Goal: Information Seeking & Learning: Learn about a topic

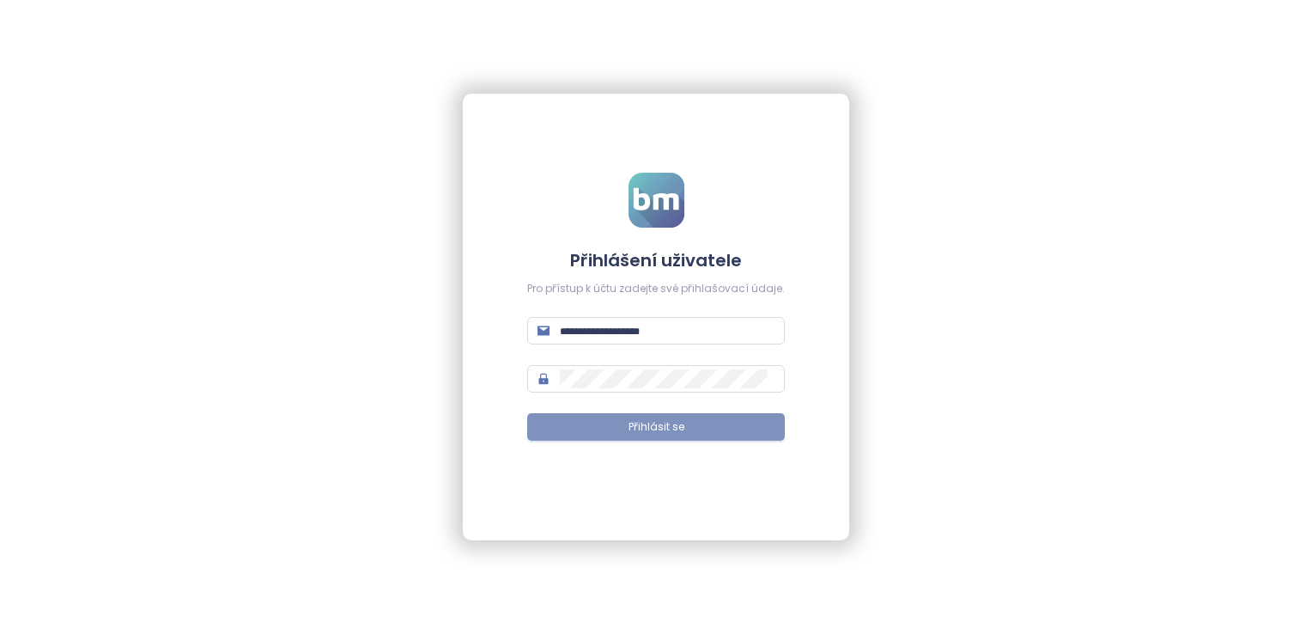
type input "**********"
click at [644, 423] on span "Přihlásit se" at bounding box center [656, 427] width 56 height 16
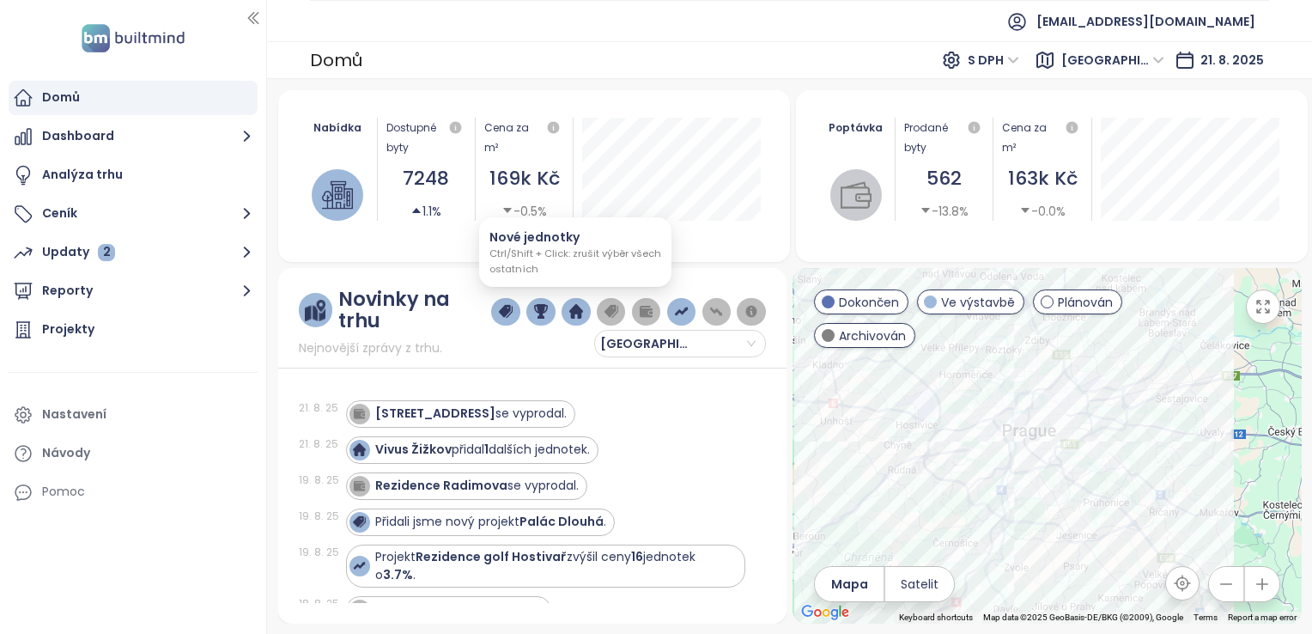
click at [569, 312] on img "button" at bounding box center [576, 311] width 14 height 15
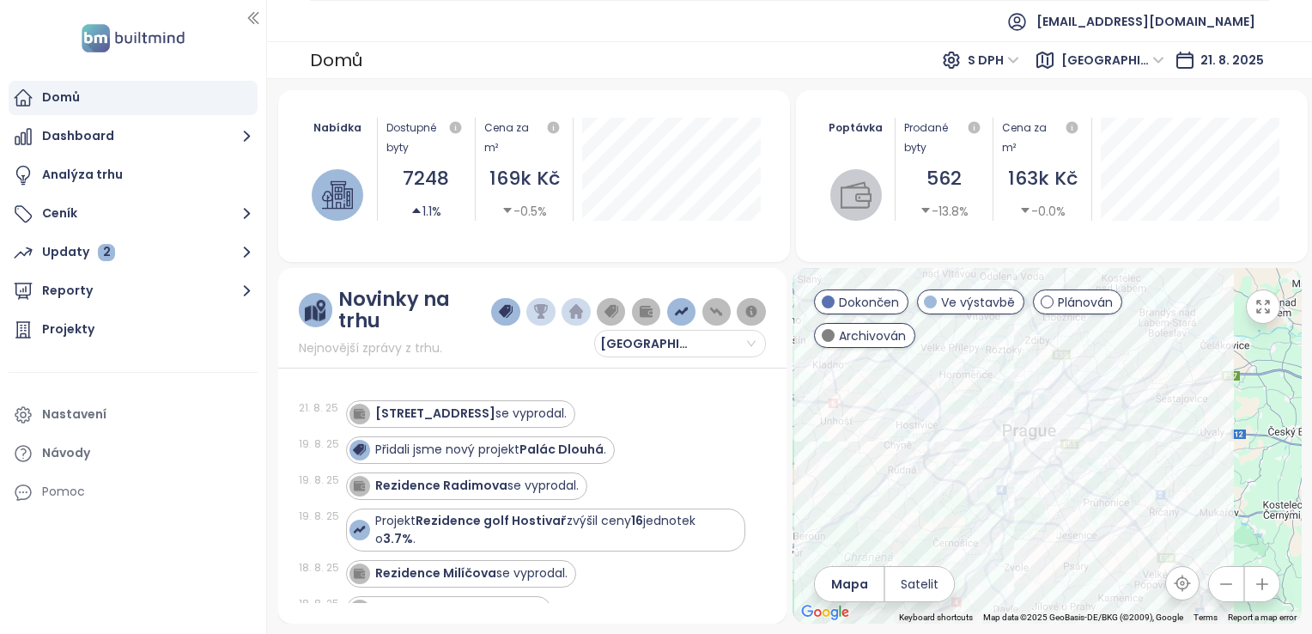
click at [500, 313] on img "button" at bounding box center [506, 311] width 14 height 15
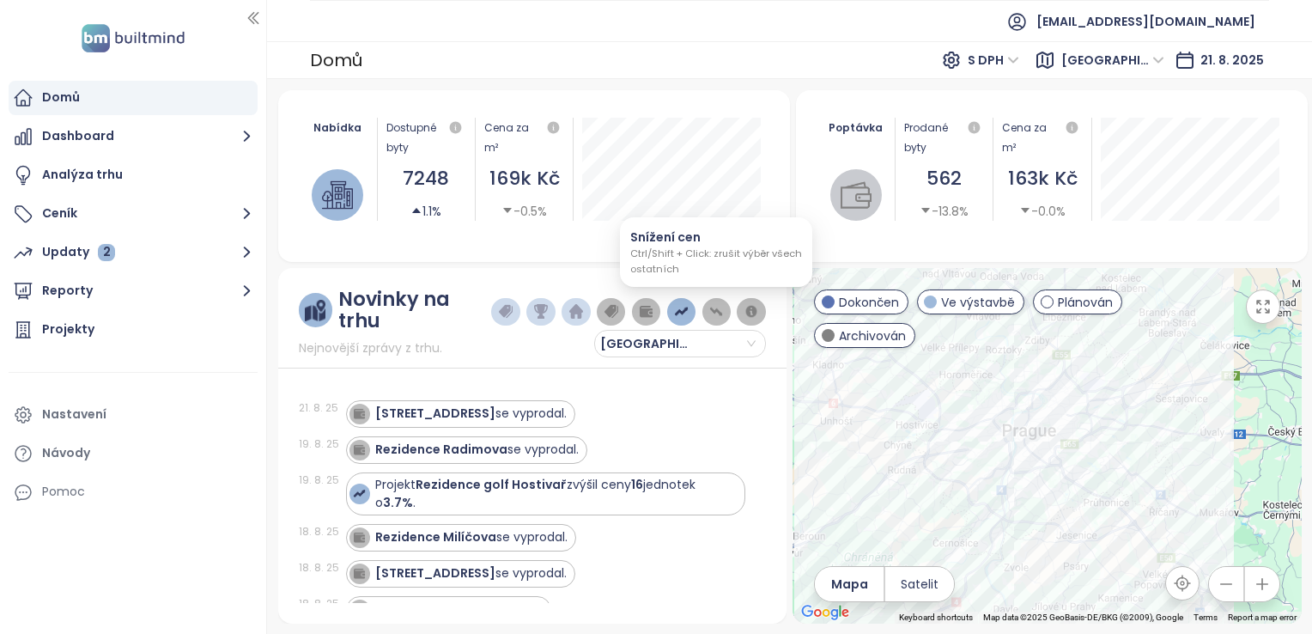
click at [710, 310] on img "button" at bounding box center [716, 311] width 14 height 15
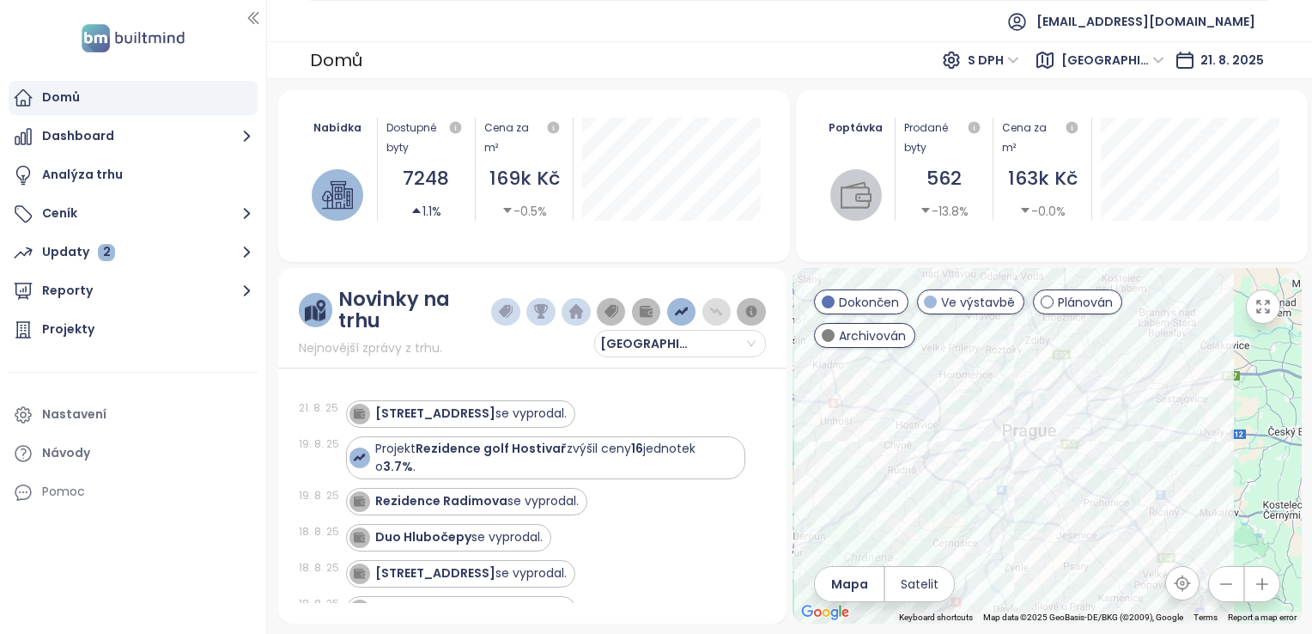
click at [711, 313] on img "button" at bounding box center [716, 311] width 14 height 15
click at [677, 313] on img "button" at bounding box center [681, 311] width 14 height 15
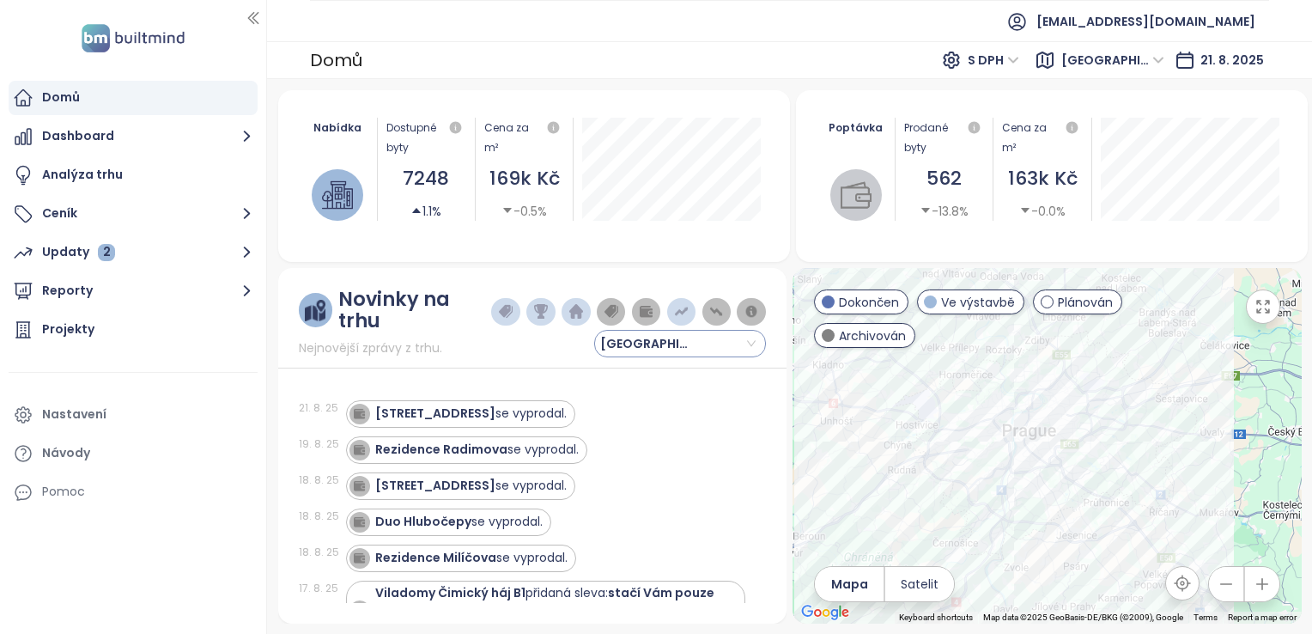
click at [677, 314] on img "button" at bounding box center [681, 311] width 14 height 15
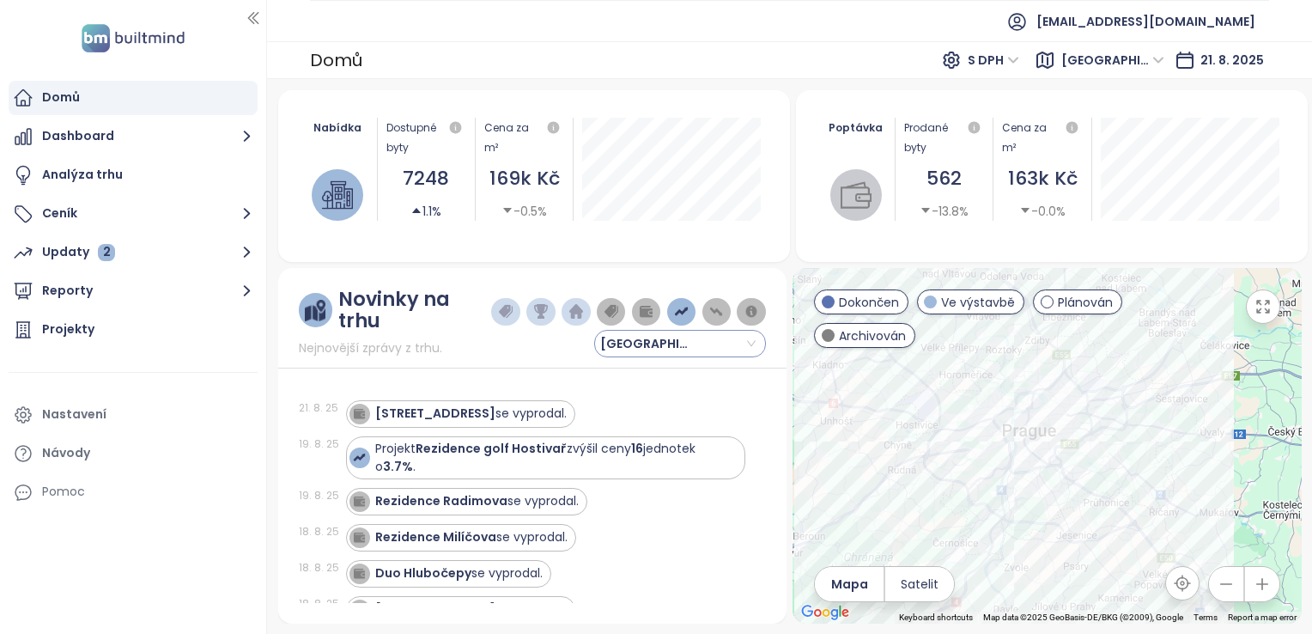
click at [692, 335] on span "[GEOGRAPHIC_DATA]" at bounding box center [651, 344] width 103 height 26
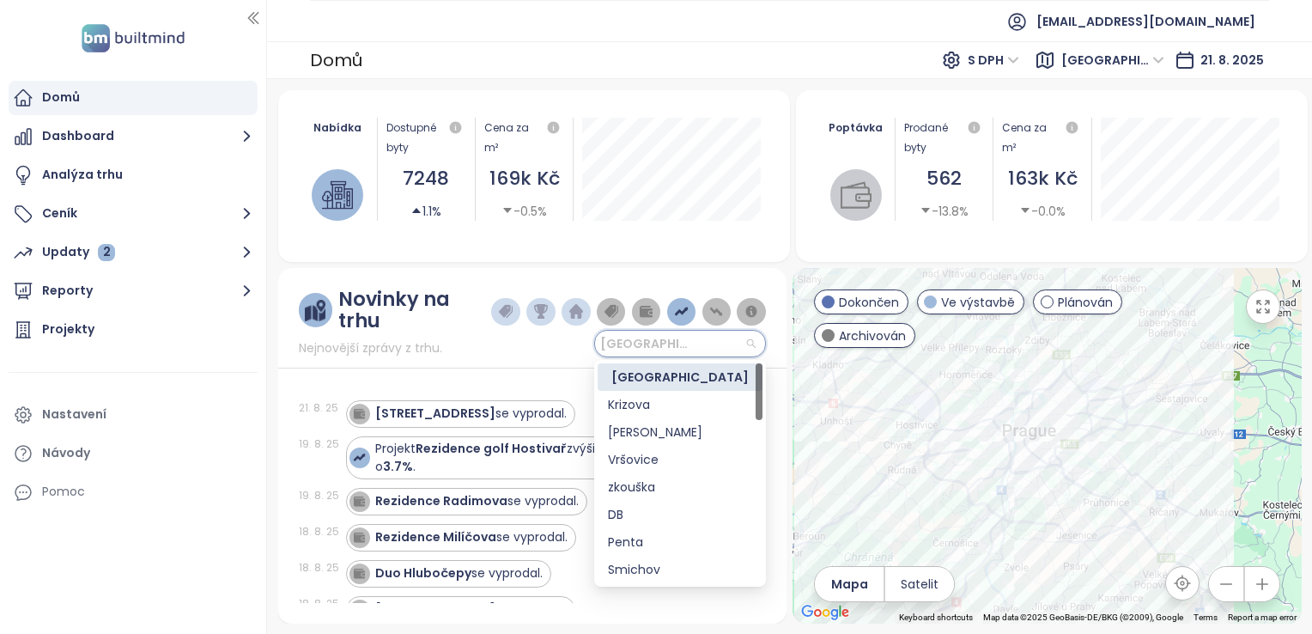
click at [670, 373] on div "[GEOGRAPHIC_DATA]" at bounding box center [680, 376] width 144 height 19
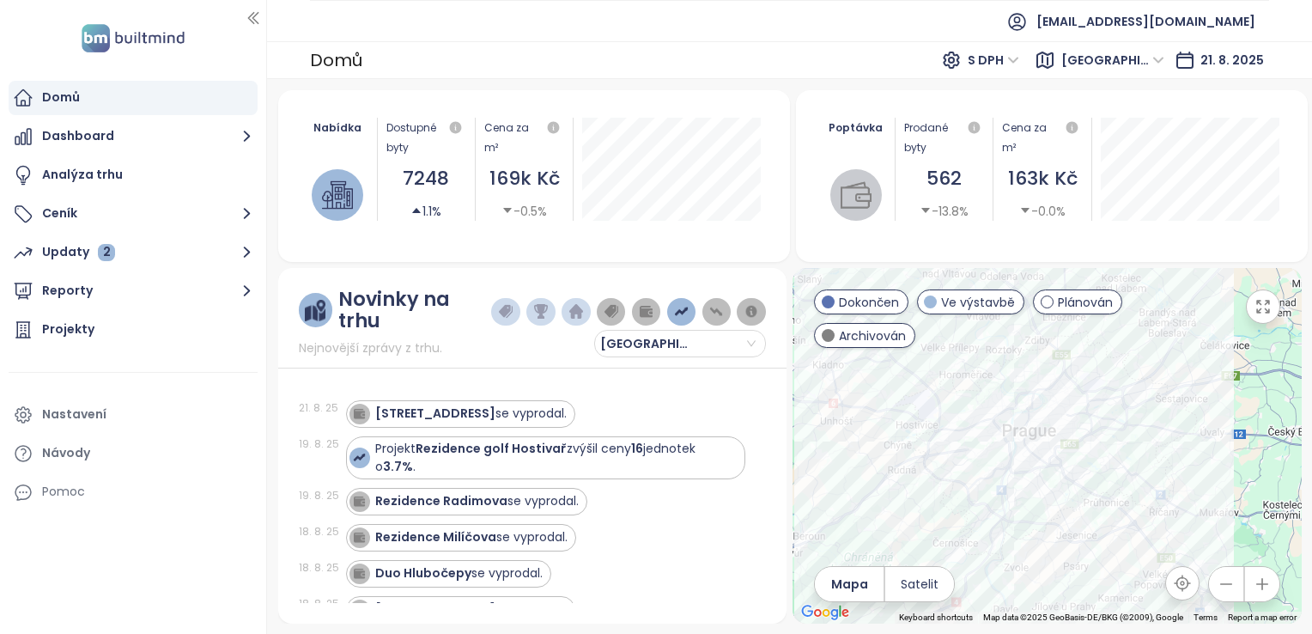
click at [719, 381] on div "[DATE] Záhřebská 28 se vyprodal. [DATE] Projekt Rezidence golf Hostivař zvýšil …" at bounding box center [532, 491] width 467 height 224
click at [747, 314] on img "button" at bounding box center [751, 311] width 14 height 15
click at [721, 315] on img "button" at bounding box center [716, 311] width 14 height 15
click at [651, 311] on img "button" at bounding box center [646, 311] width 14 height 15
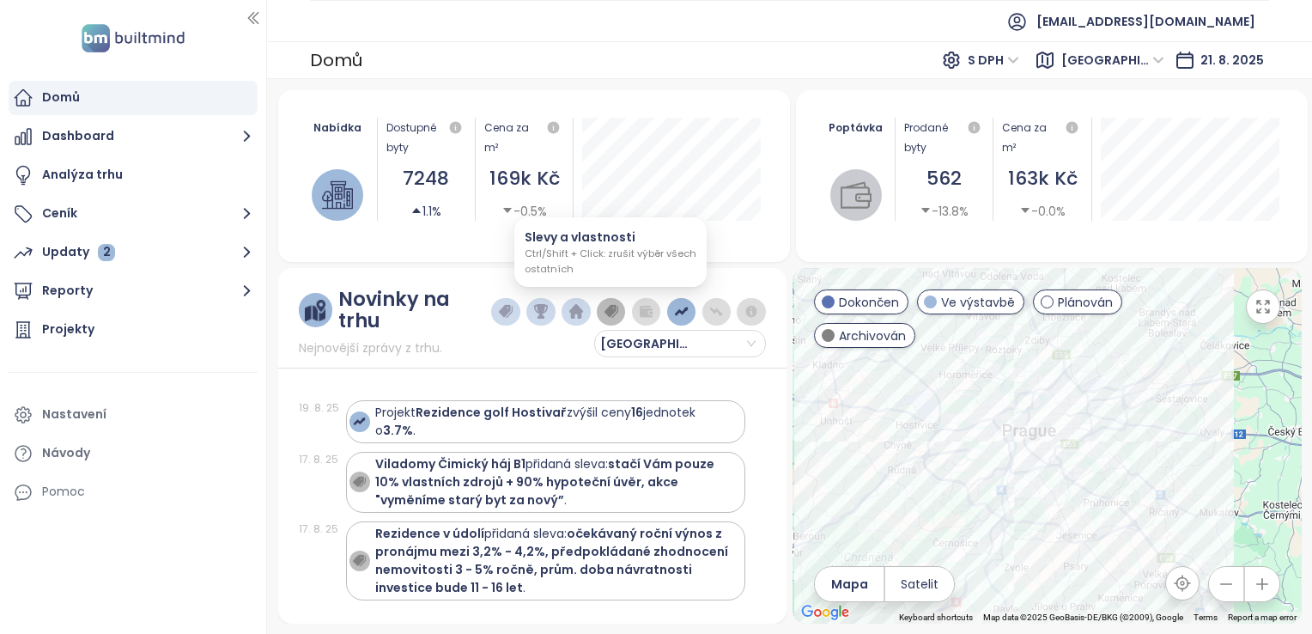
click at [615, 318] on img "button" at bounding box center [611, 311] width 14 height 15
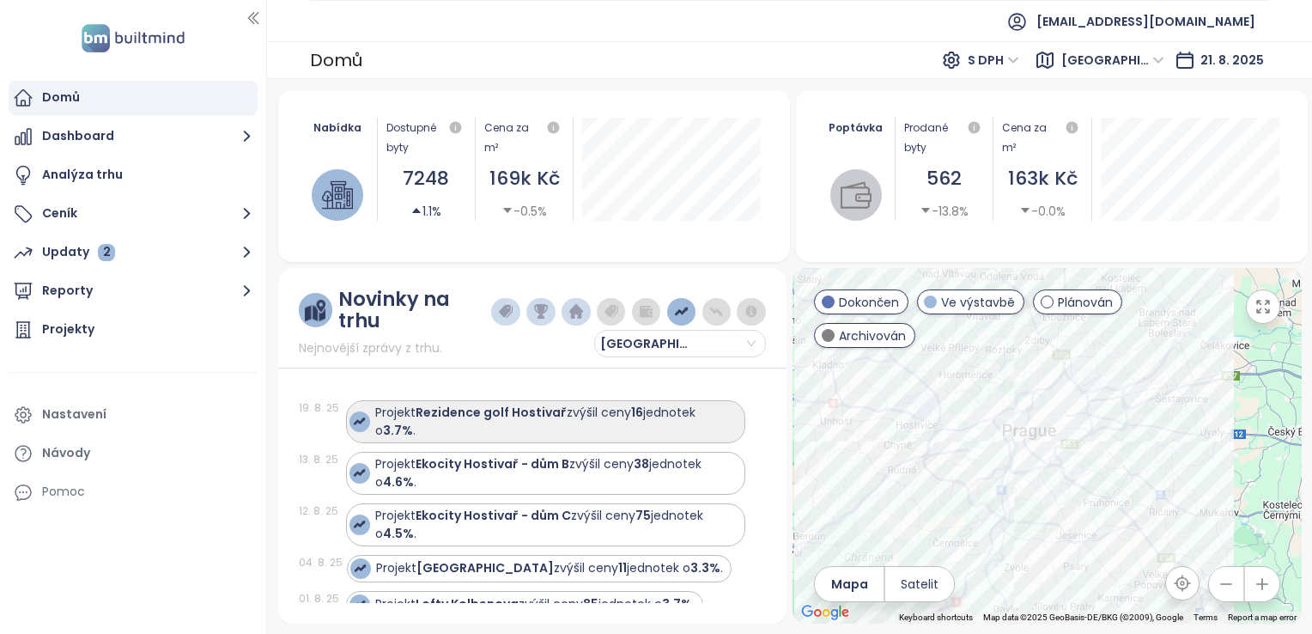
click at [583, 416] on div "Projekt Rezidence golf Hostivař zvýšil ceny 16 jednotek o 3.7% ." at bounding box center [555, 422] width 361 height 36
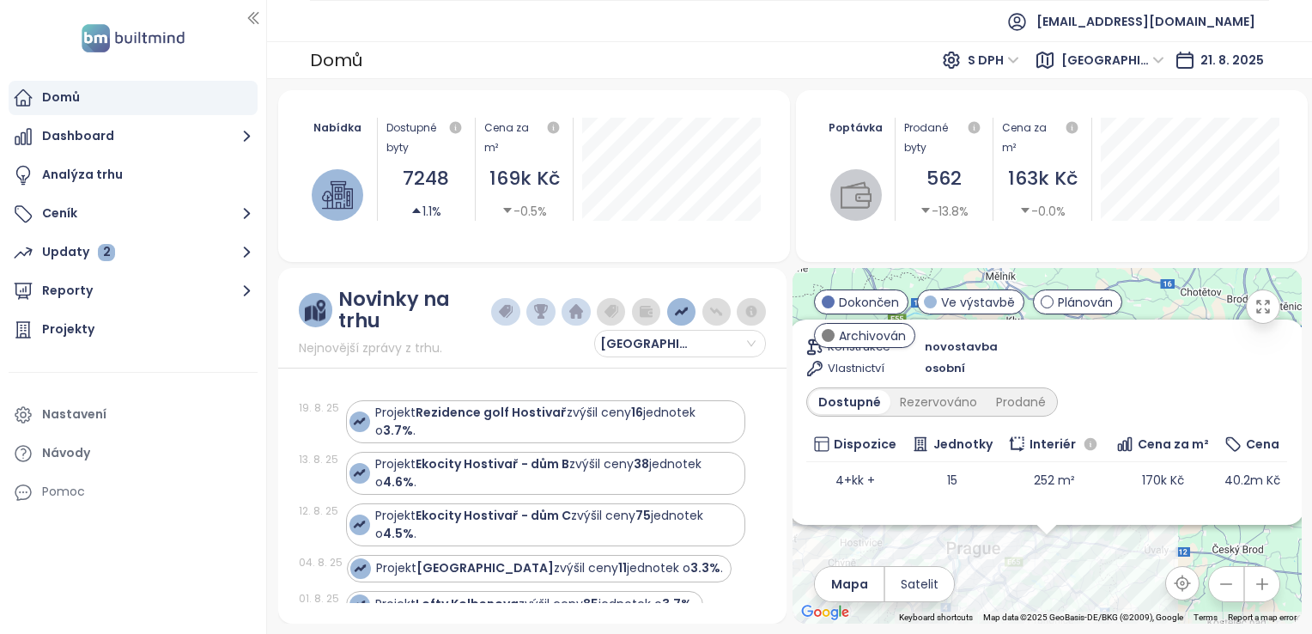
scroll to position [208, 0]
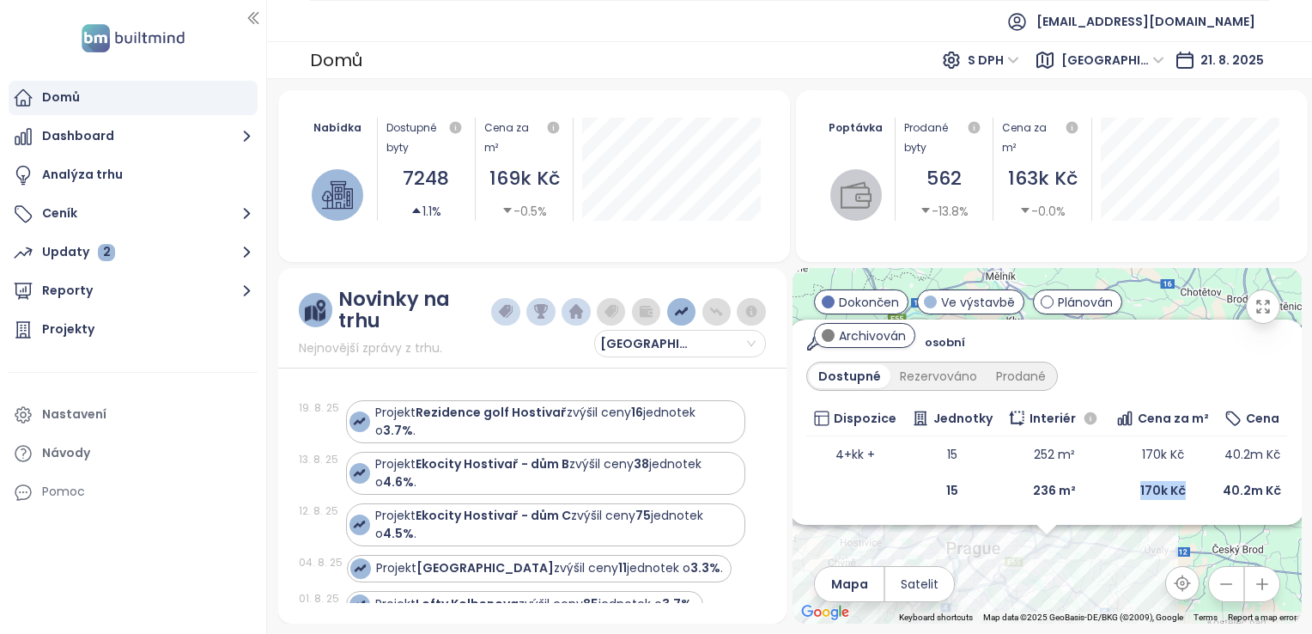
drag, startPoint x: 1120, startPoint y: 483, endPoint x: 1208, endPoint y: 483, distance: 88.4
click at [1208, 483] on tr "15 236 m² 170k Kč 40.2m Kč" at bounding box center [1046, 490] width 481 height 36
drag, startPoint x: 1208, startPoint y: 483, endPoint x: 1154, endPoint y: 488, distance: 54.3
click at [1154, 488] on b "170k Kč" at bounding box center [1163, 490] width 46 height 17
click at [1140, 491] on b "170k Kč" at bounding box center [1163, 490] width 46 height 17
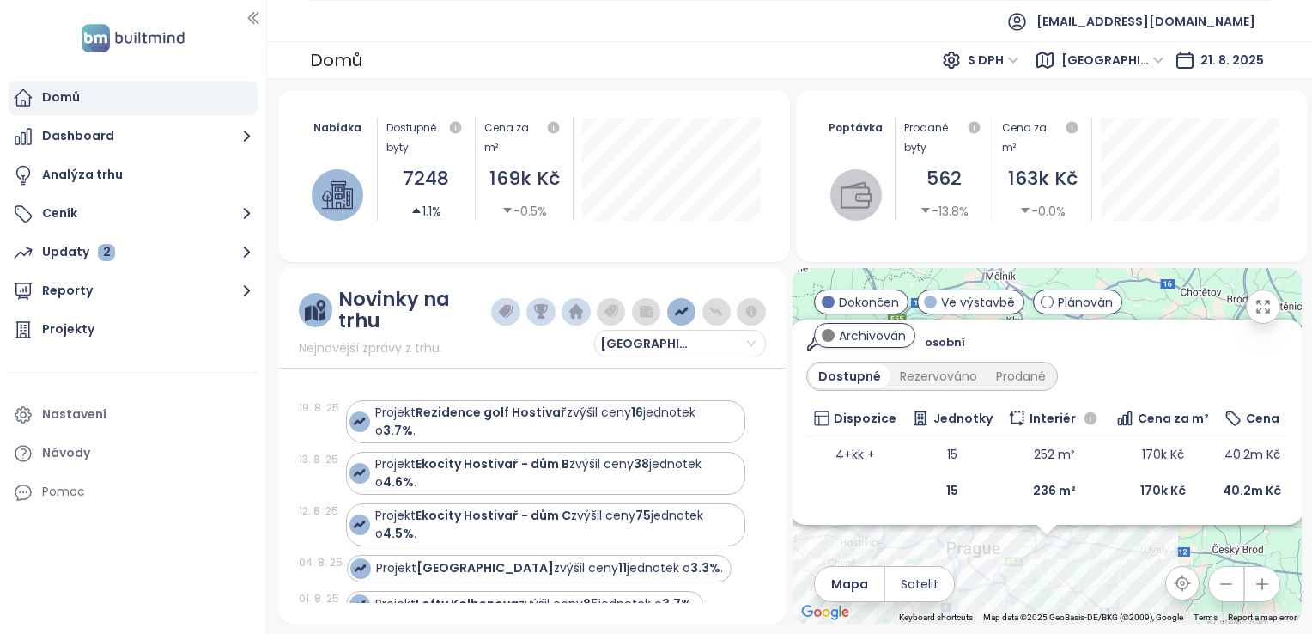
click at [1095, 496] on td "236 m²" at bounding box center [1054, 490] width 108 height 36
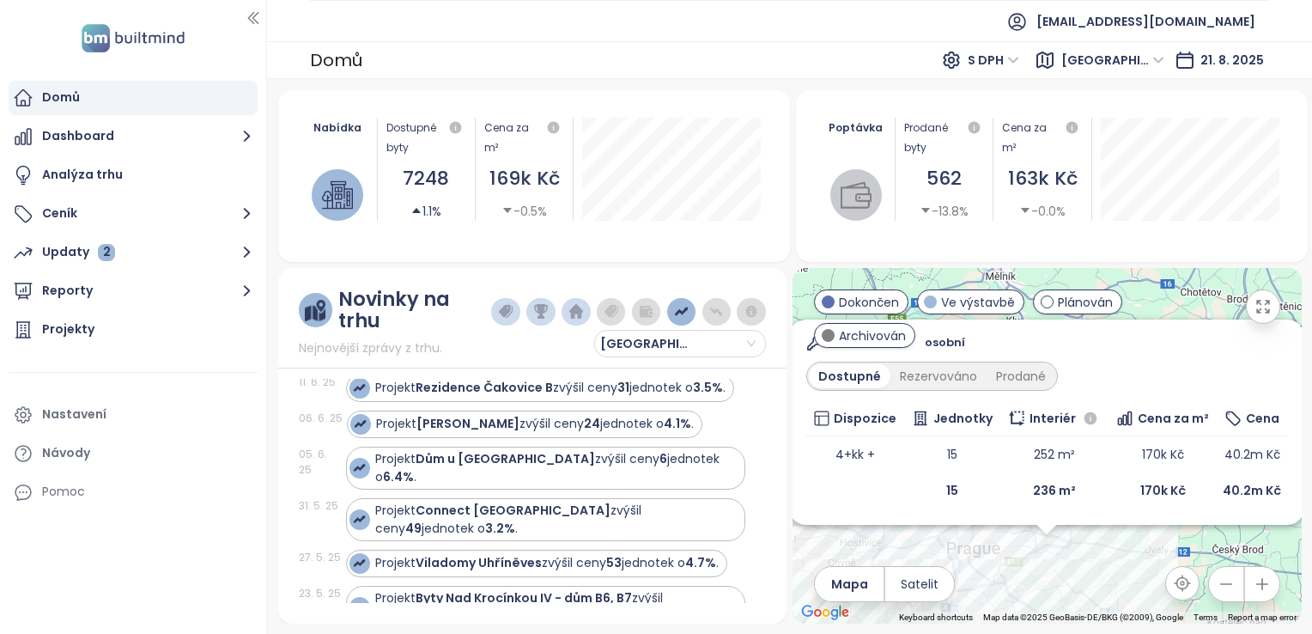
scroll to position [601, 0]
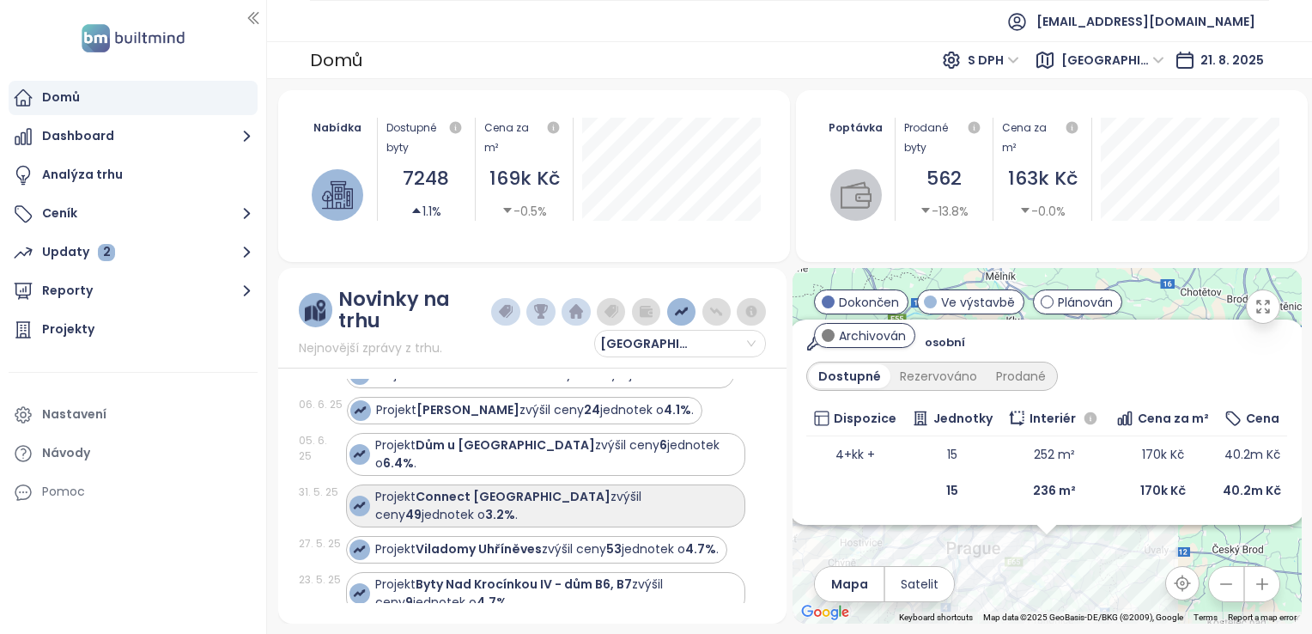
click at [578, 488] on div "Projekt Connect Vršovice zvýšil ceny 49 jednotek o 3.2% ." at bounding box center [555, 506] width 361 height 36
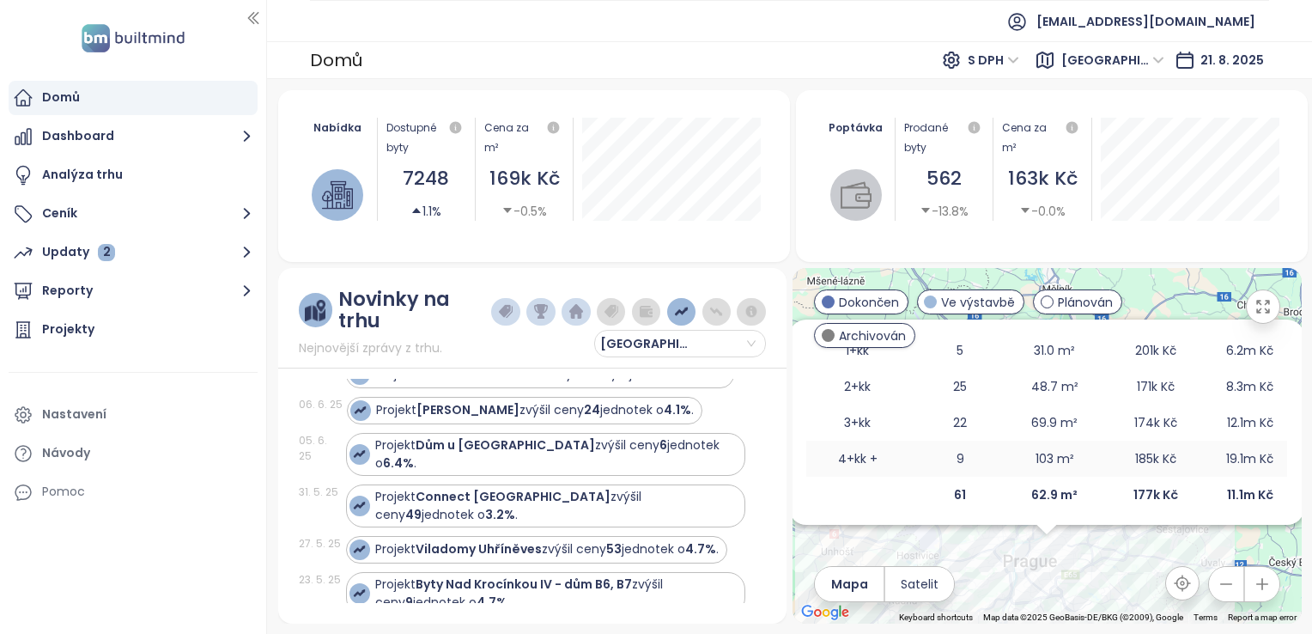
scroll to position [353, 0]
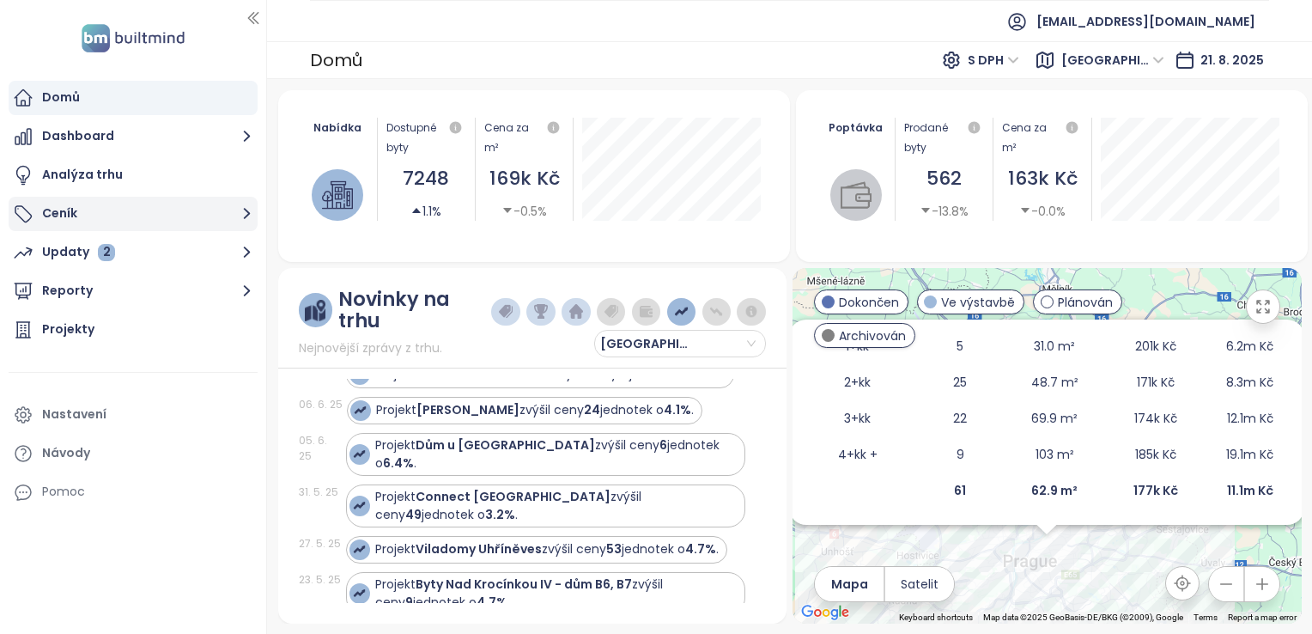
click at [112, 208] on button "Ceník" at bounding box center [133, 214] width 249 height 34
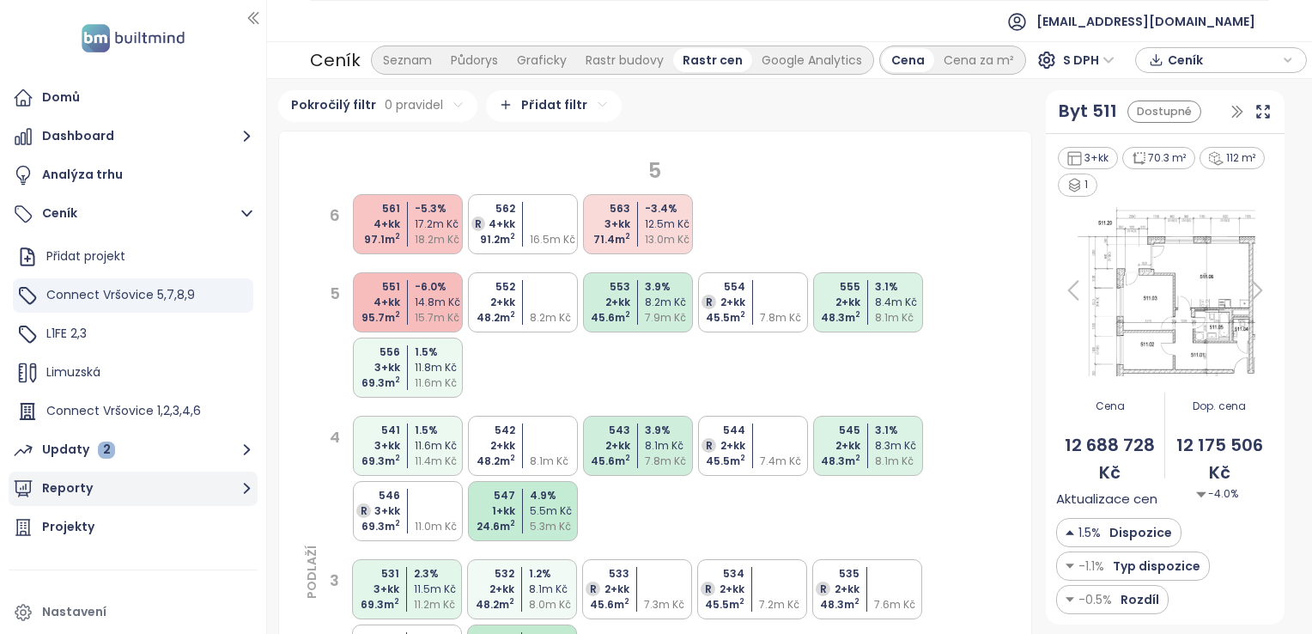
click at [112, 451] on button "Updaty 2" at bounding box center [133, 450] width 249 height 34
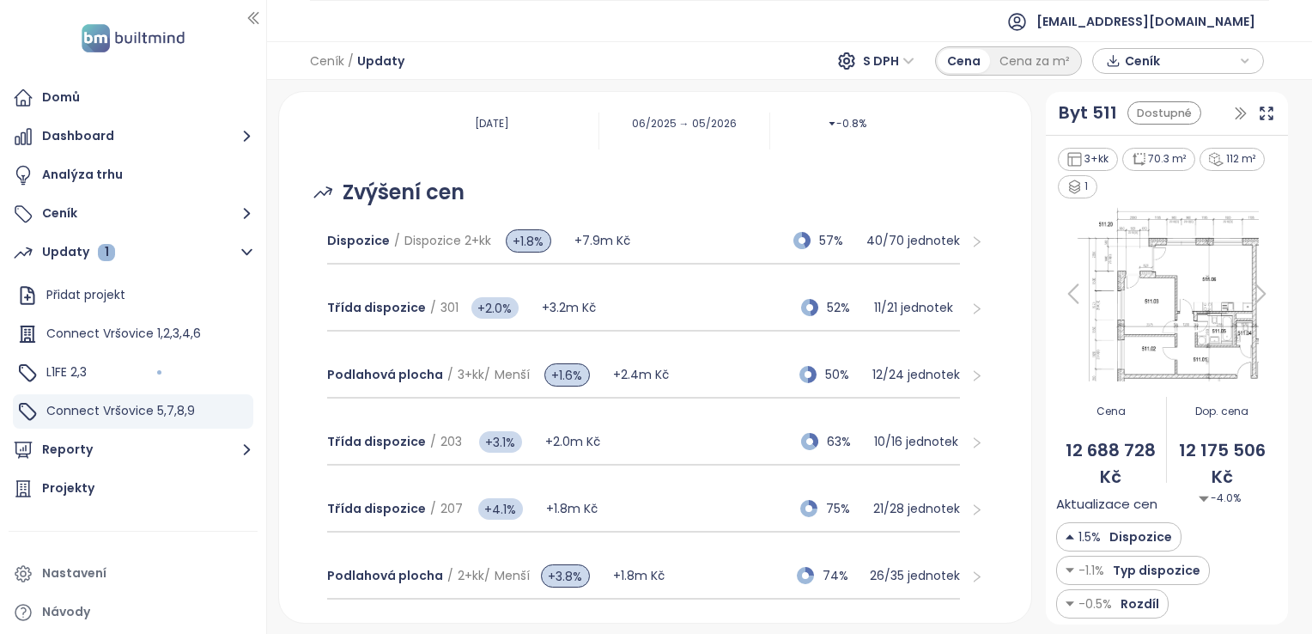
scroll to position [258, 0]
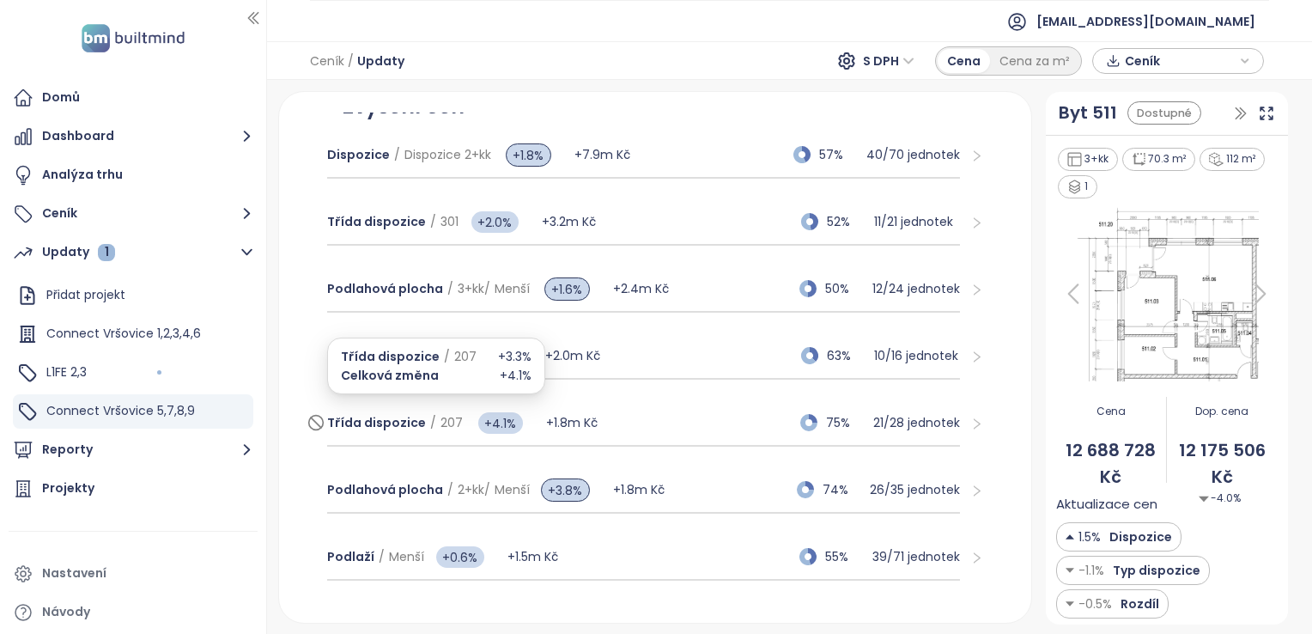
click at [397, 416] on span "Třída dispozice" at bounding box center [376, 422] width 99 height 17
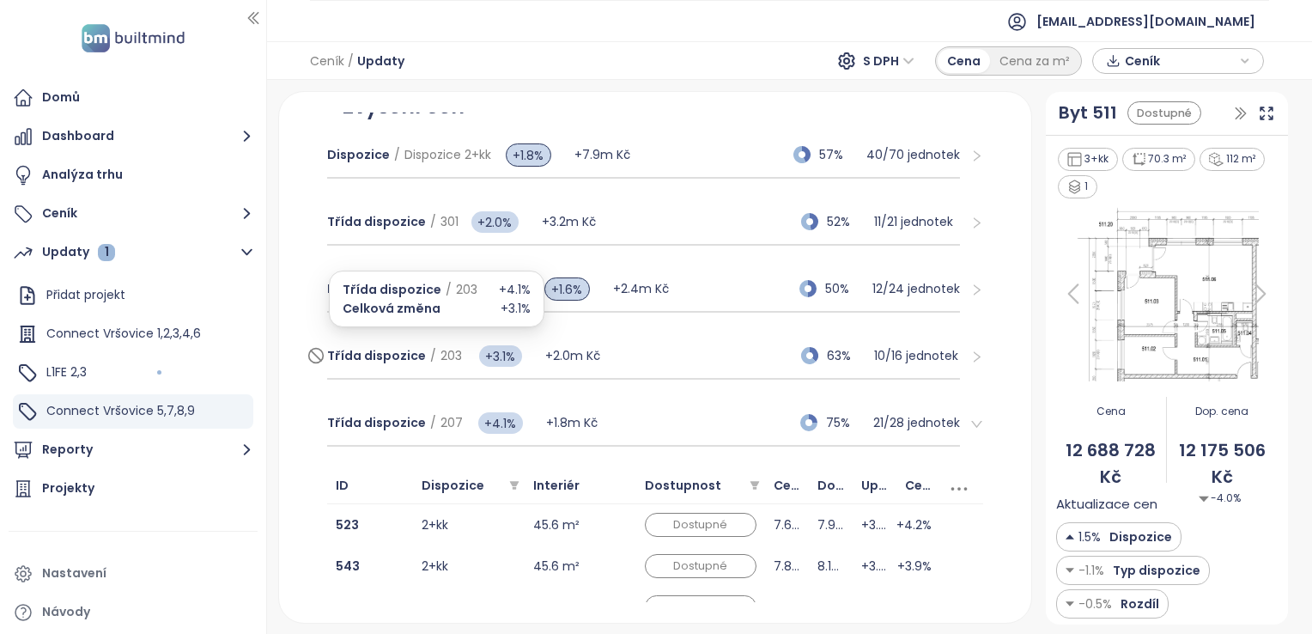
click at [331, 361] on span "Třída dispozice" at bounding box center [376, 355] width 99 height 17
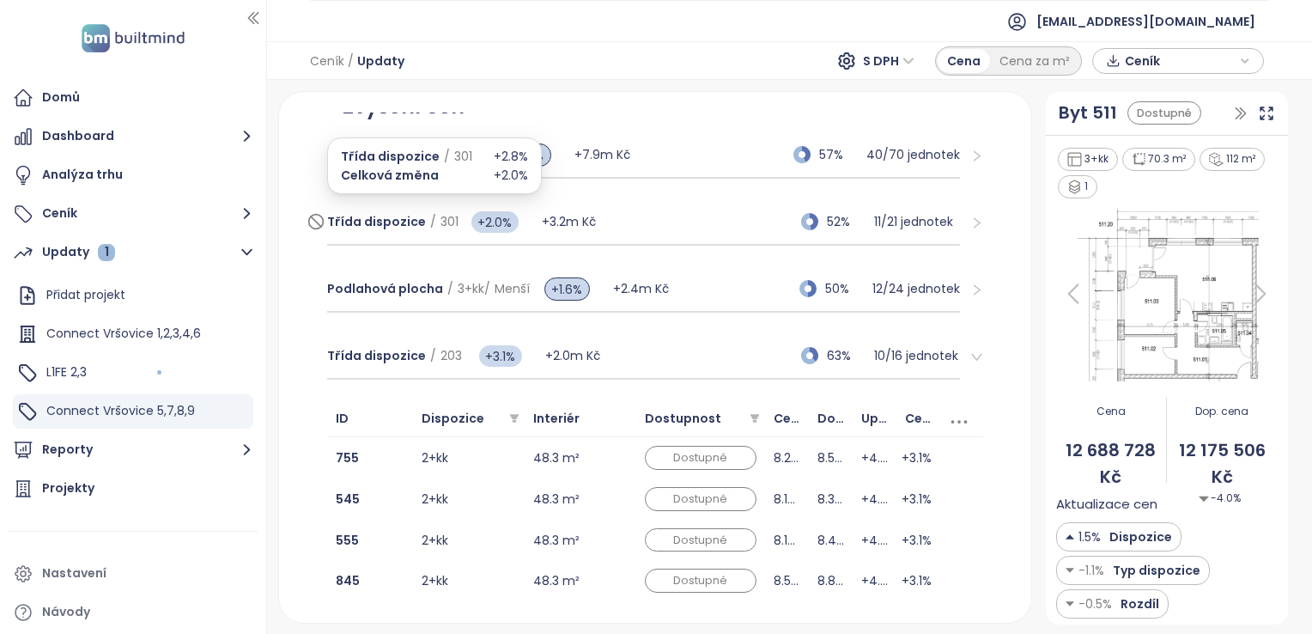
click at [374, 213] on span "Třída dispozice" at bounding box center [376, 221] width 99 height 17
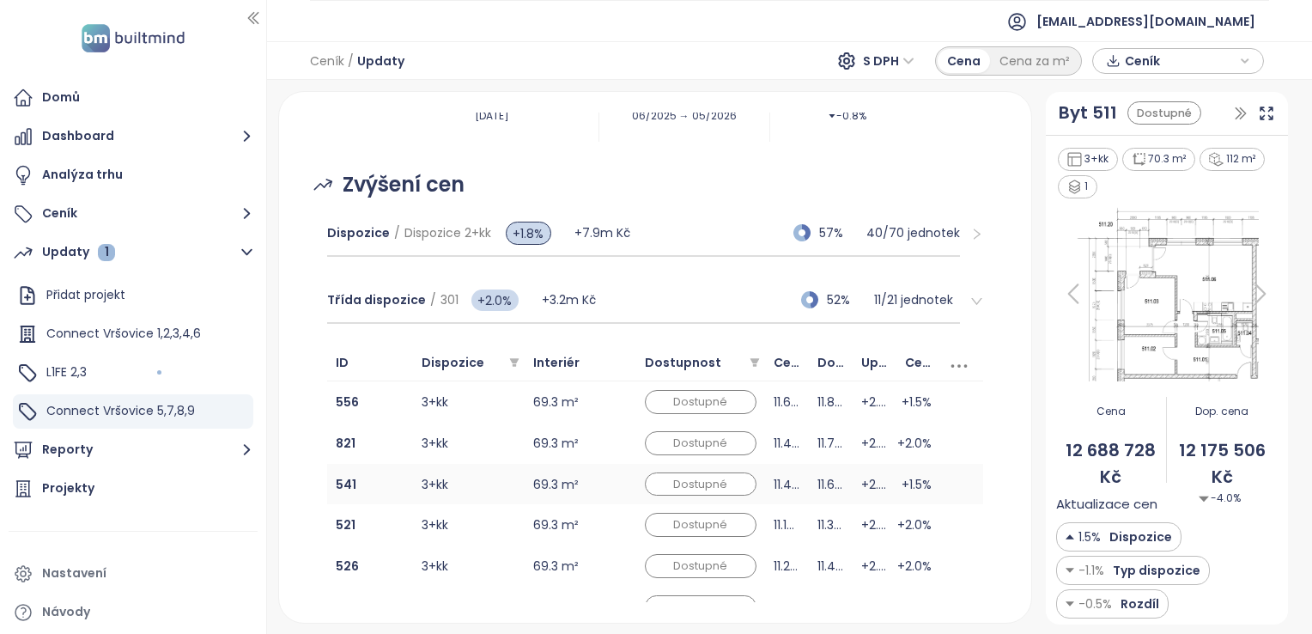
scroll to position [172, 0]
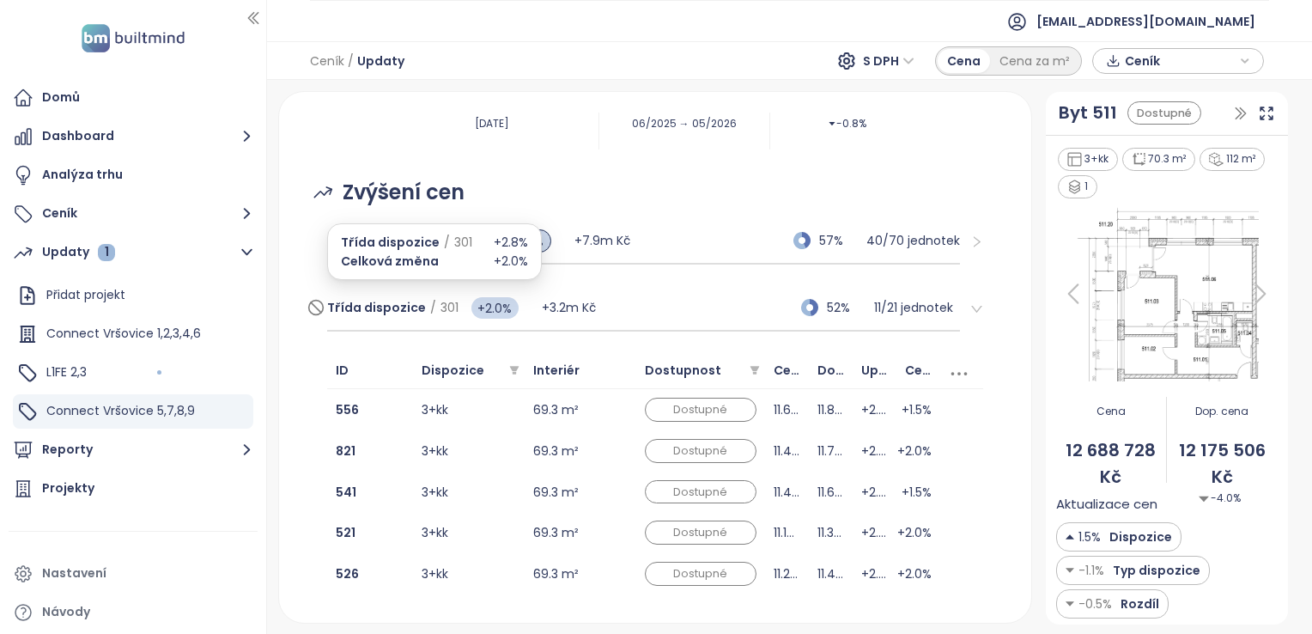
click at [364, 308] on span "Třída dispozice" at bounding box center [376, 307] width 99 height 17
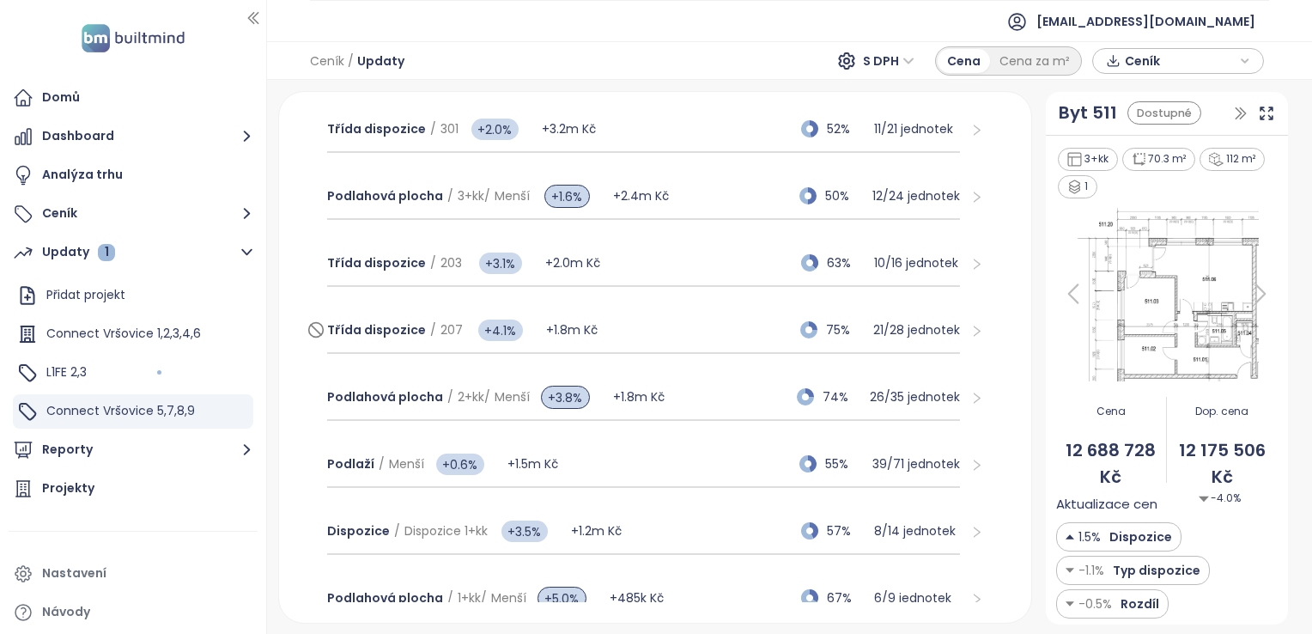
scroll to position [429, 0]
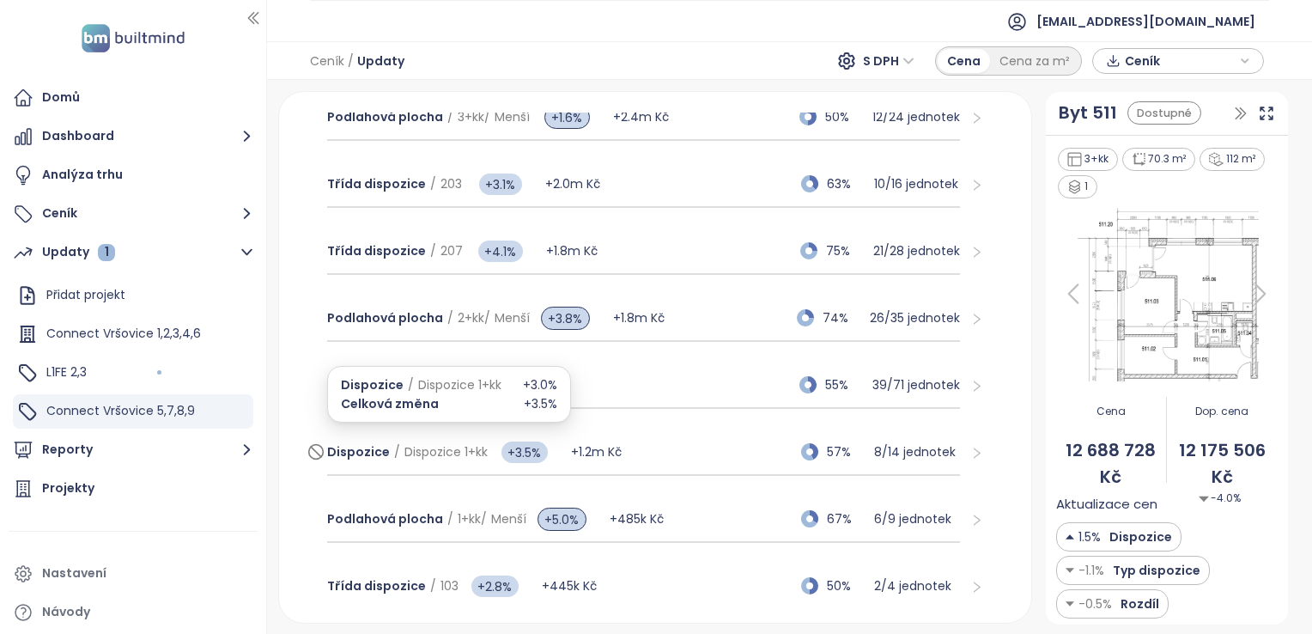
click at [440, 443] on span "Dispozice 1+kk" at bounding box center [445, 451] width 83 height 17
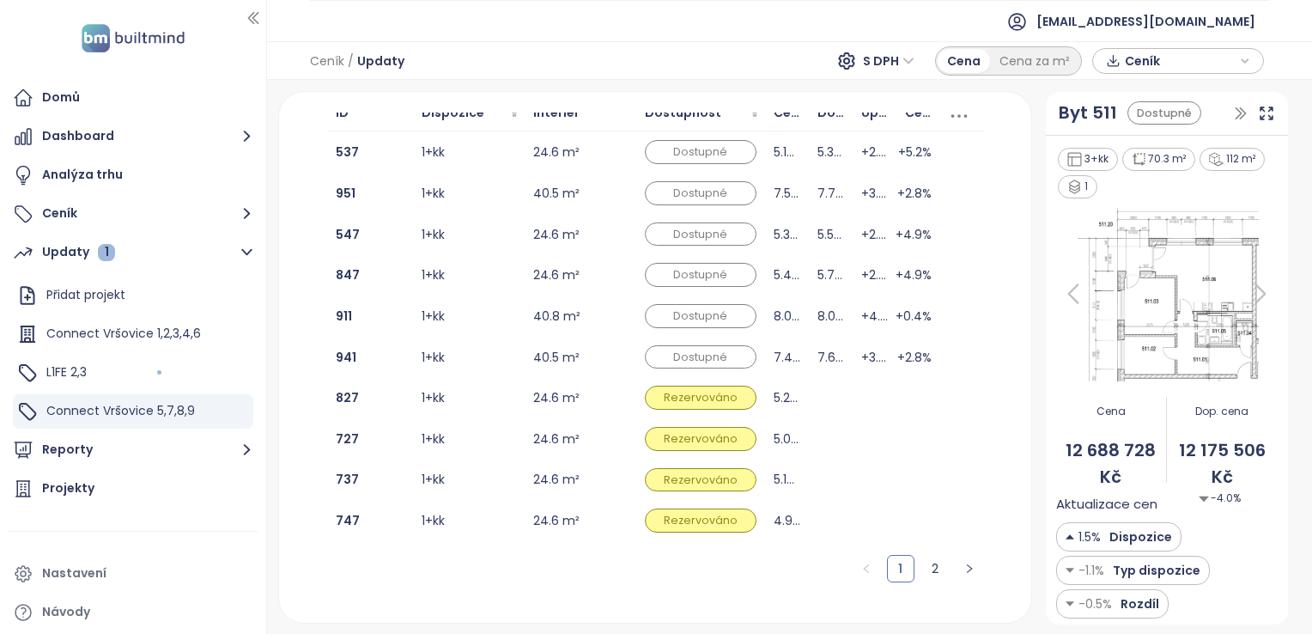
scroll to position [859, 0]
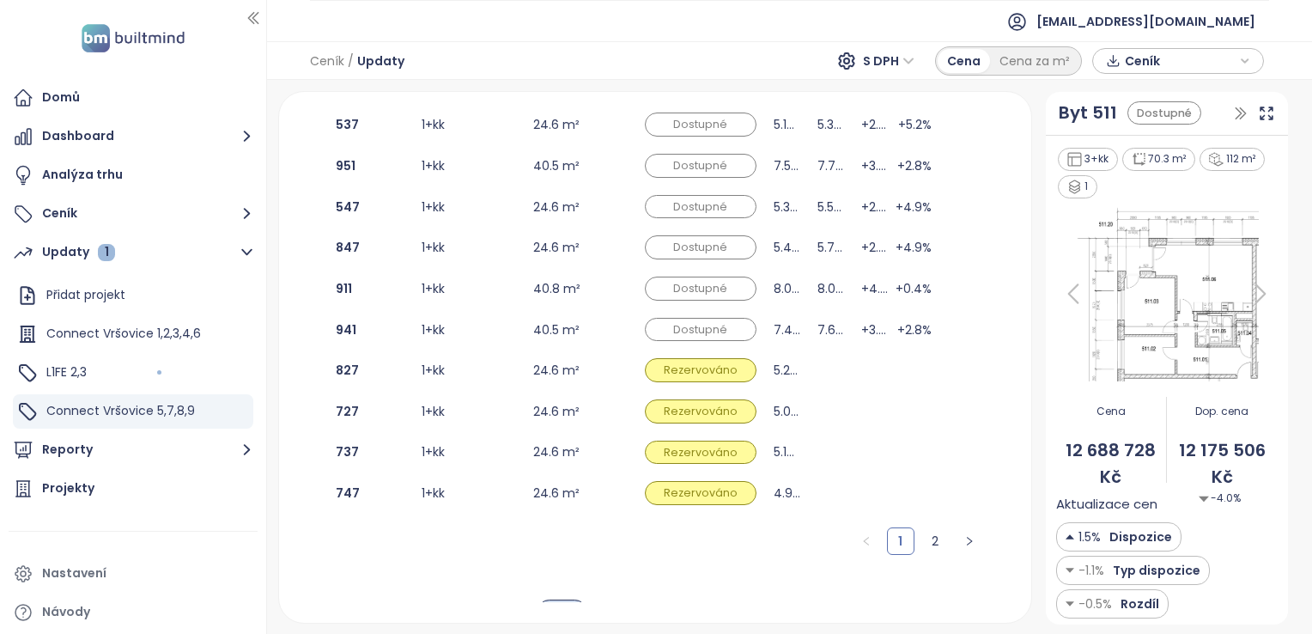
click at [925, 531] on link "2" at bounding box center [935, 541] width 26 height 26
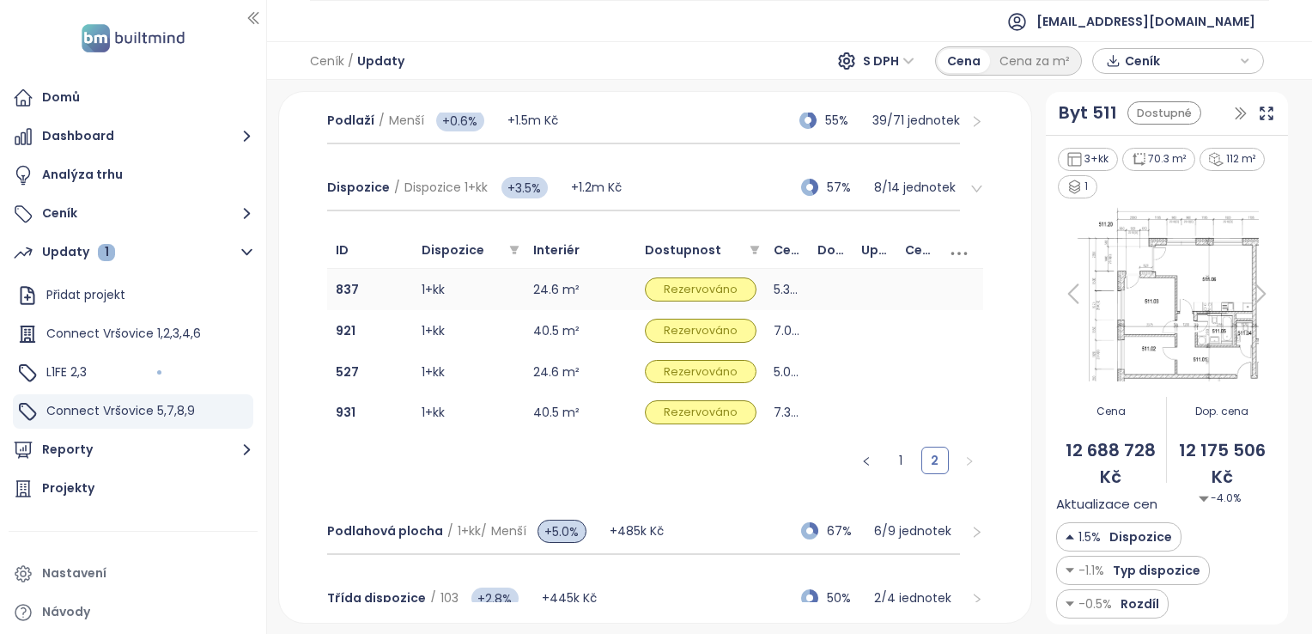
scroll to position [687, 0]
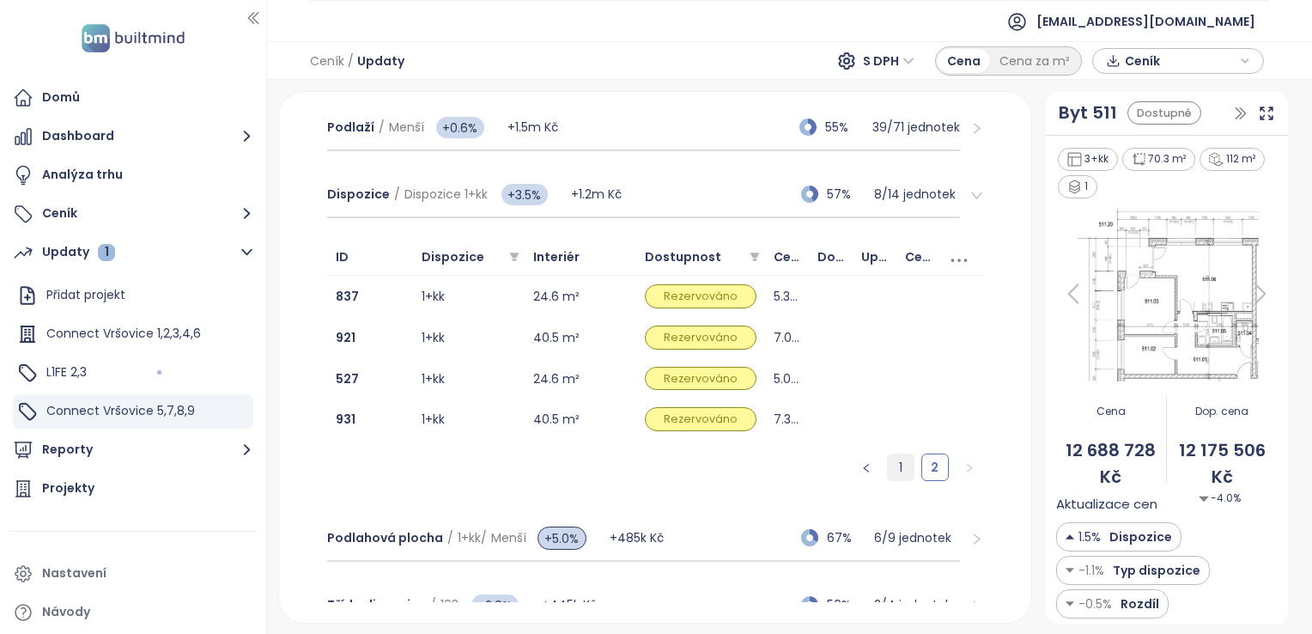
click at [889, 465] on link "1" at bounding box center [901, 467] width 26 height 26
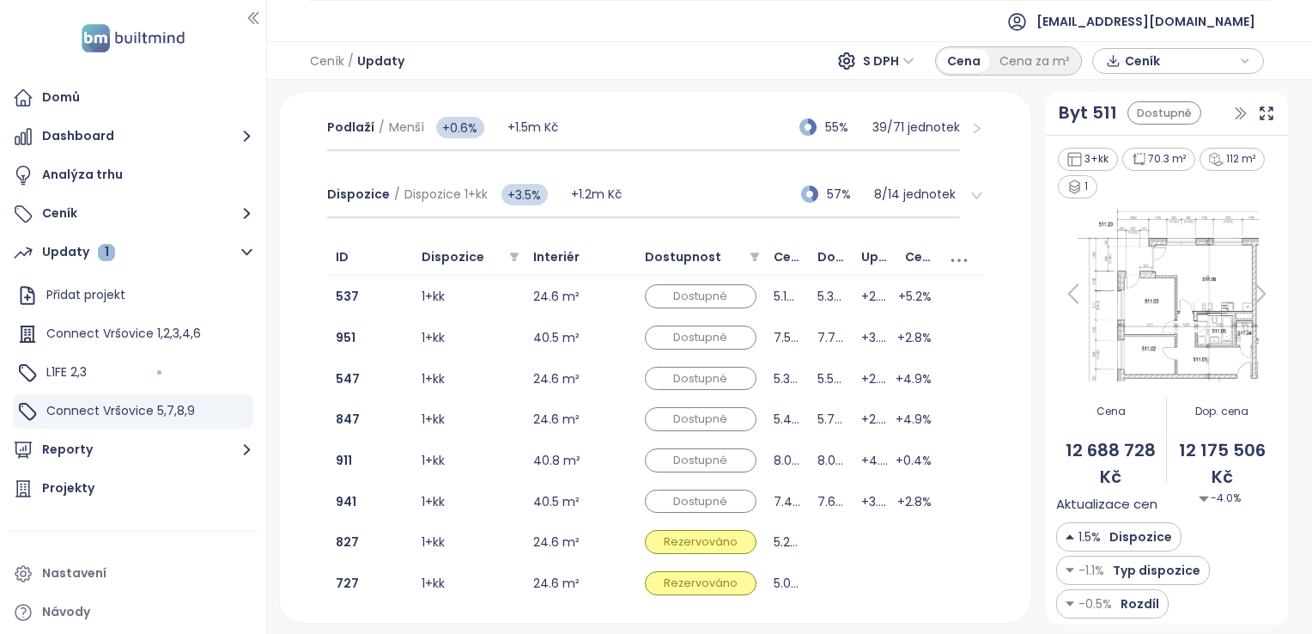
click at [1239, 517] on div "Aktualizace cen 1.5% Dispozice -1.1% Typ dispozice -0.5% Rozdíl" at bounding box center [1166, 556] width 221 height 125
click at [416, 192] on span "Dispozice 1+kk" at bounding box center [445, 193] width 83 height 17
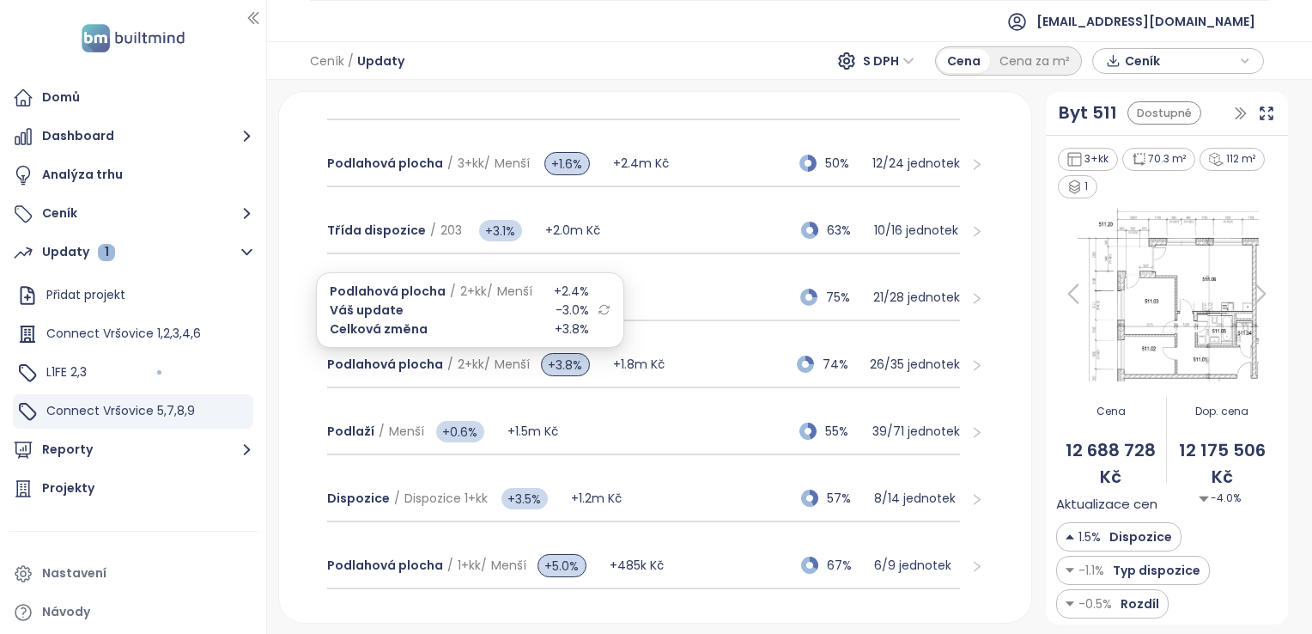
scroll to position [343, 0]
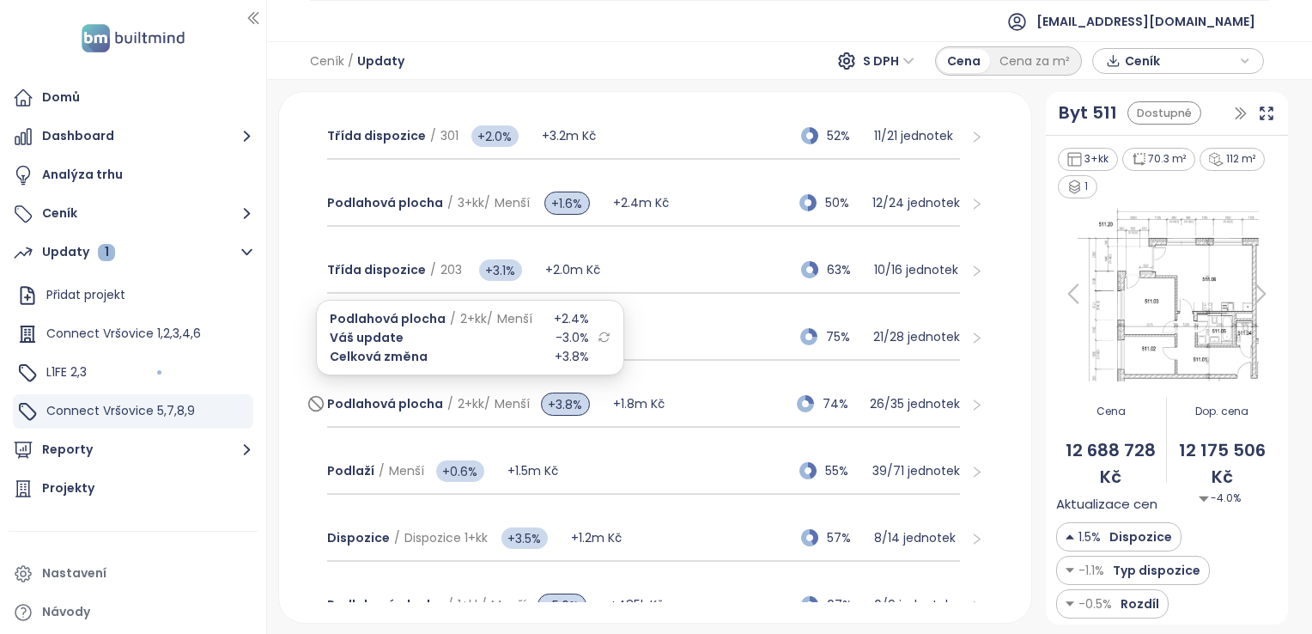
click at [484, 400] on span "/" at bounding box center [487, 403] width 6 height 17
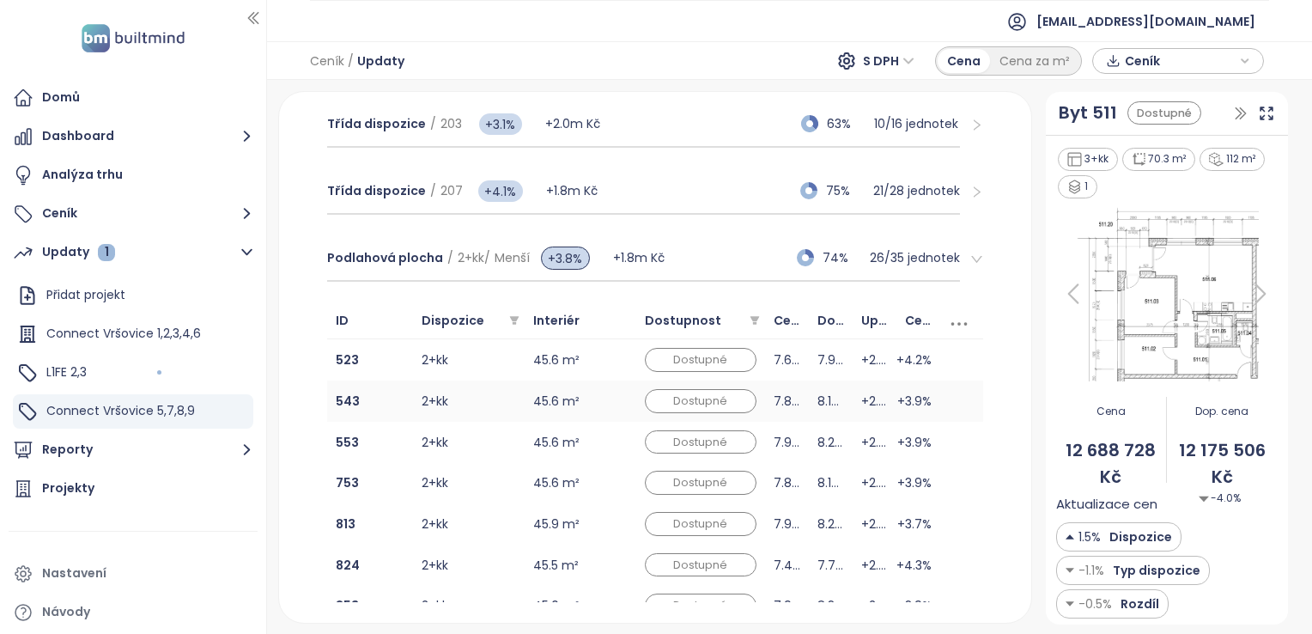
scroll to position [515, 0]
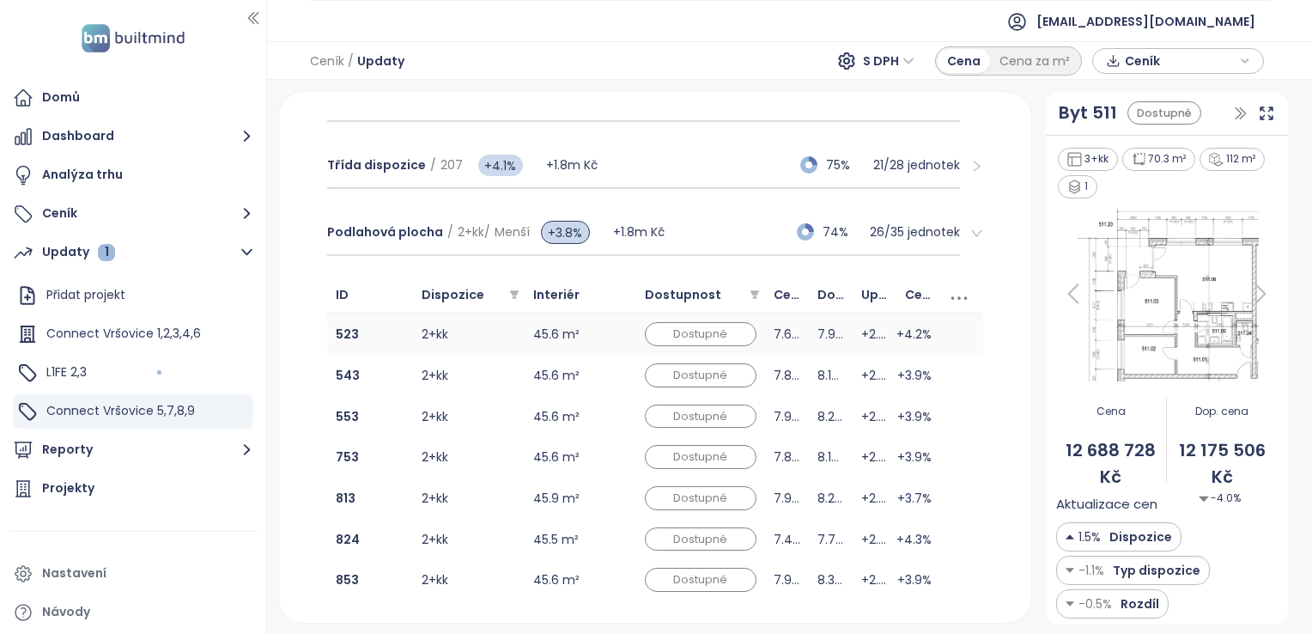
click at [554, 327] on td "45.6 m²" at bounding box center [581, 333] width 112 height 41
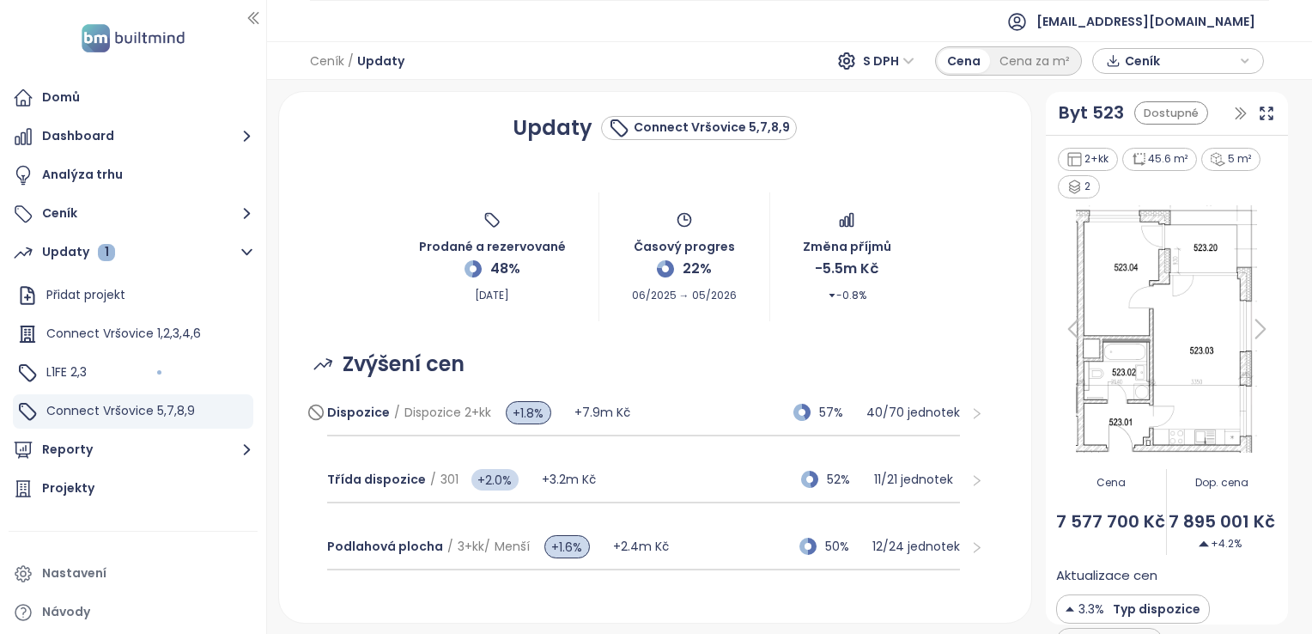
scroll to position [86, 0]
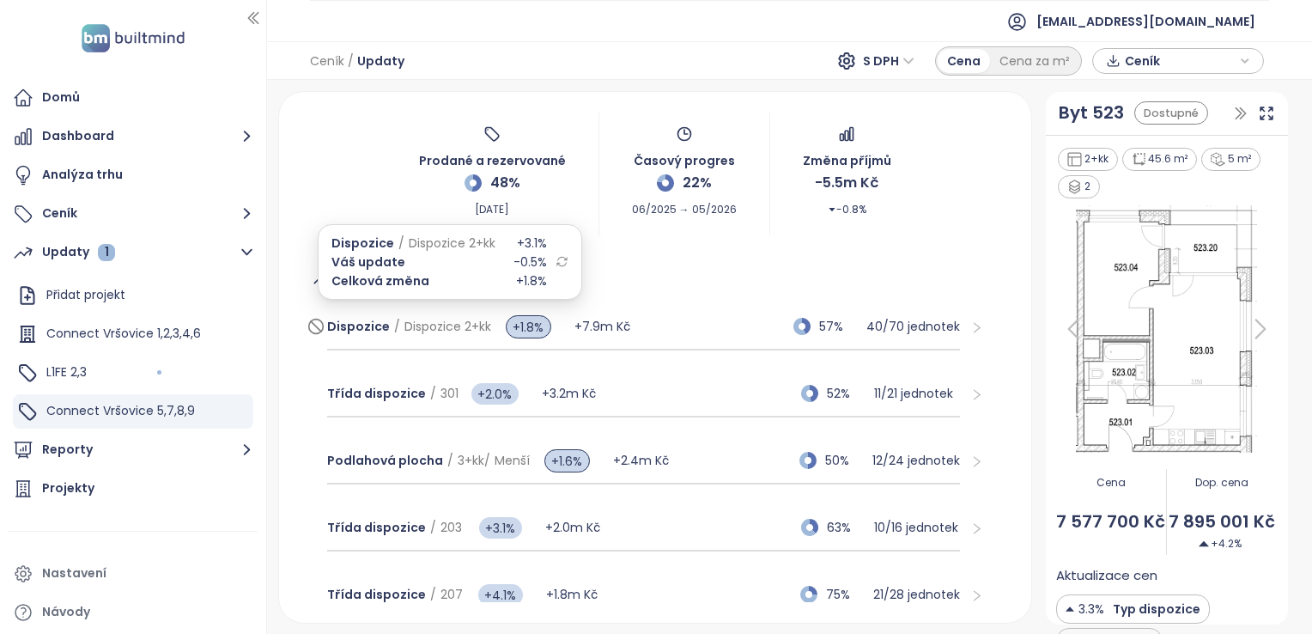
click at [440, 325] on span "Dispozice 2+kk" at bounding box center [447, 326] width 87 height 17
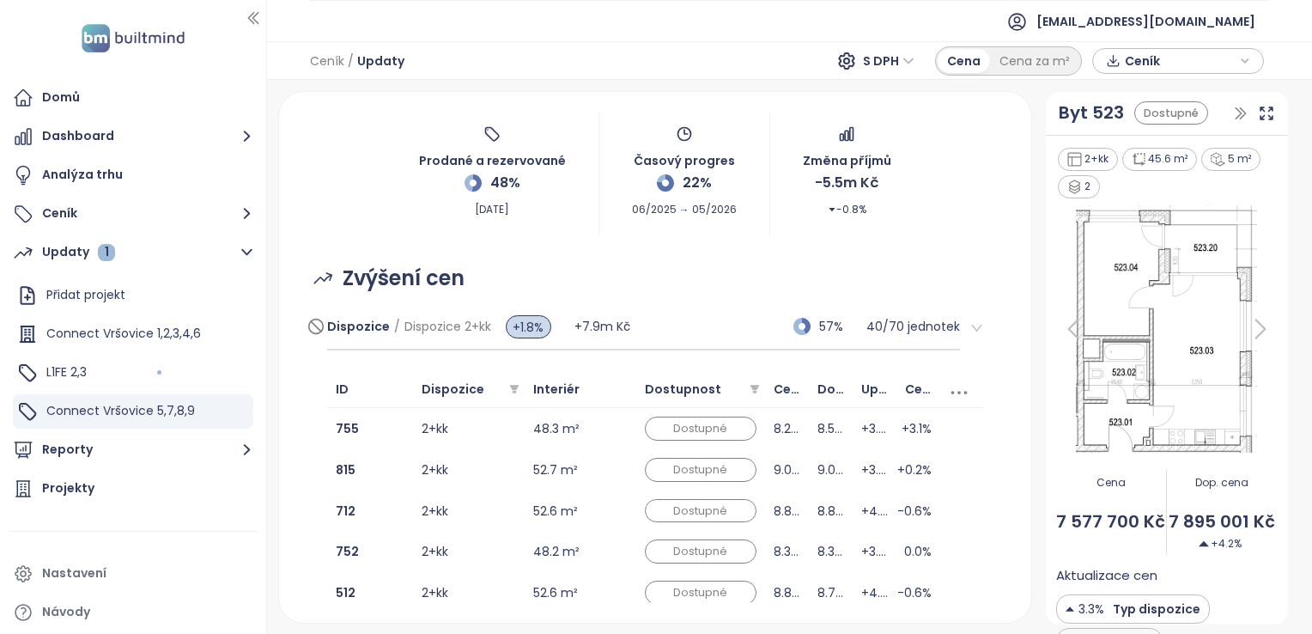
click at [471, 325] on span "Dispozice 2+kk" at bounding box center [447, 326] width 87 height 17
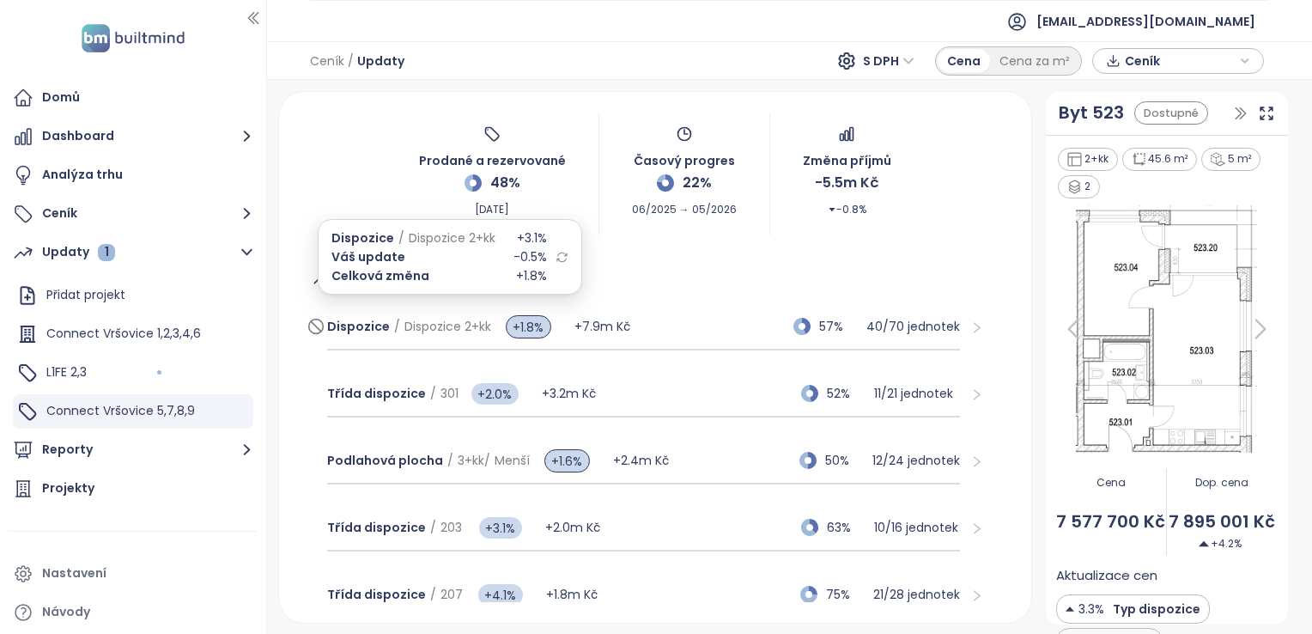
scroll to position [172, 0]
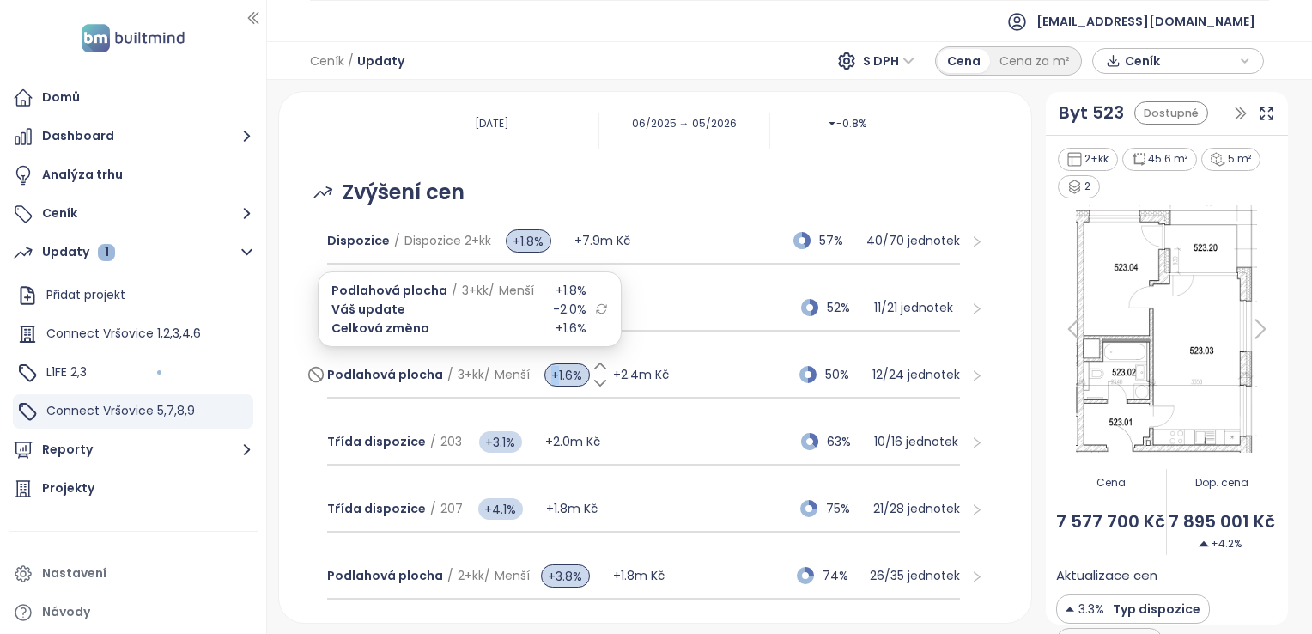
click at [558, 377] on span "+1.6%" at bounding box center [567, 374] width 46 height 23
click at [515, 380] on span "Menší" at bounding box center [512, 374] width 35 height 17
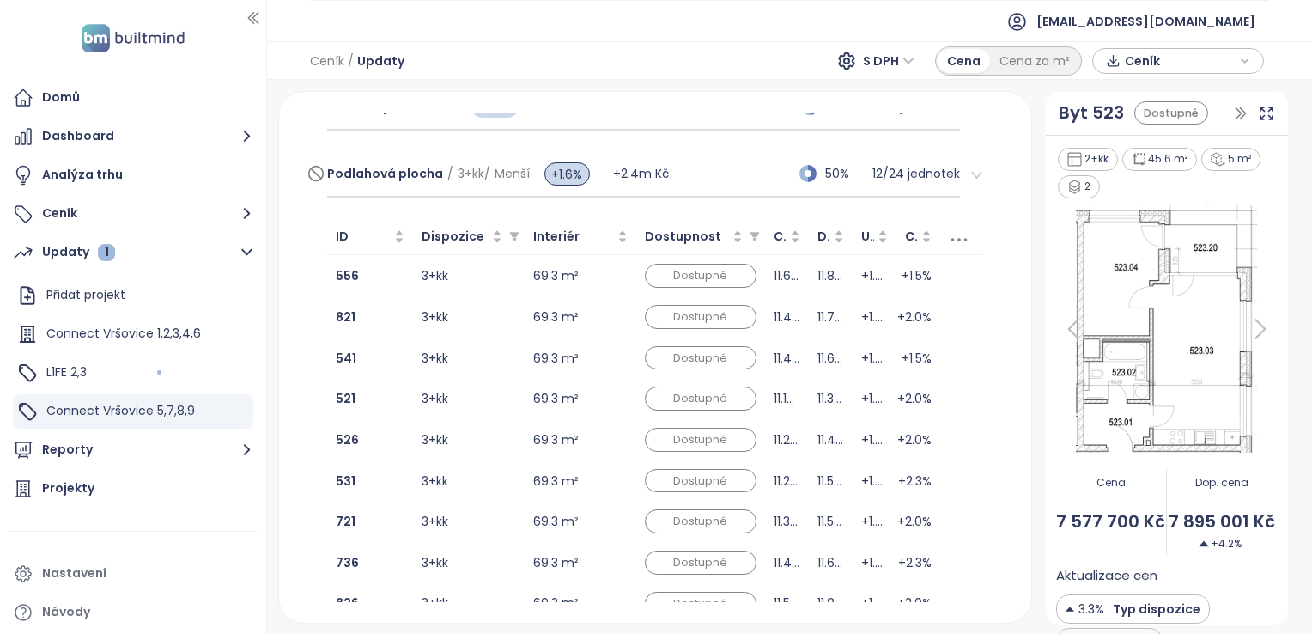
scroll to position [343, 0]
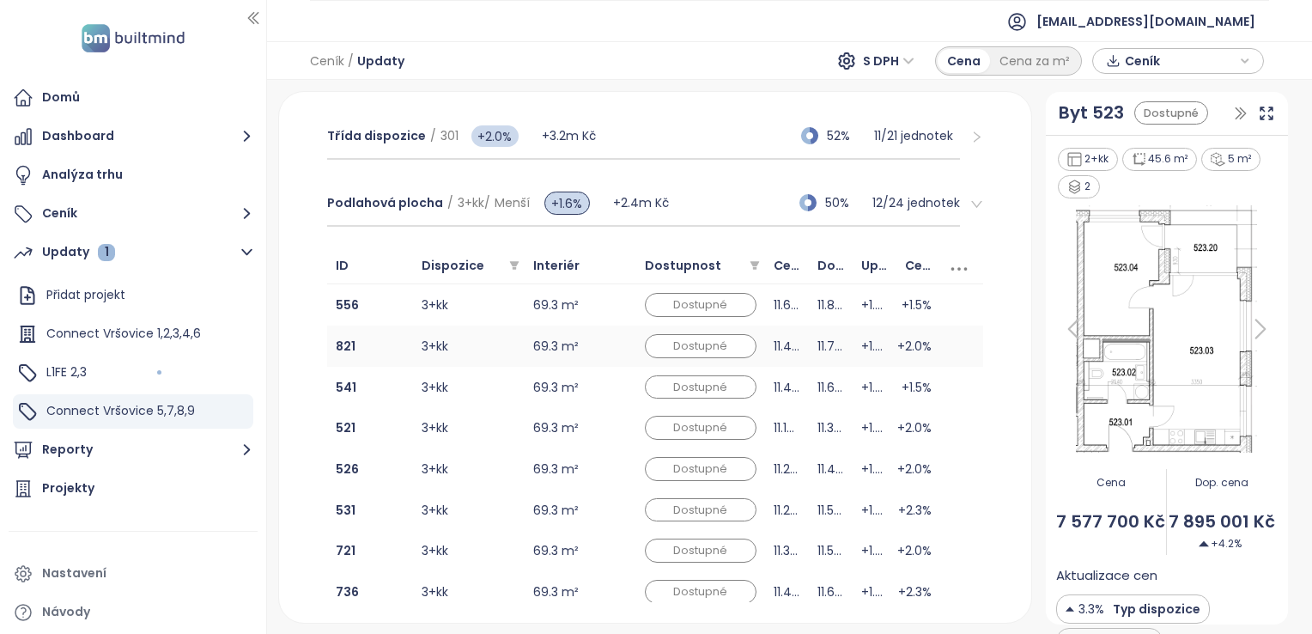
click at [537, 345] on td "69.3 m²" at bounding box center [581, 345] width 112 height 41
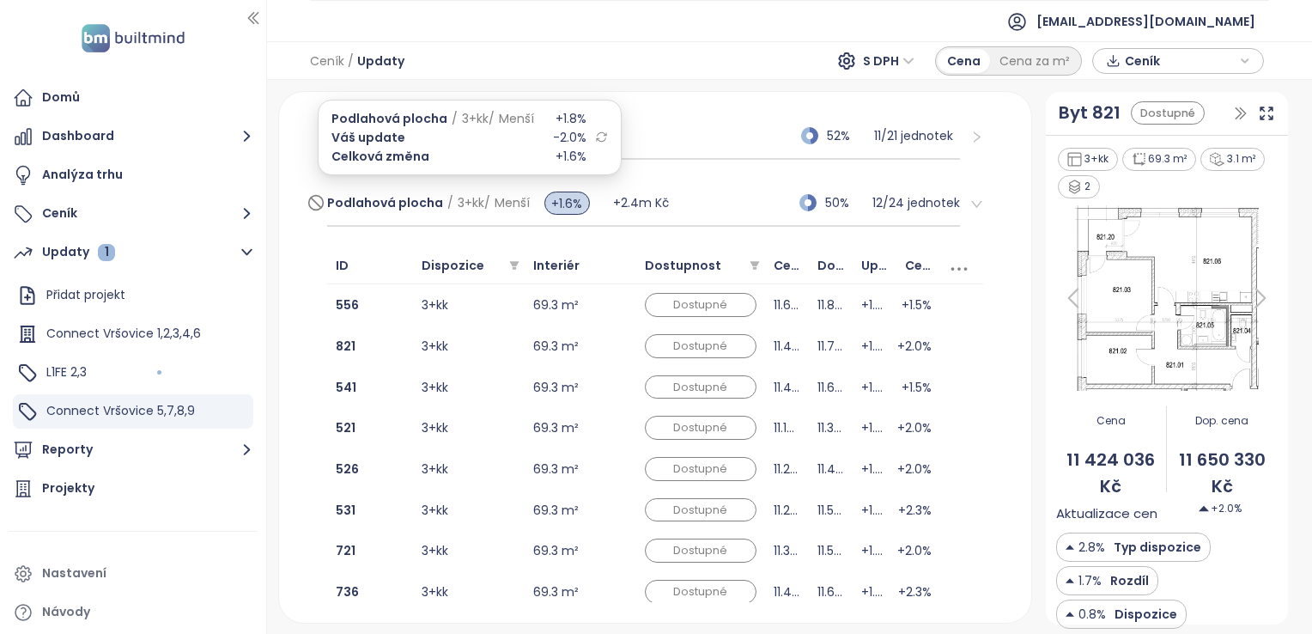
click at [478, 201] on span "3+kk" at bounding box center [471, 202] width 27 height 17
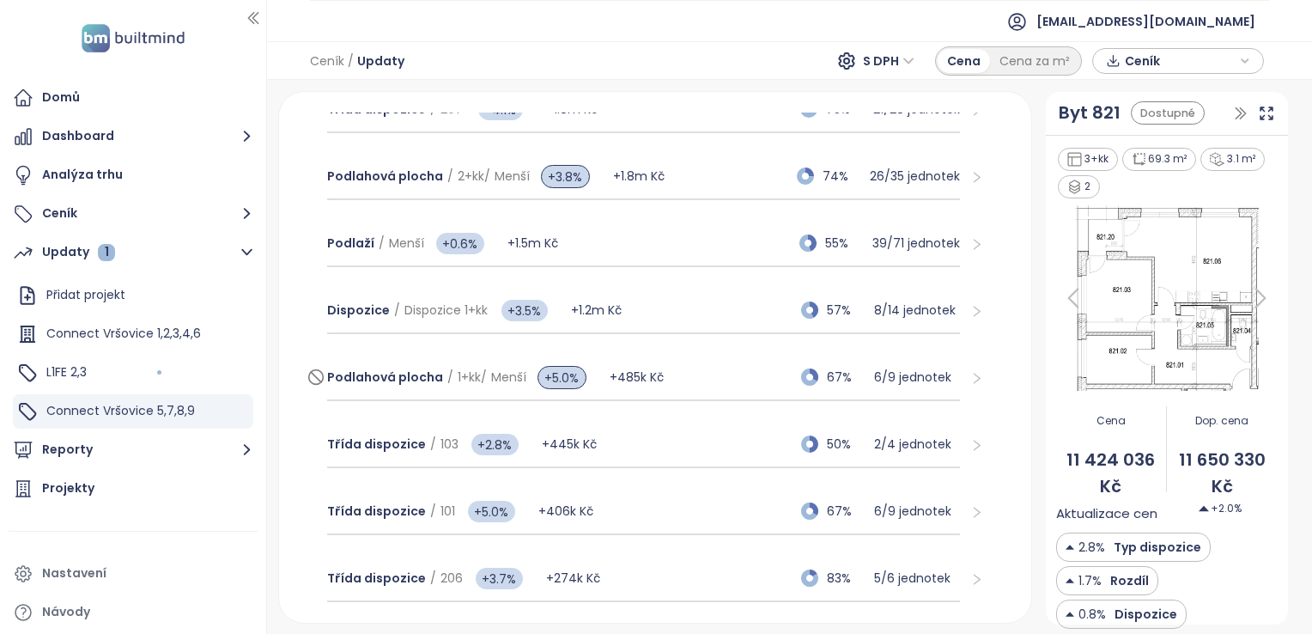
scroll to position [601, 0]
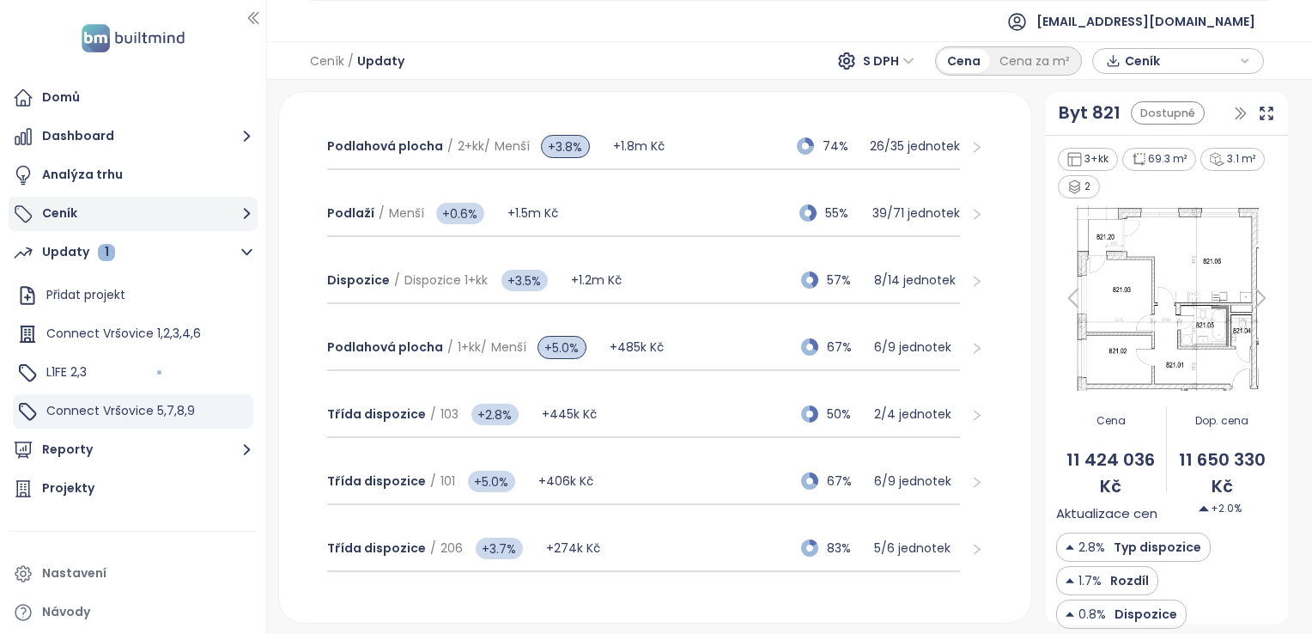
click at [48, 215] on button "Ceník" at bounding box center [133, 214] width 249 height 34
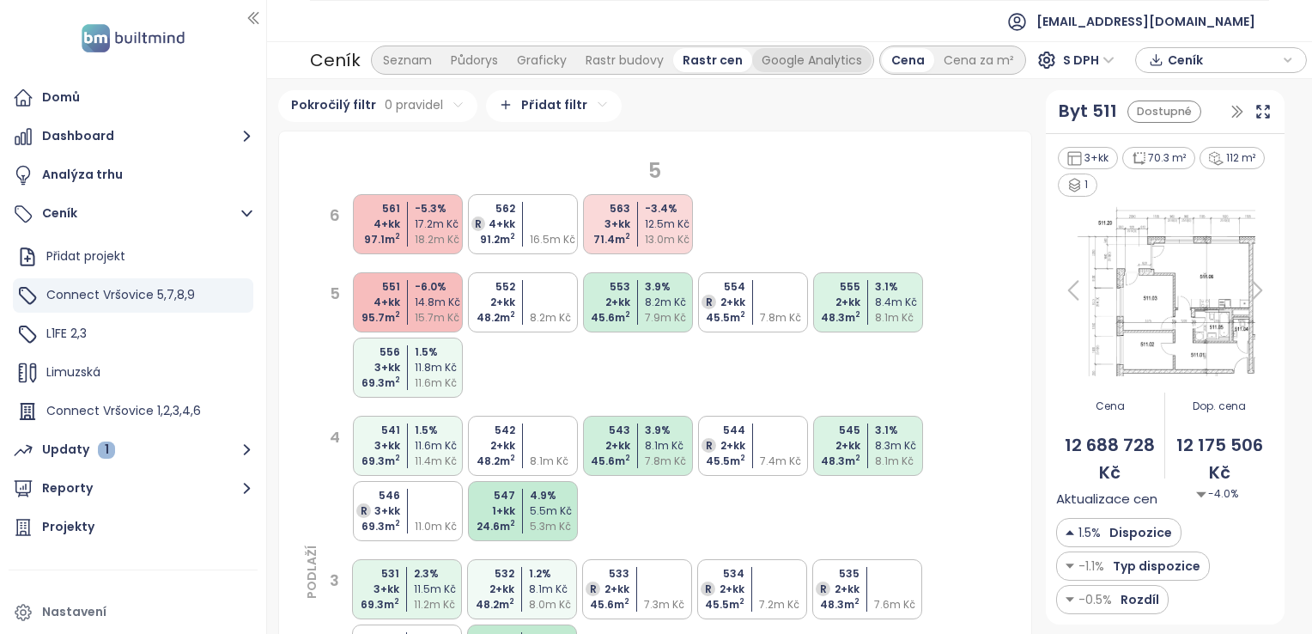
click at [813, 53] on div "Google Analytics" at bounding box center [811, 60] width 119 height 24
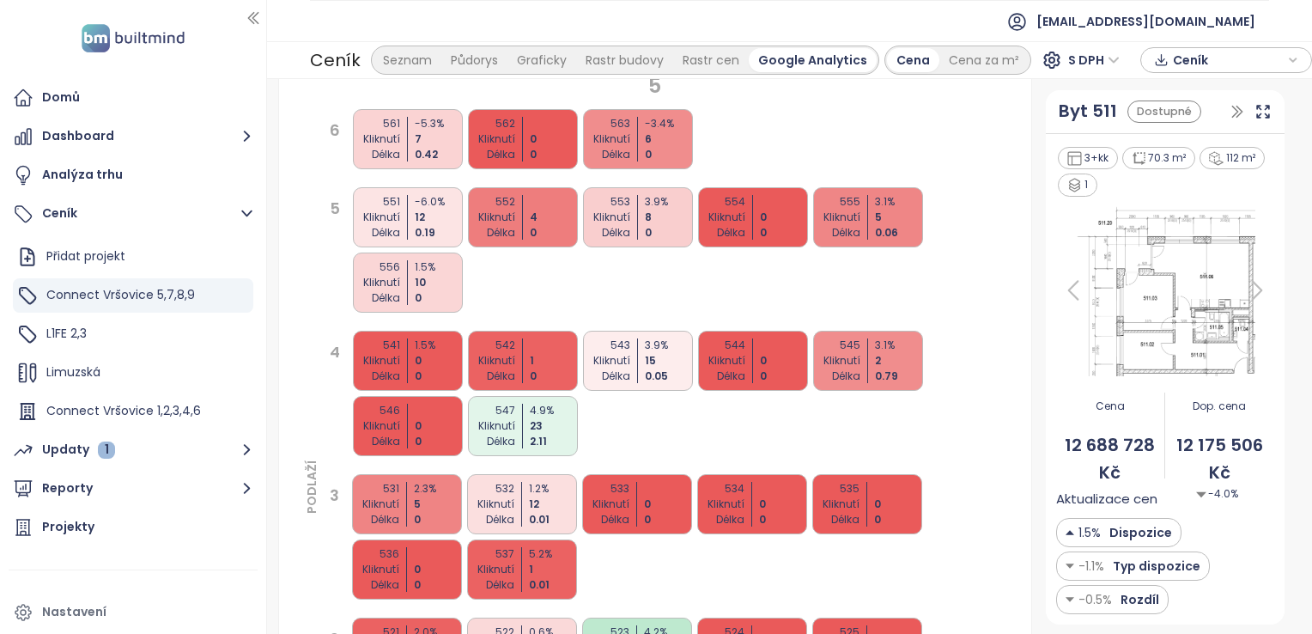
scroll to position [86, 0]
click at [519, 424] on div "547 Kliknutí Délka 4.9 % 23 2.11" at bounding box center [523, 425] width 110 height 60
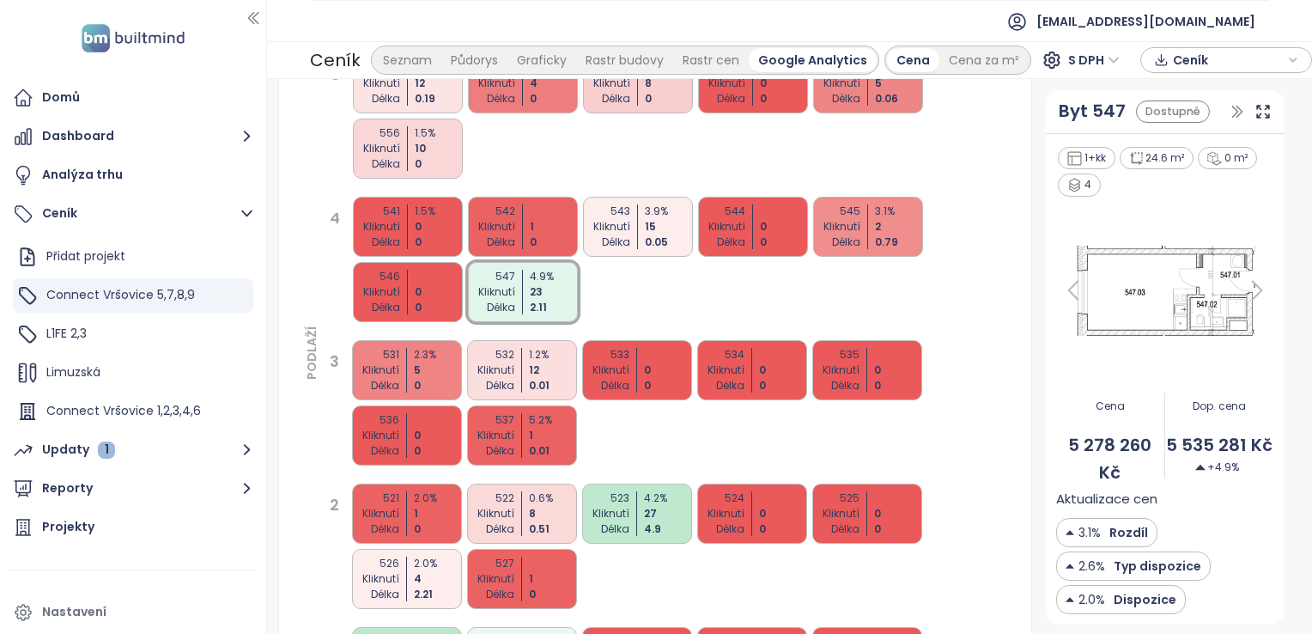
scroll to position [258, 0]
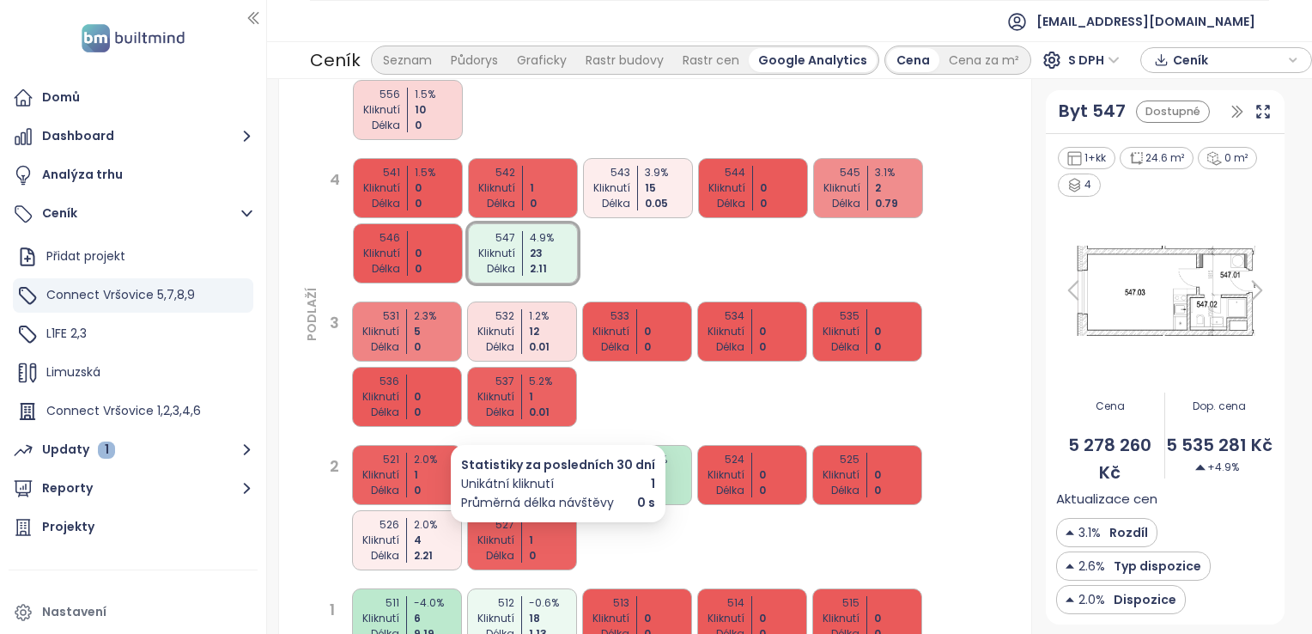
click at [536, 544] on div "1" at bounding box center [554, 539] width 51 height 15
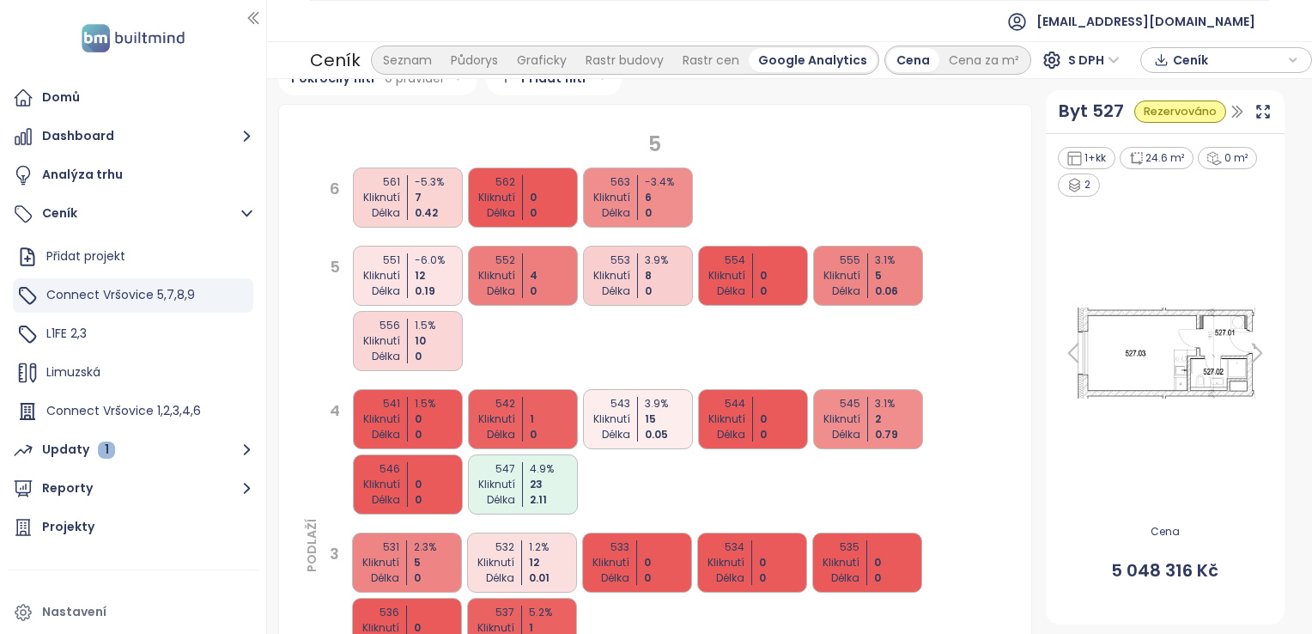
scroll to position [0, 0]
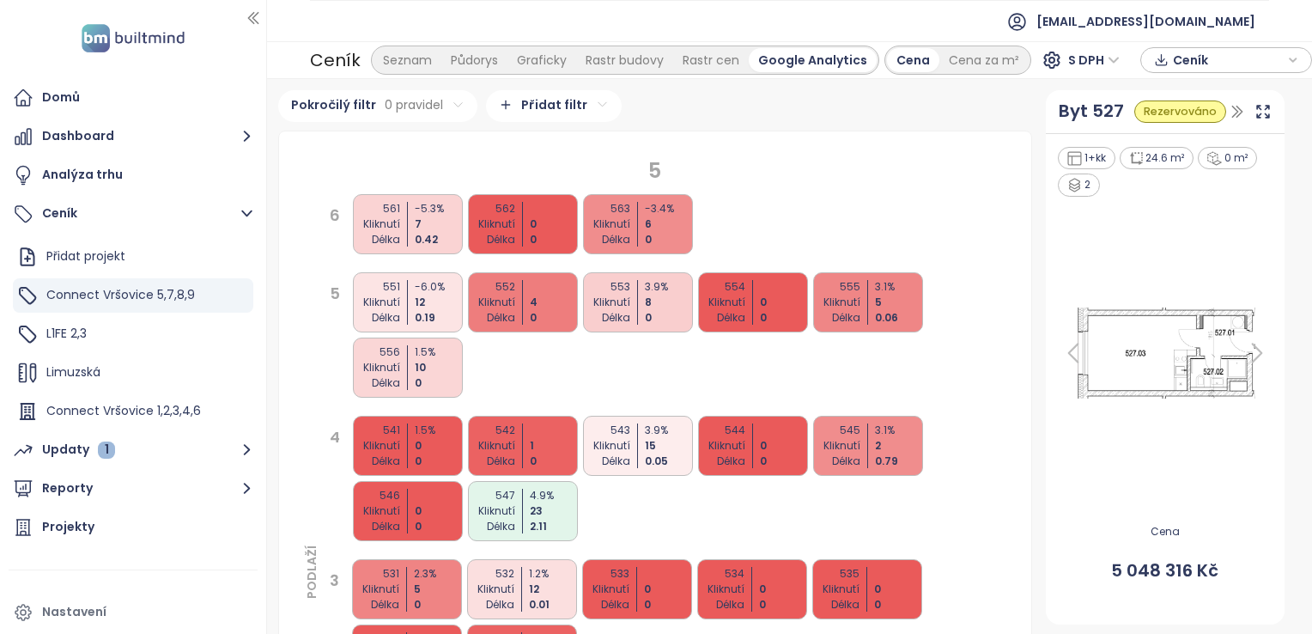
click at [449, 101] on html "Domů Dashboard Analýza trhu Ceník Přidat projekt Connect Vršovice 5,7,8,9 L1FE …" at bounding box center [656, 317] width 1312 height 634
click at [343, 149] on html "Domů Dashboard Analýza trhu Ceník Přidat projekt Connect Vršovice 5,7,8,9 L1FE …" at bounding box center [656, 317] width 1312 height 634
click at [321, 185] on span "Přidat pravidlo" at bounding box center [327, 180] width 78 height 15
click at [362, 149] on html "Domů Dashboard Analýza trhu Ceník Přidat projekt Connect Vršovice 5,7,8,9 L1FE …" at bounding box center [656, 317] width 1312 height 634
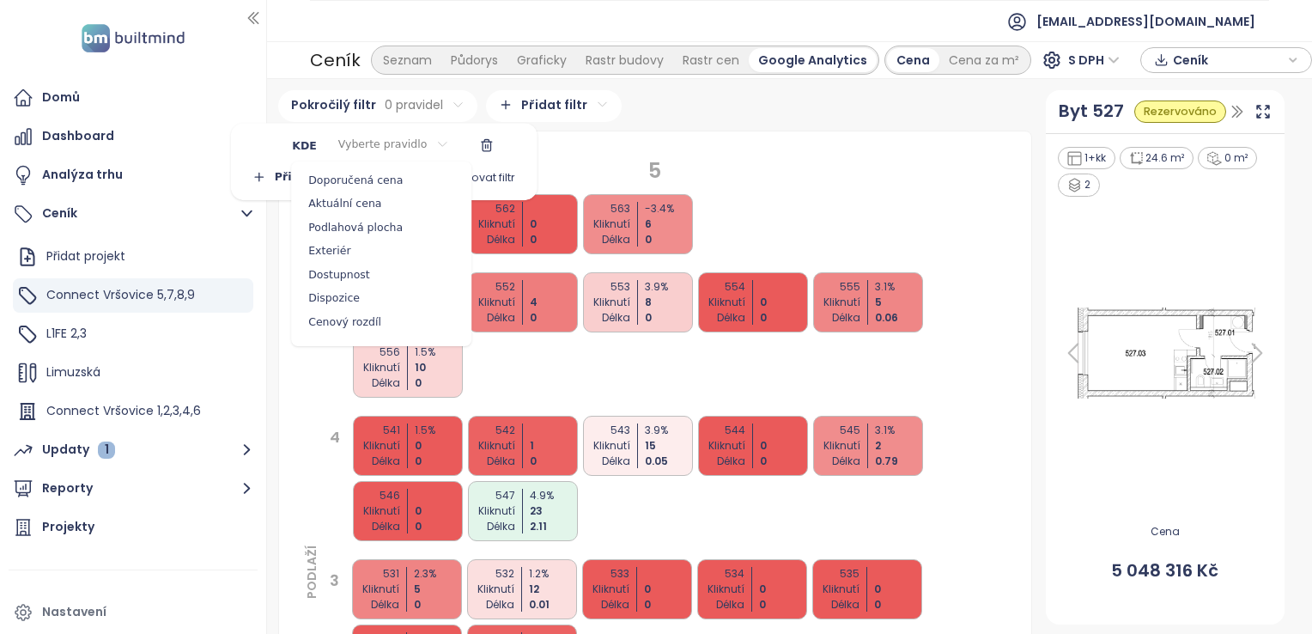
click at [360, 273] on span "Dostupnost" at bounding box center [381, 275] width 172 height 24
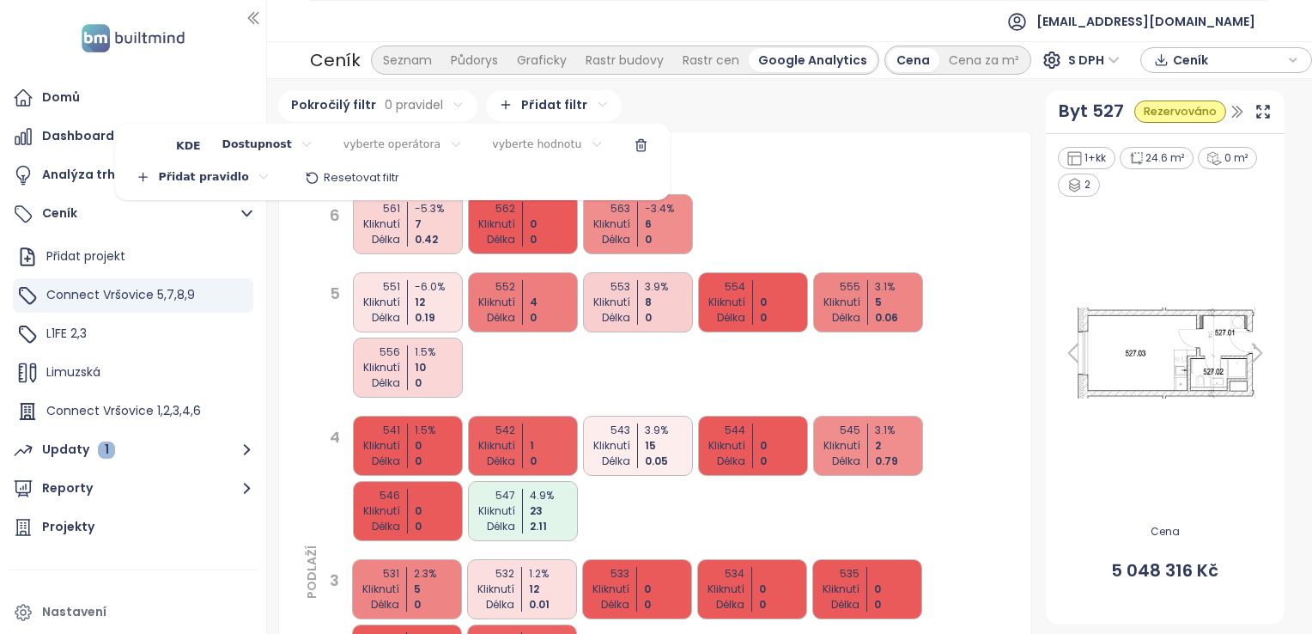
click at [391, 139] on html "Domů Dashboard Analýza trhu Ceník Přidat projekt Connect Vršovice 5,7,8,9 L1FE …" at bounding box center [656, 317] width 1312 height 634
click at [385, 180] on span "je" at bounding box center [390, 180] width 96 height 24
click at [469, 135] on html "Domů Dashboard Analýza trhu Ceník Přidat projekt Connect Vršovice 5,7,8,9 L1FE …" at bounding box center [656, 317] width 1312 height 634
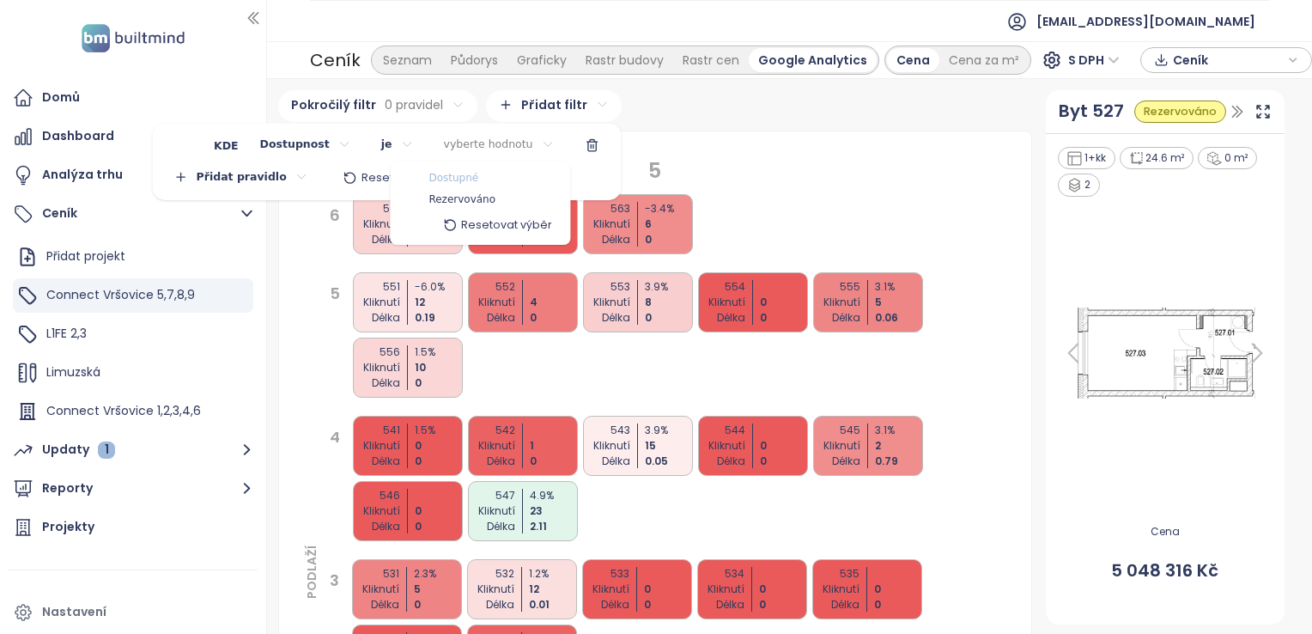
click at [451, 180] on span "Dostupné" at bounding box center [453, 178] width 50 height 17
click at [644, 143] on html "Domů Dashboard Analýza trhu Ceník Přidat projekt Connect Vršovice 5,7,8,9 L1FE …" at bounding box center [656, 317] width 1312 height 634
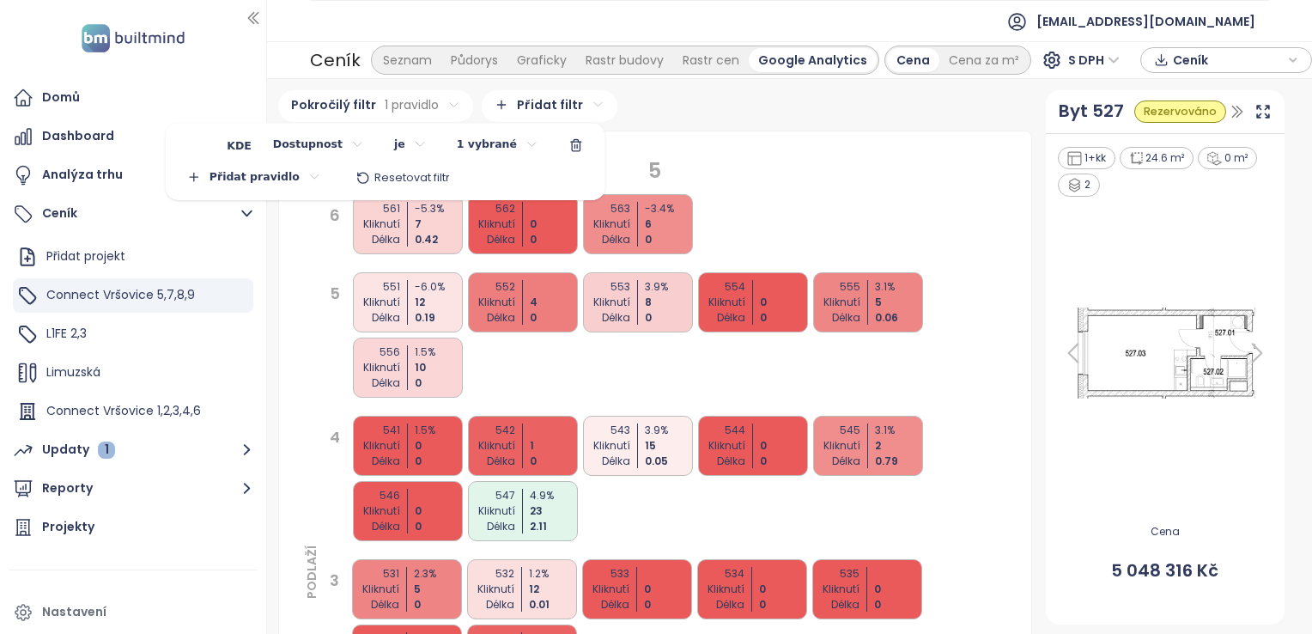
click at [622, 137] on html "Domů Dashboard Analýza trhu Ceník Přidat projekt Connect Vršovice 5,7,8,9 L1FE …" at bounding box center [656, 317] width 1312 height 634
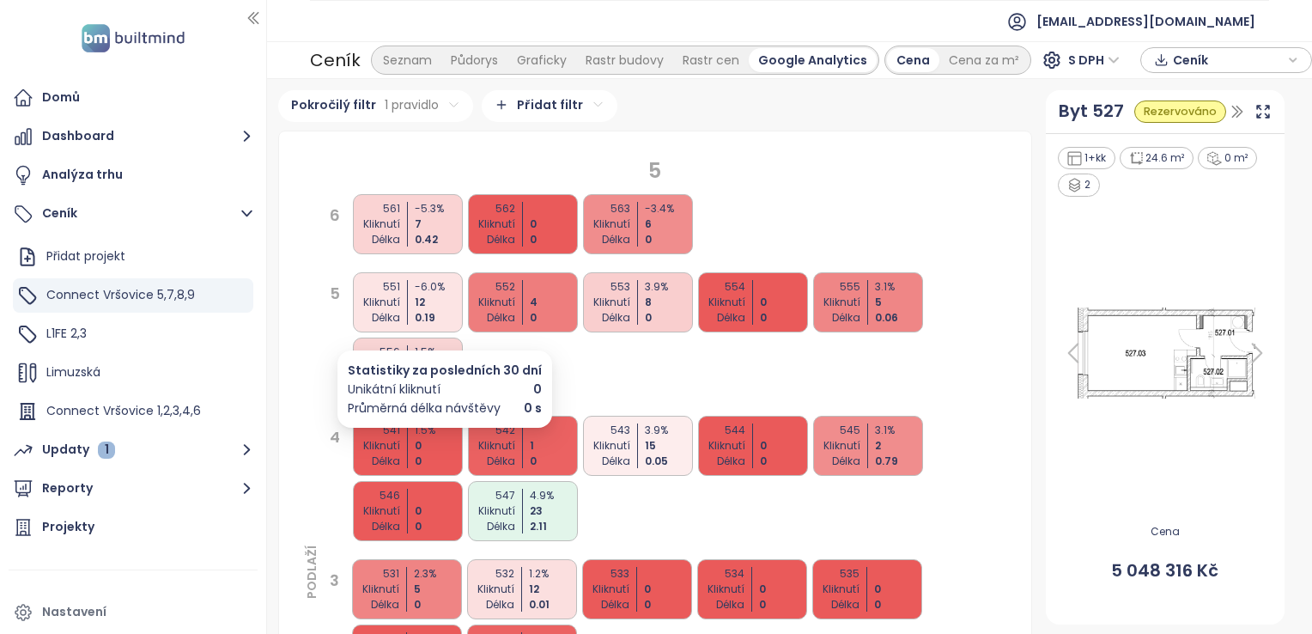
click at [429, 446] on div "0" at bounding box center [440, 445] width 51 height 15
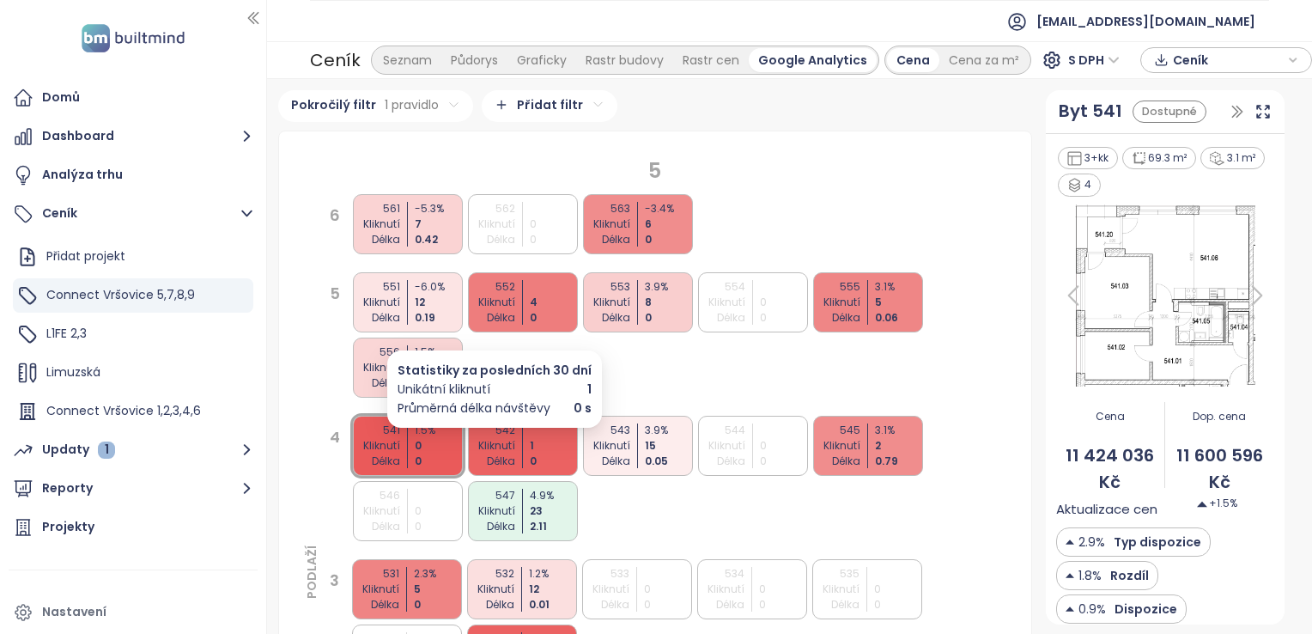
click at [510, 446] on div "Kliknutí" at bounding box center [489, 445] width 51 height 15
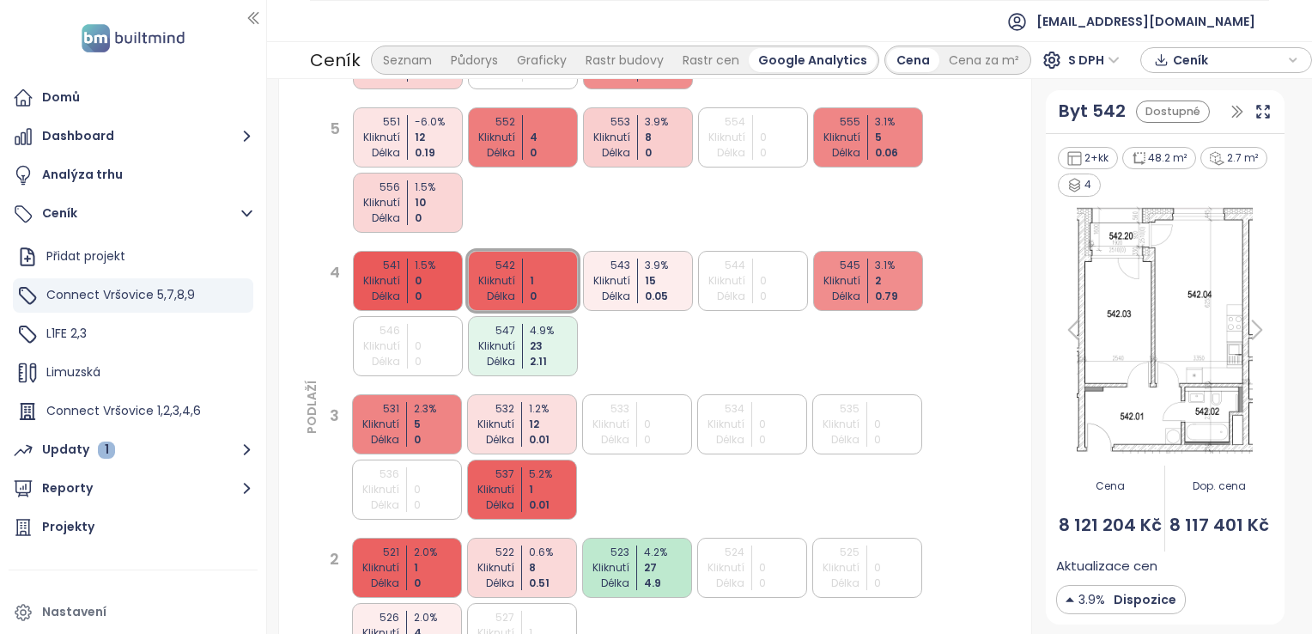
scroll to position [172, 0]
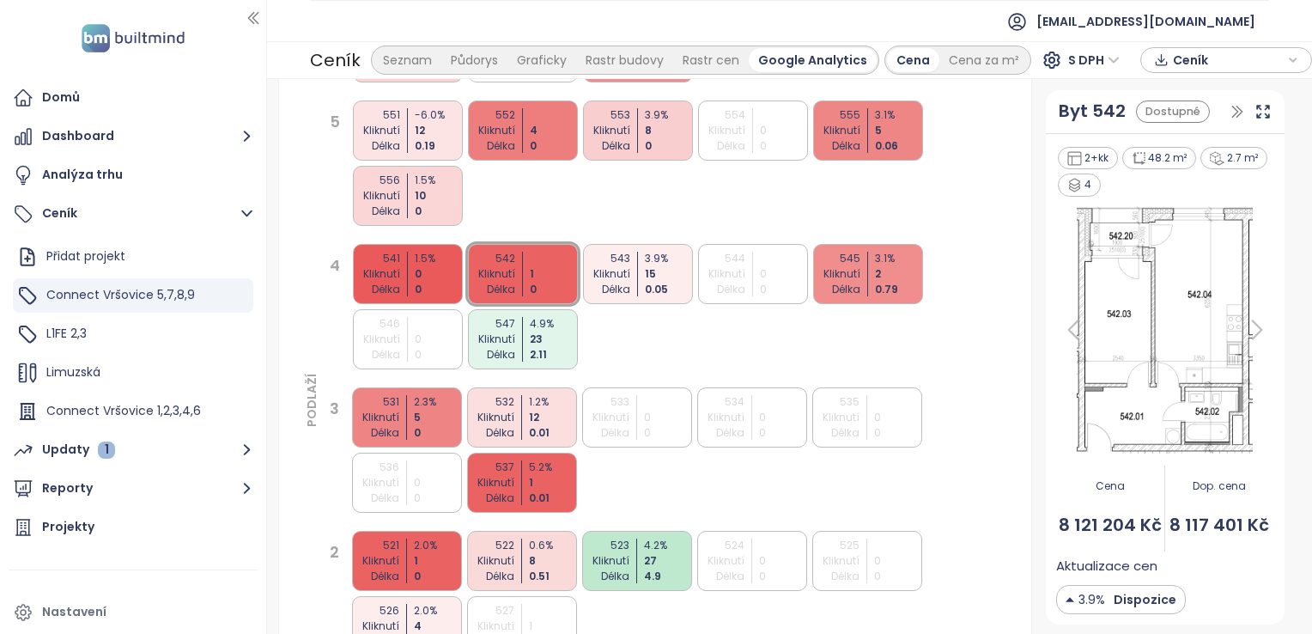
click at [666, 474] on div "531 Kliknutí Délka 2.3 % 5 0 532 Kliknutí Délka 1.2 % 12 0.01 533 Kliknutí Délk…" at bounding box center [678, 450] width 658 height 130
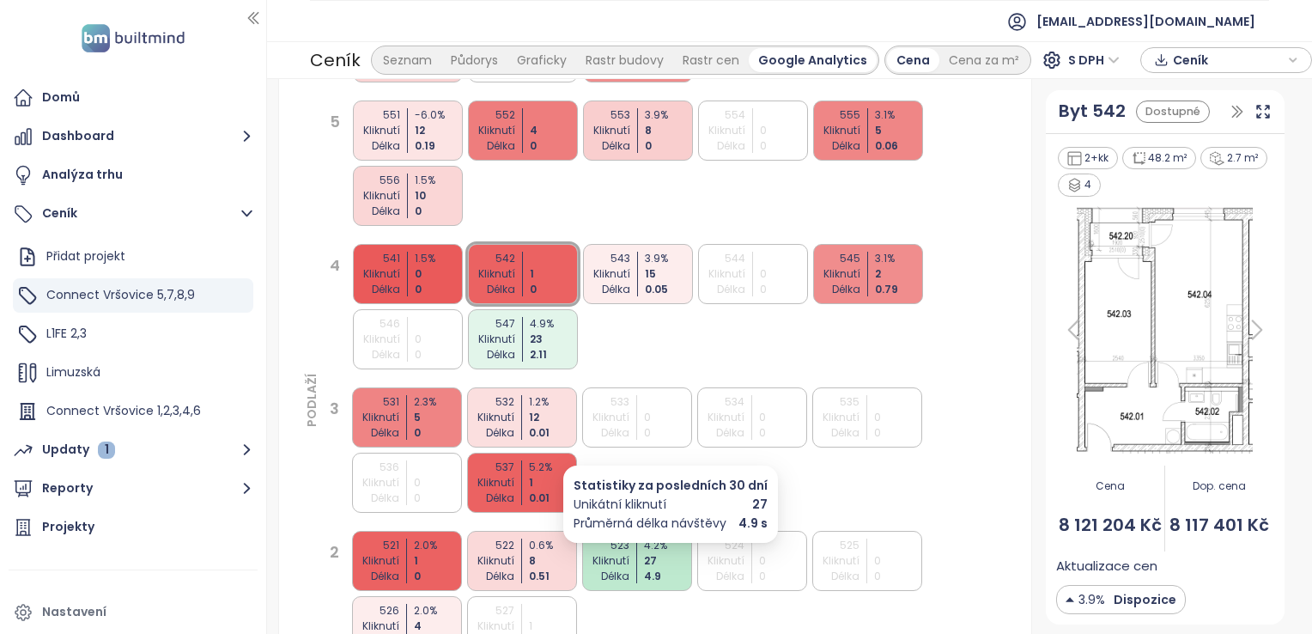
click at [656, 556] on div "27" at bounding box center [669, 560] width 51 height 15
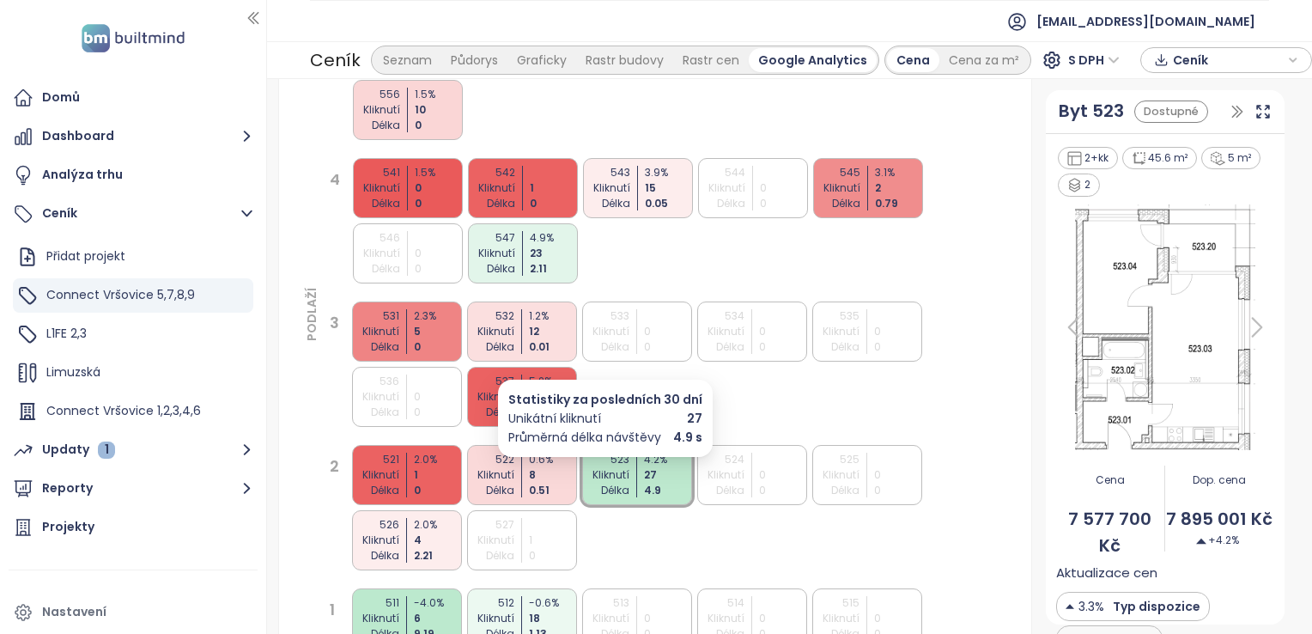
scroll to position [343, 0]
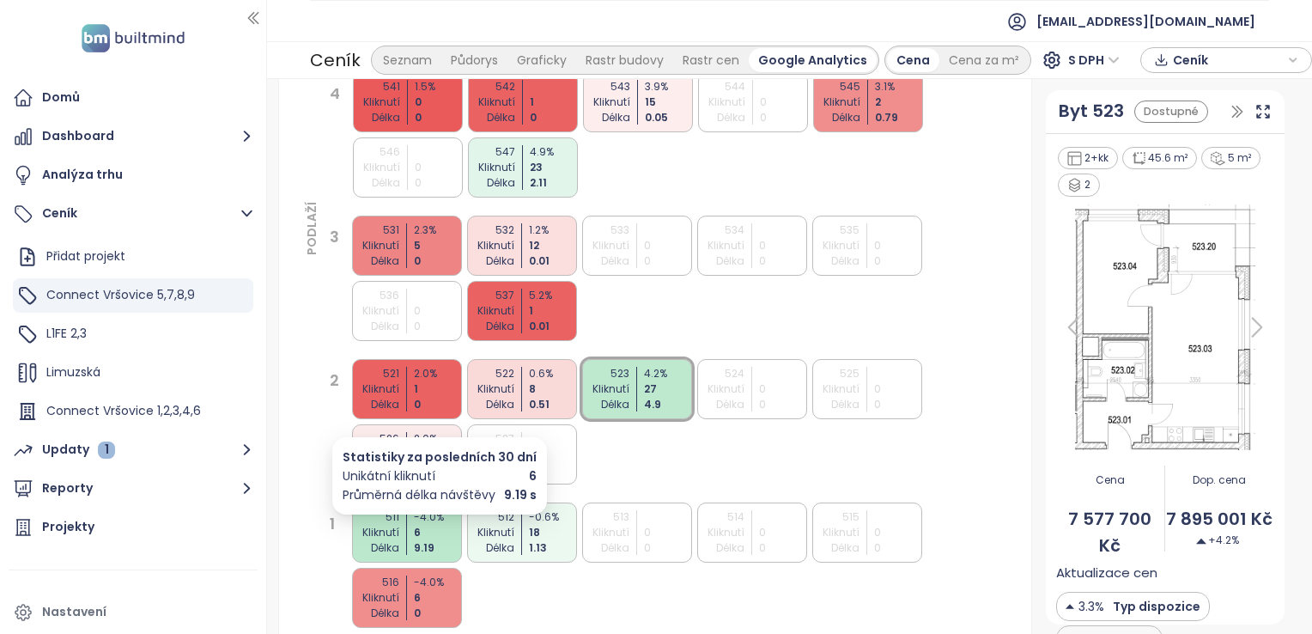
click at [431, 541] on div "9.19" at bounding box center [439, 547] width 51 height 15
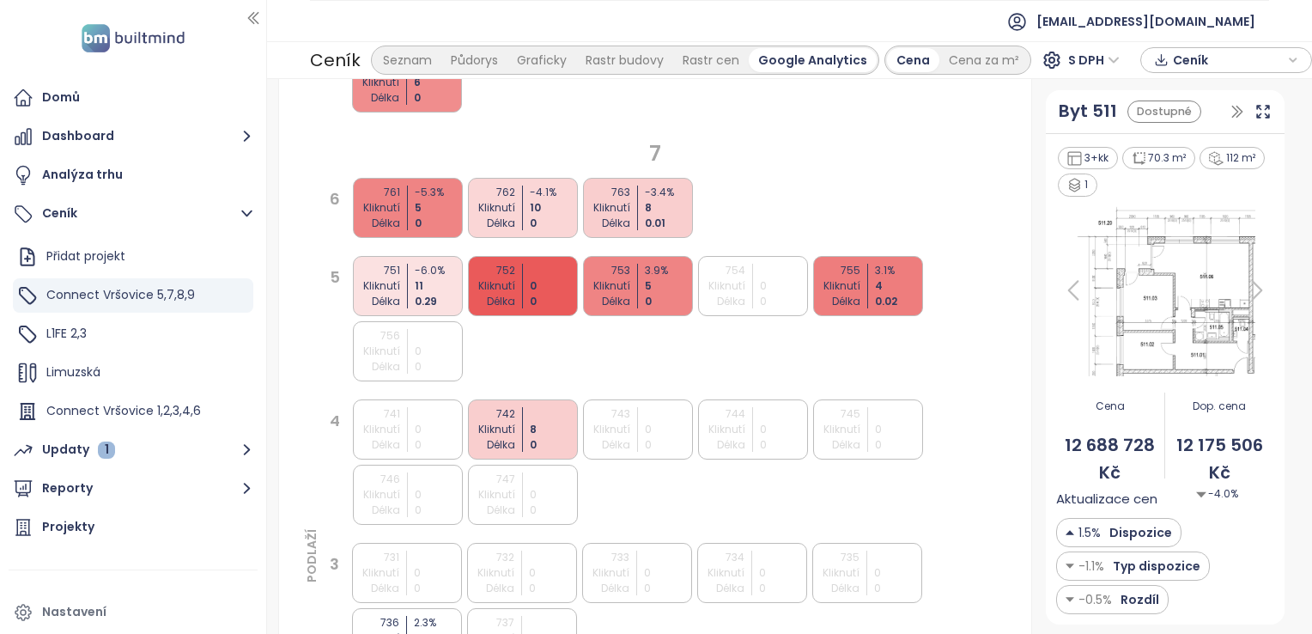
scroll to position [944, 0]
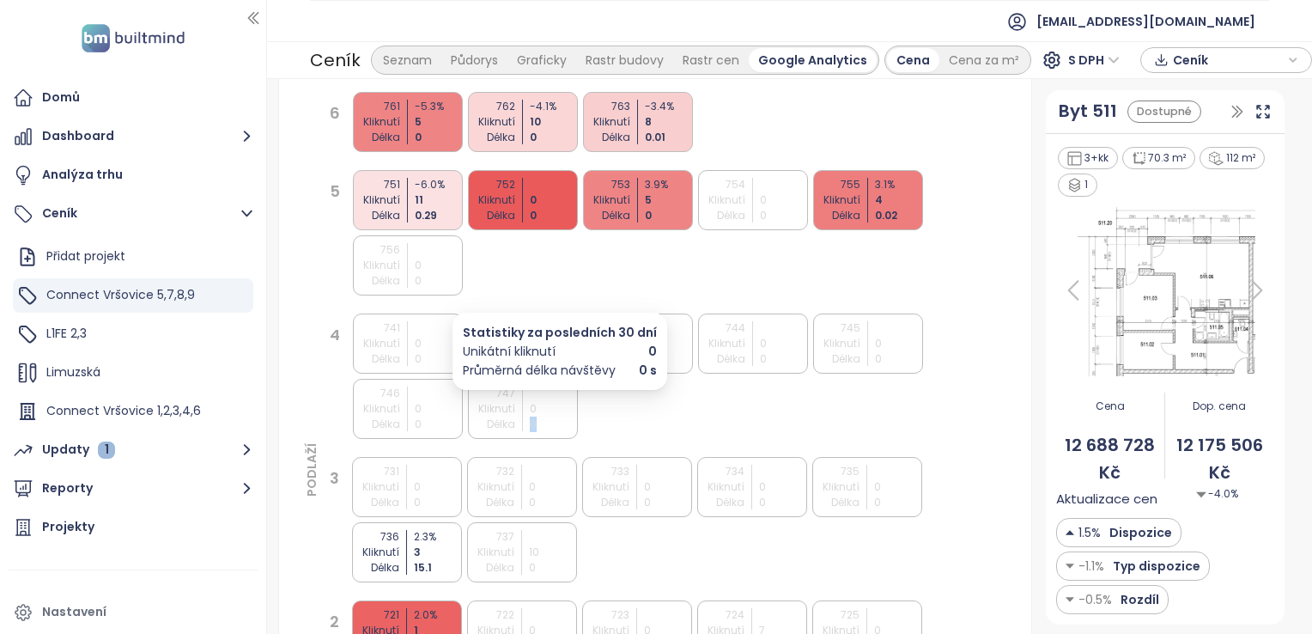
click at [531, 417] on div "0" at bounding box center [555, 423] width 51 height 15
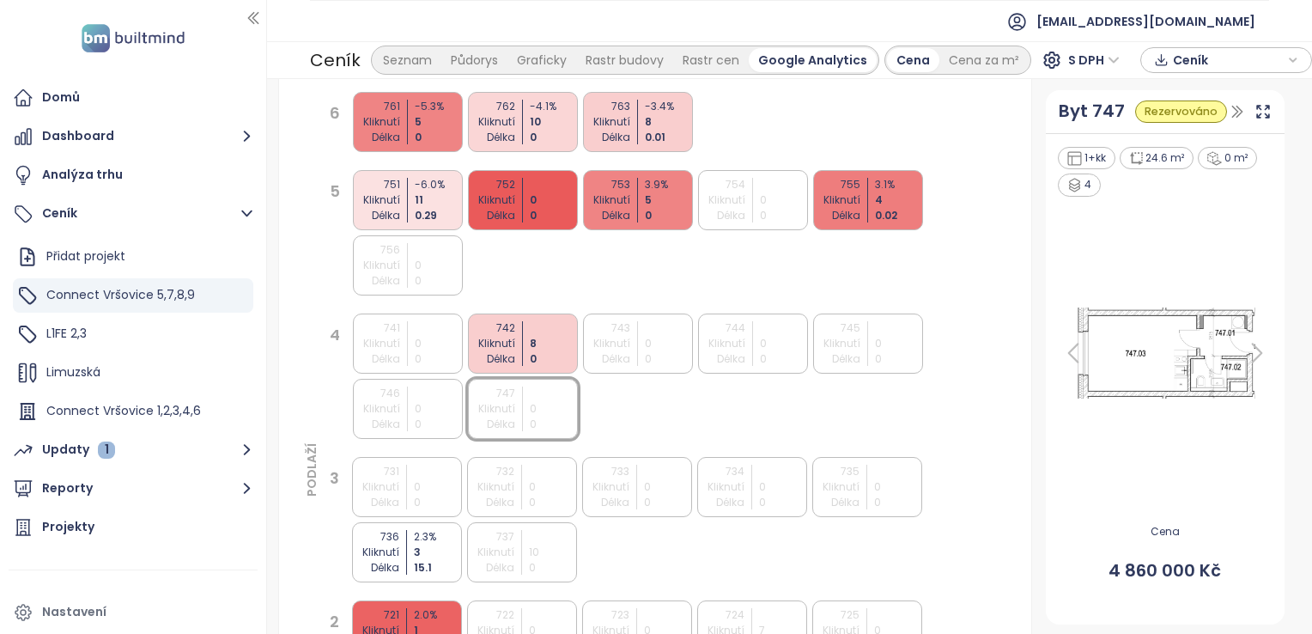
drag, startPoint x: 531, startPoint y: 417, endPoint x: 505, endPoint y: 410, distance: 27.5
click at [521, 410] on div "747 Kliknutí Délka 0 0" at bounding box center [523, 409] width 110 height 60
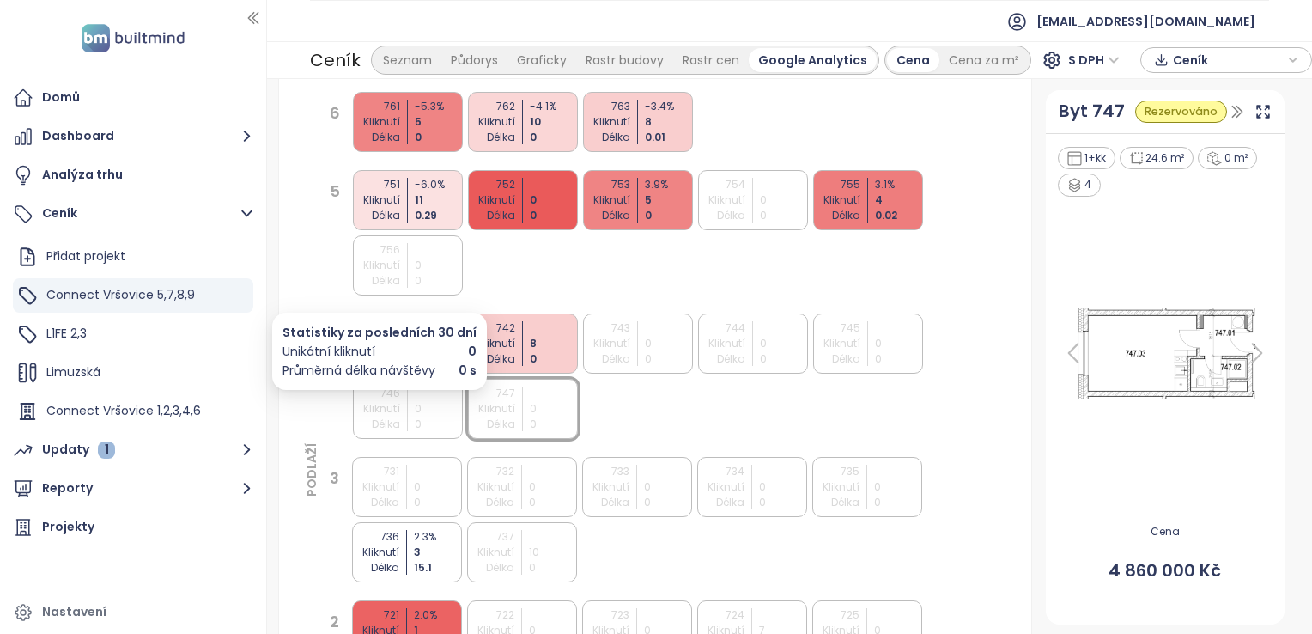
click at [386, 407] on div "Kliknutí" at bounding box center [374, 408] width 51 height 15
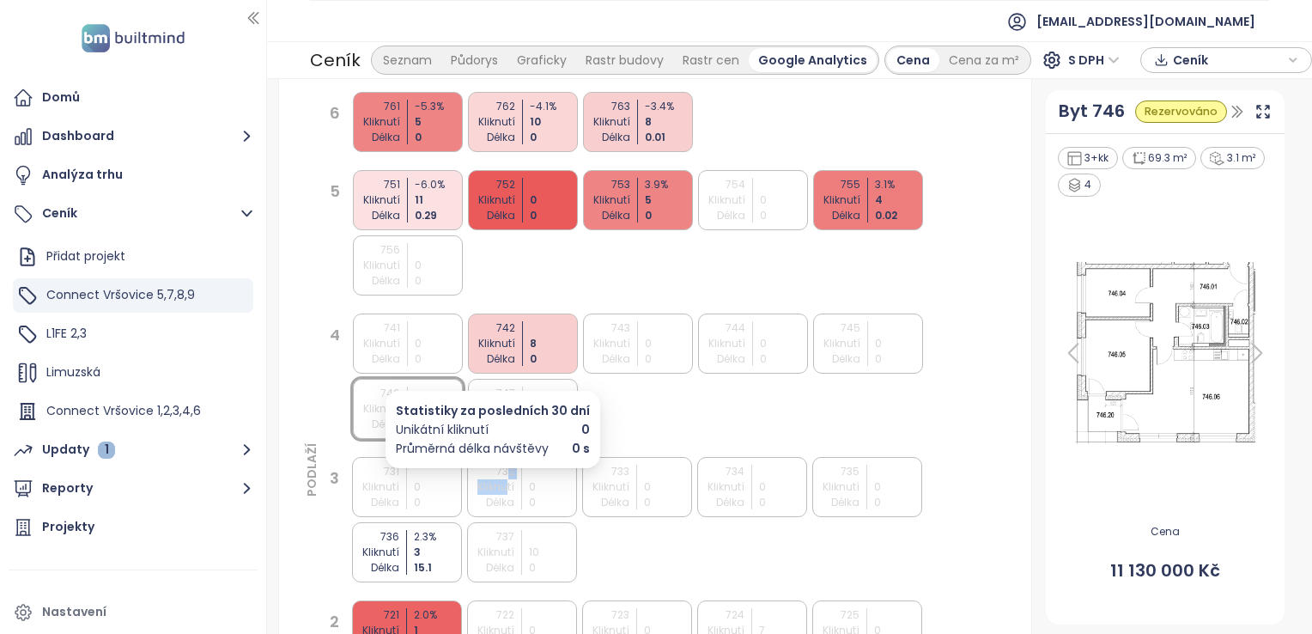
click at [505, 477] on div "732 Kliknutí Délka" at bounding box center [489, 487] width 51 height 46
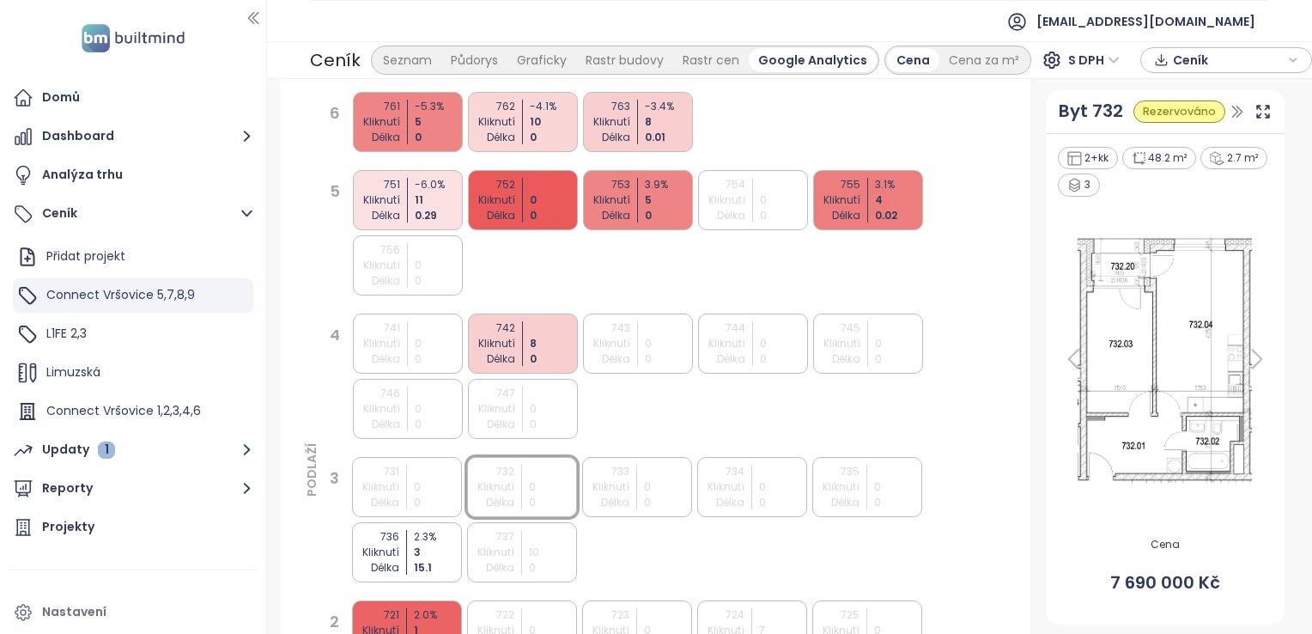
drag, startPoint x: 505, startPoint y: 477, endPoint x: 660, endPoint y: 490, distance: 155.9
click at [660, 490] on div "0" at bounding box center [669, 486] width 51 height 15
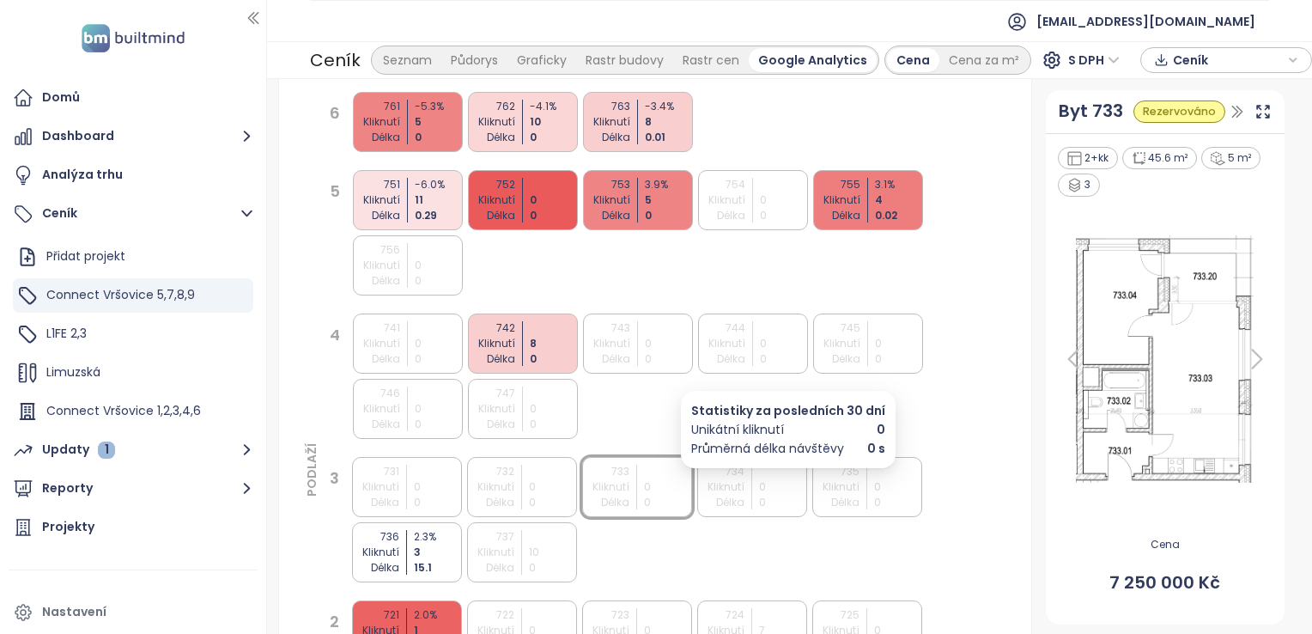
click at [759, 491] on div "0" at bounding box center [784, 486] width 51 height 15
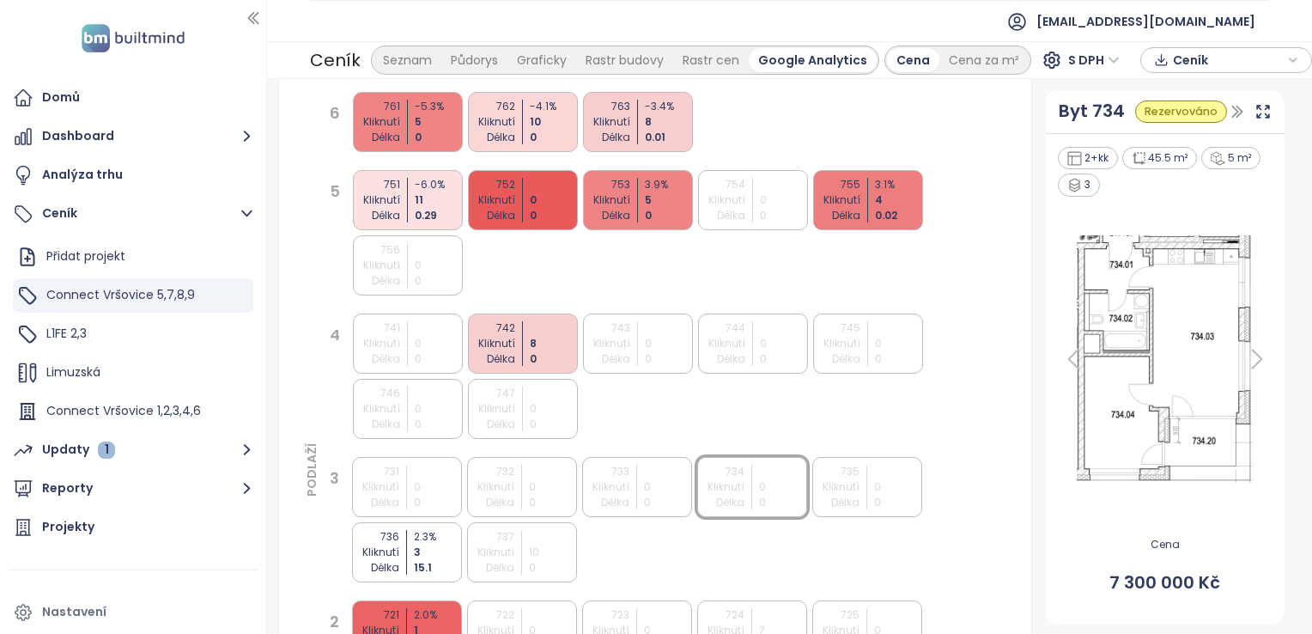
click at [853, 482] on div "Kliknutí" at bounding box center [834, 486] width 51 height 15
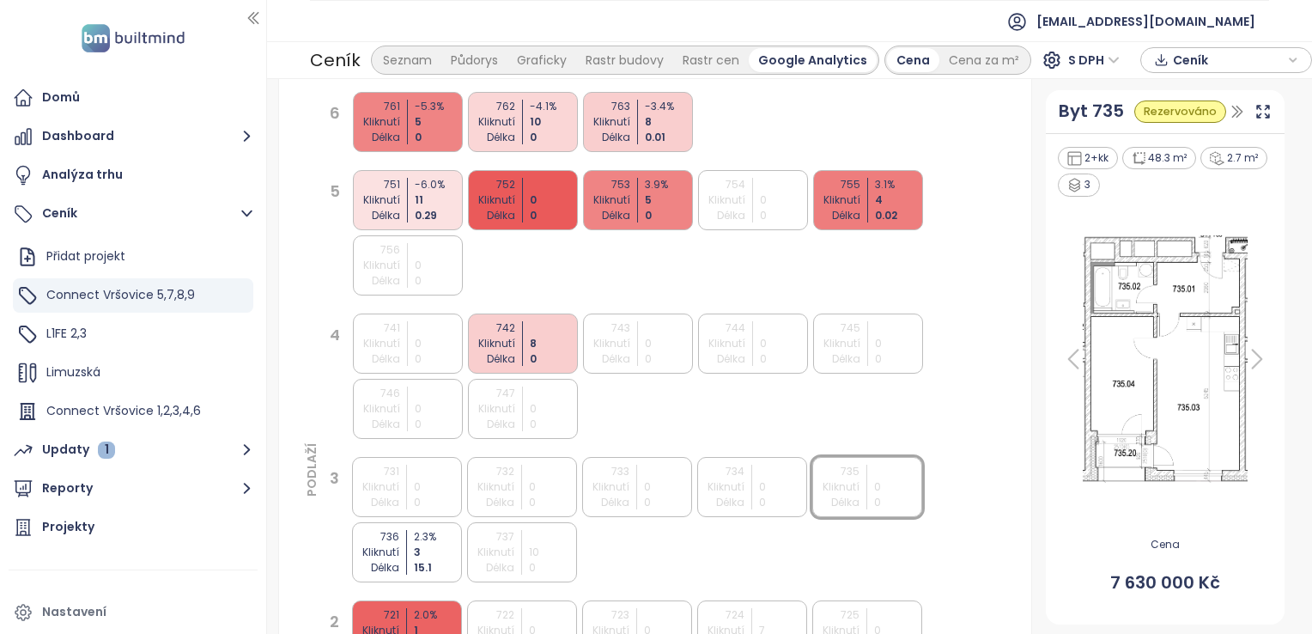
click at [834, 336] on div "Kliknutí" at bounding box center [835, 343] width 51 height 15
click at [737, 184] on div "754" at bounding box center [720, 184] width 51 height 15
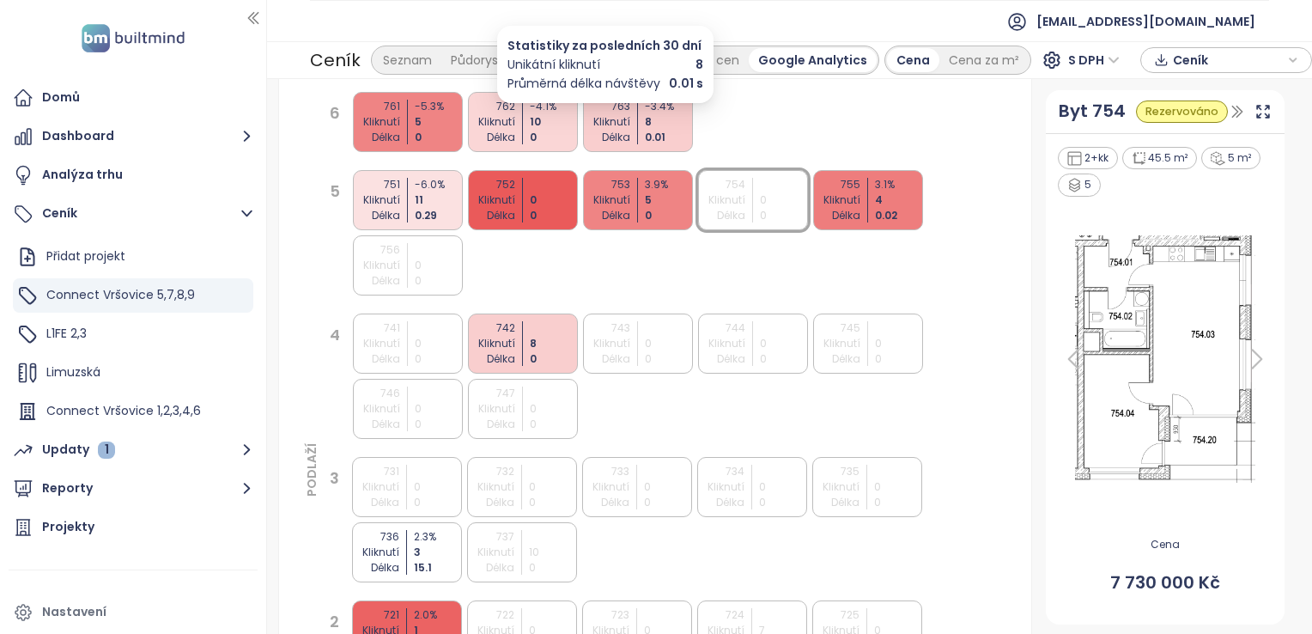
click at [593, 110] on div "763" at bounding box center [605, 106] width 51 height 15
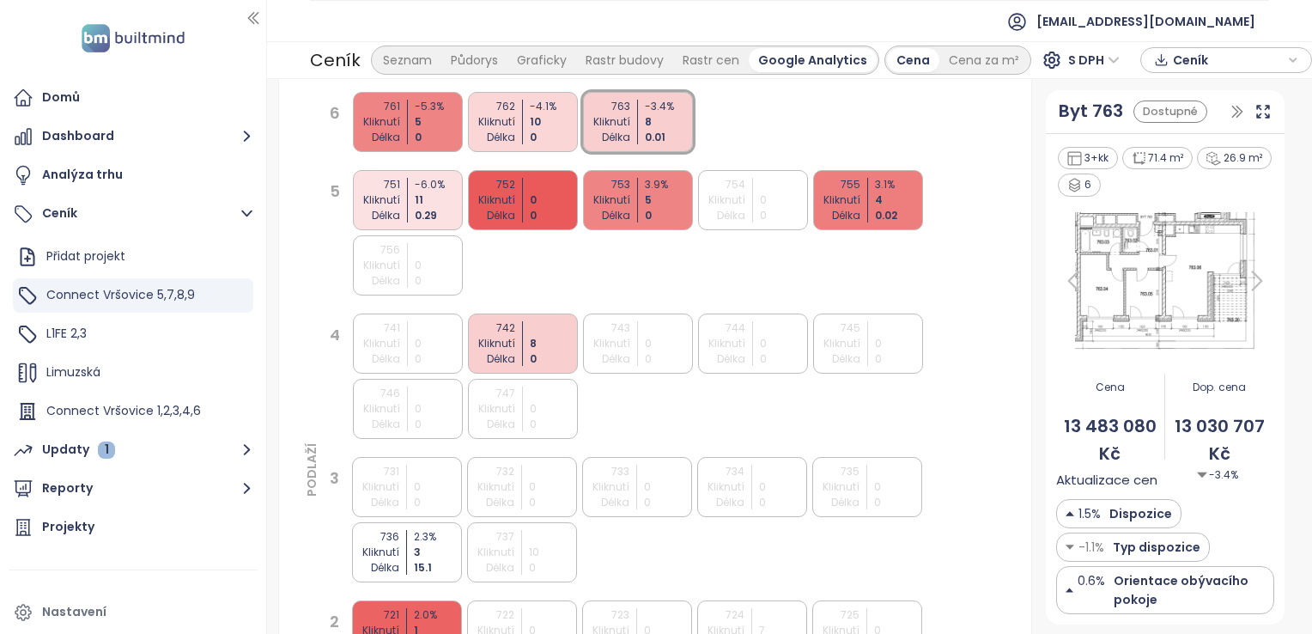
click at [616, 184] on div "753" at bounding box center [605, 184] width 51 height 15
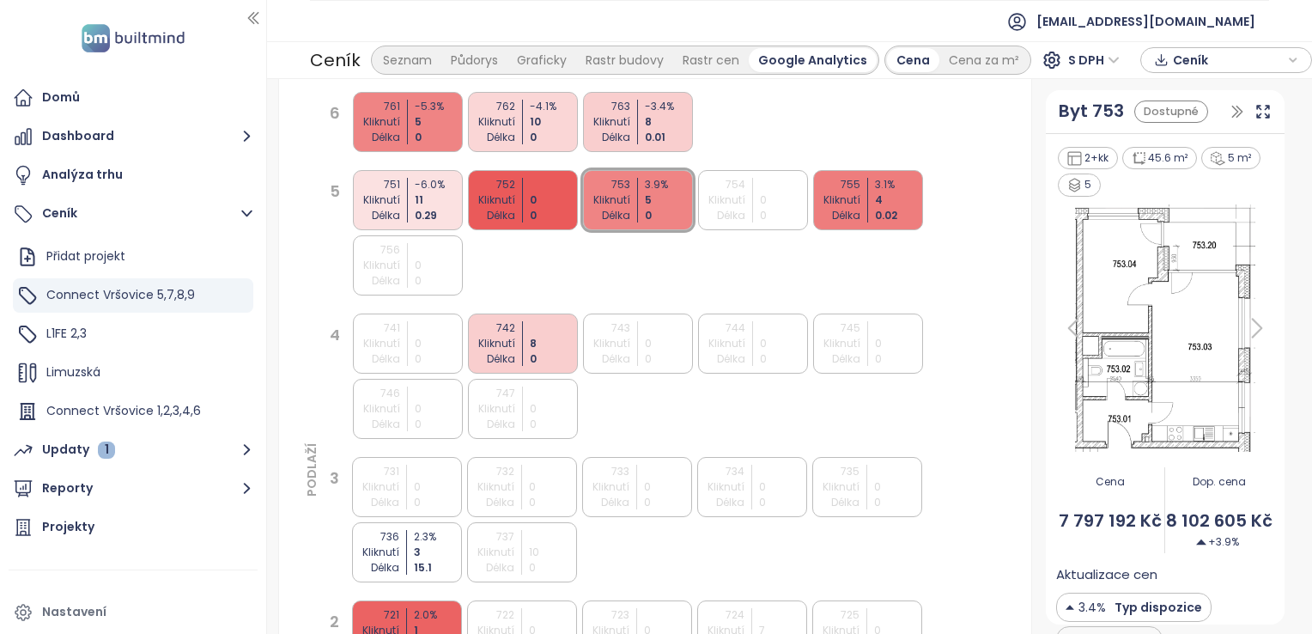
click at [637, 353] on div at bounding box center [637, 343] width 1 height 45
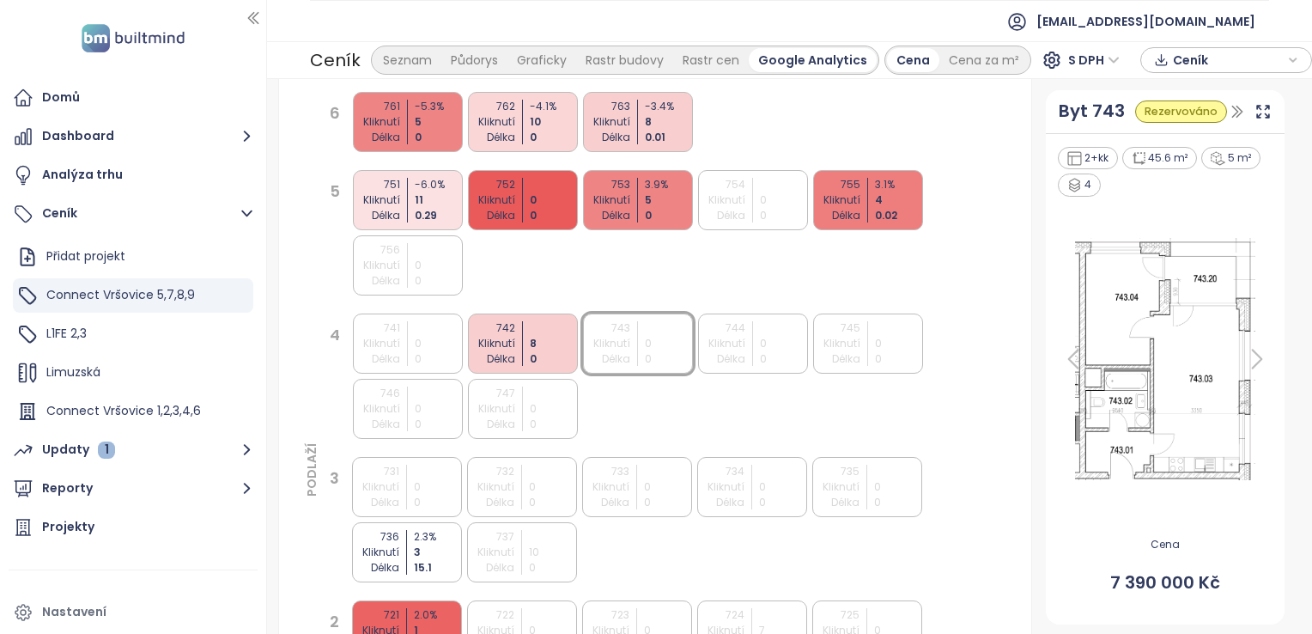
click at [634, 505] on div "733 Kliknutí Délka 0 0" at bounding box center [637, 487] width 110 height 60
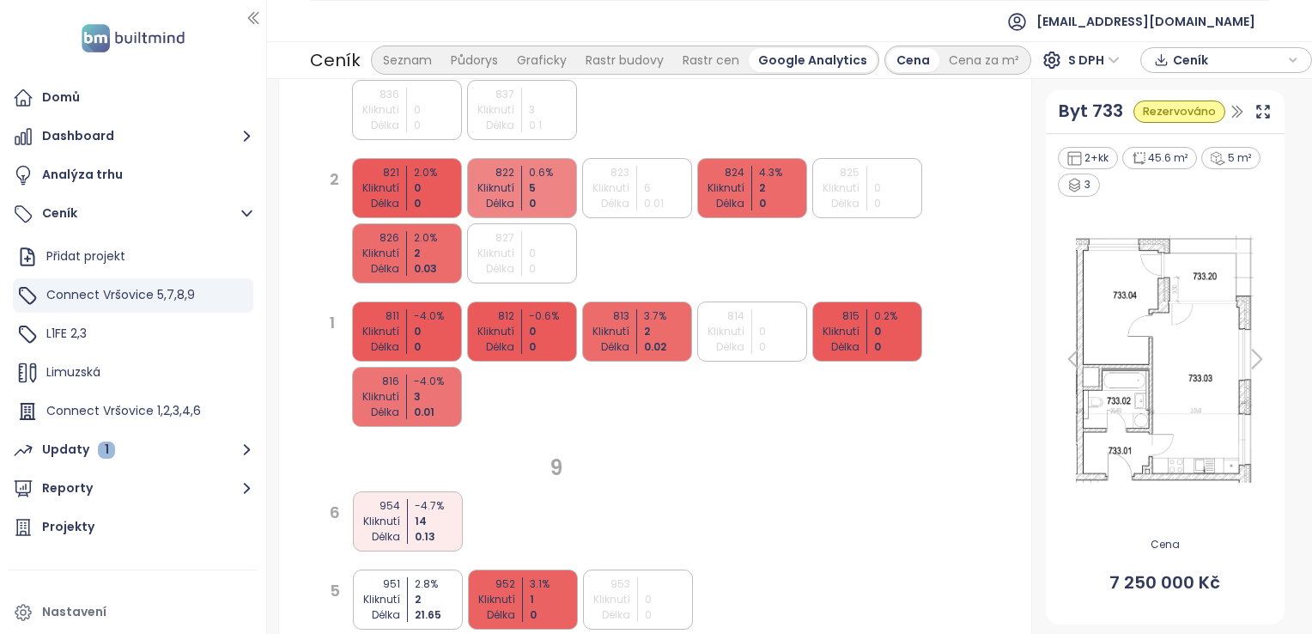
scroll to position [2218, 0]
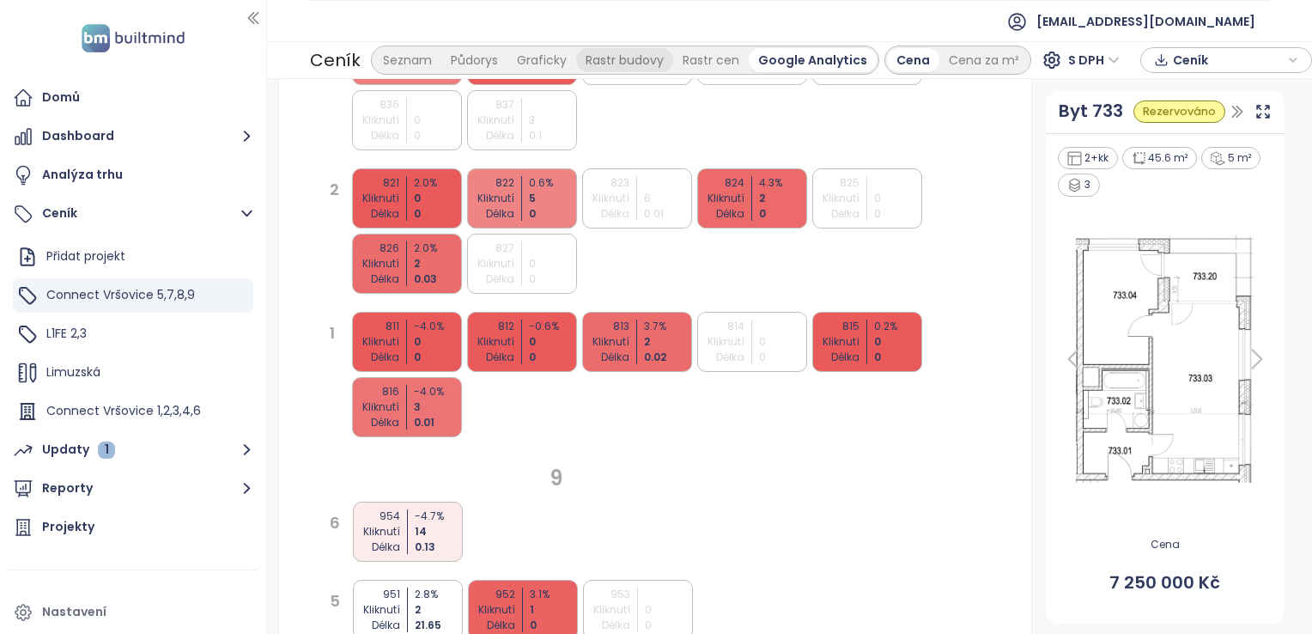
click at [628, 60] on div "Rastr budovy" at bounding box center [624, 60] width 97 height 24
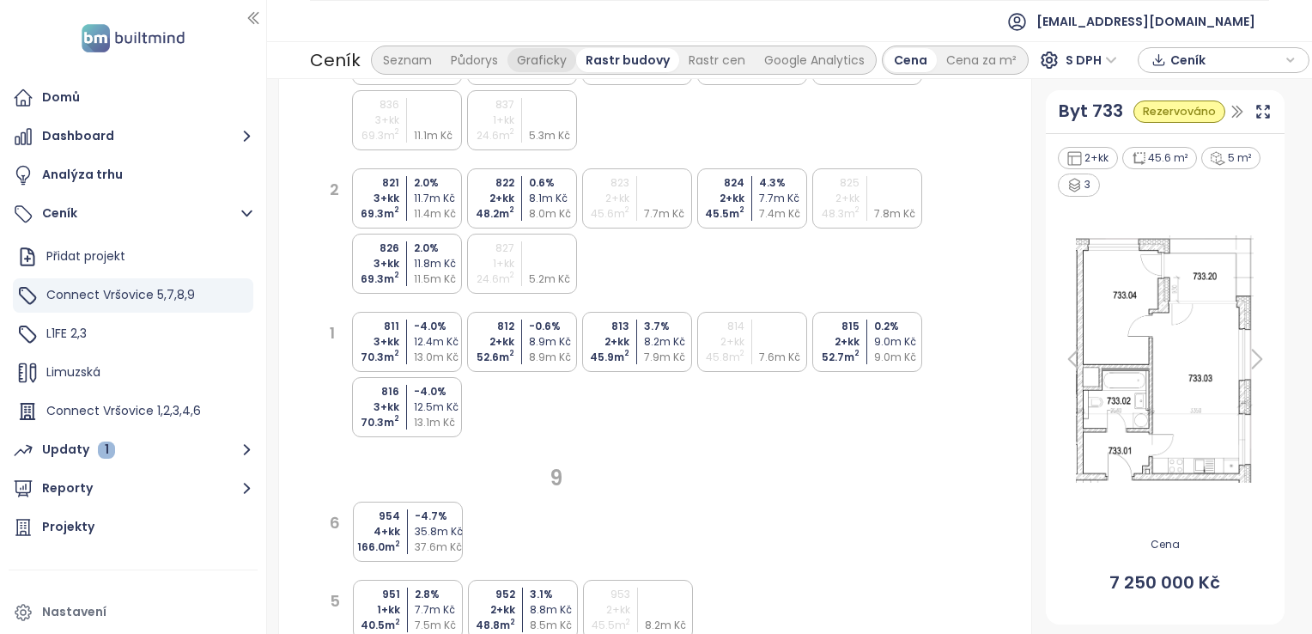
click at [553, 61] on div "Graficky" at bounding box center [541, 60] width 69 height 24
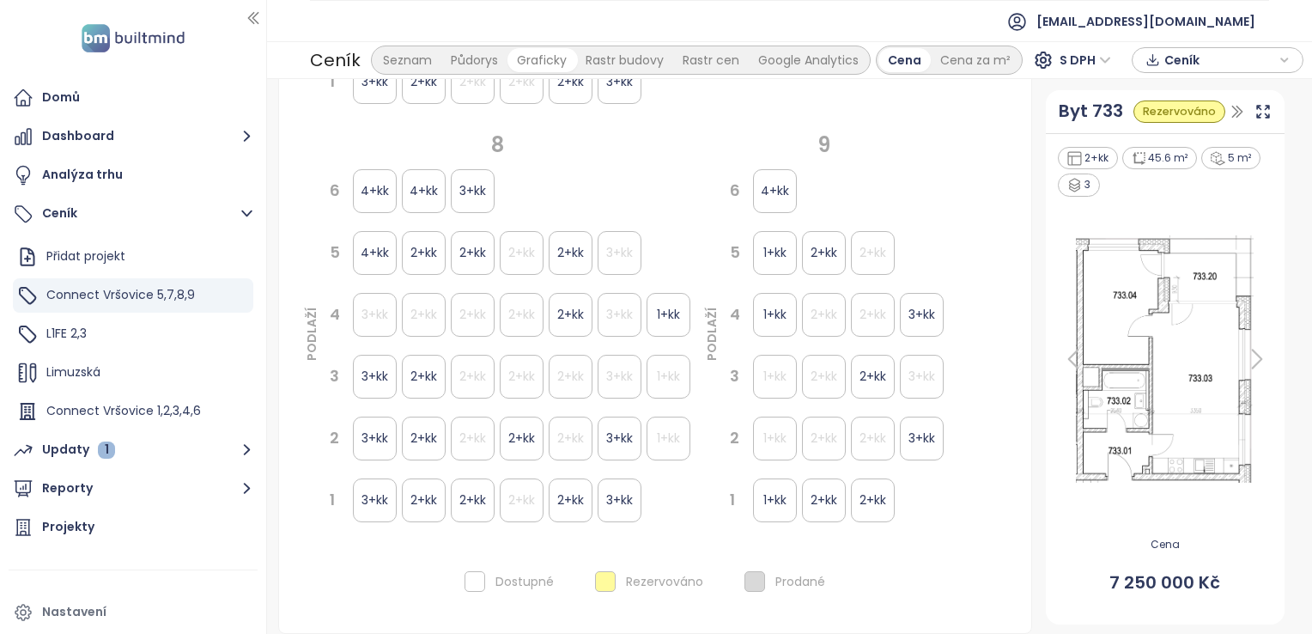
scroll to position [859, 0]
click at [471, 52] on div "Půdorys" at bounding box center [474, 60] width 66 height 24
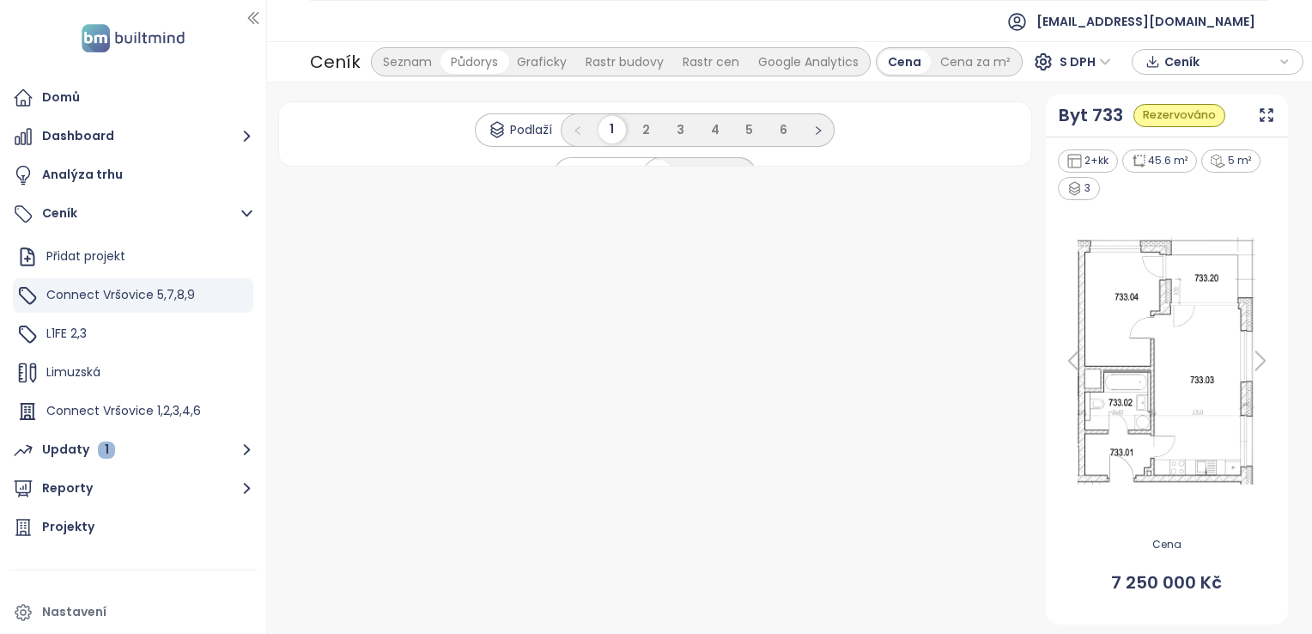
scroll to position [0, 0]
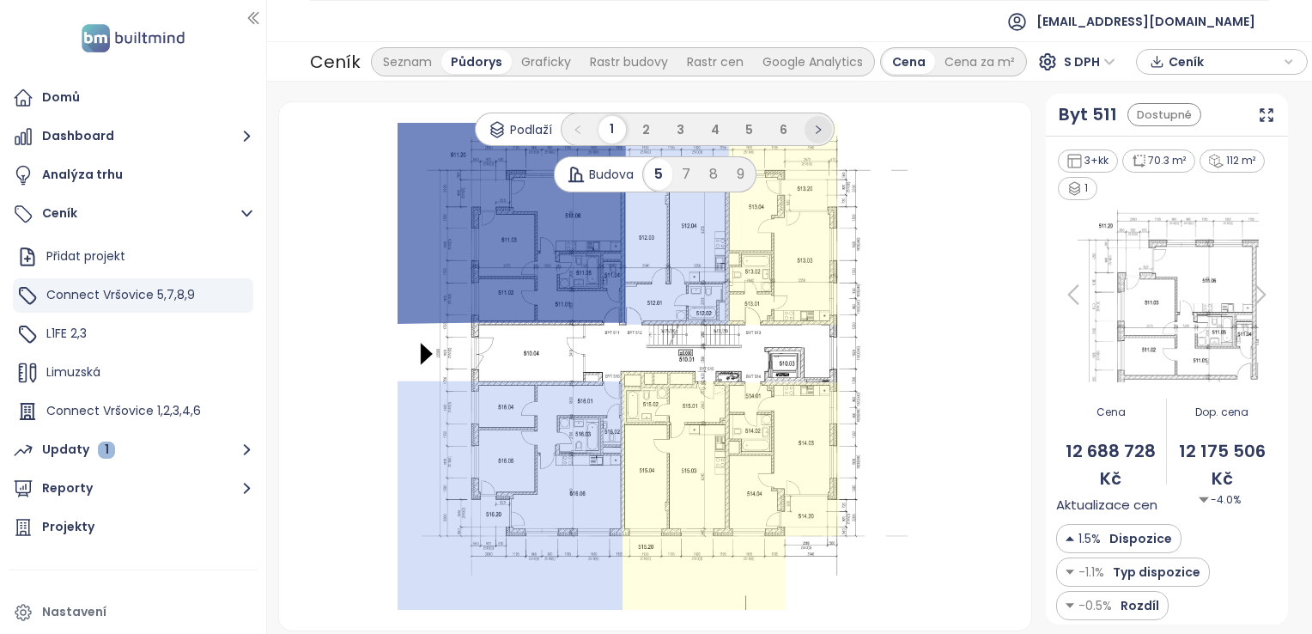
click at [817, 129] on icon "right" at bounding box center [818, 129] width 10 height 10
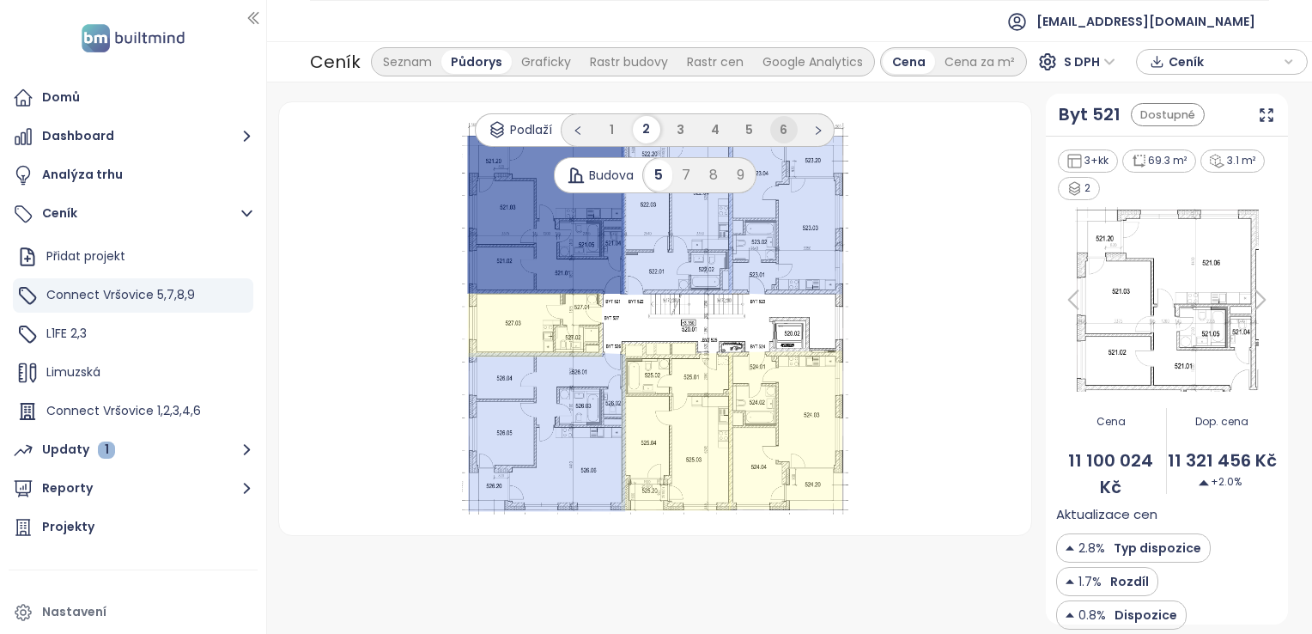
click at [790, 125] on li "6" at bounding box center [783, 129] width 27 height 27
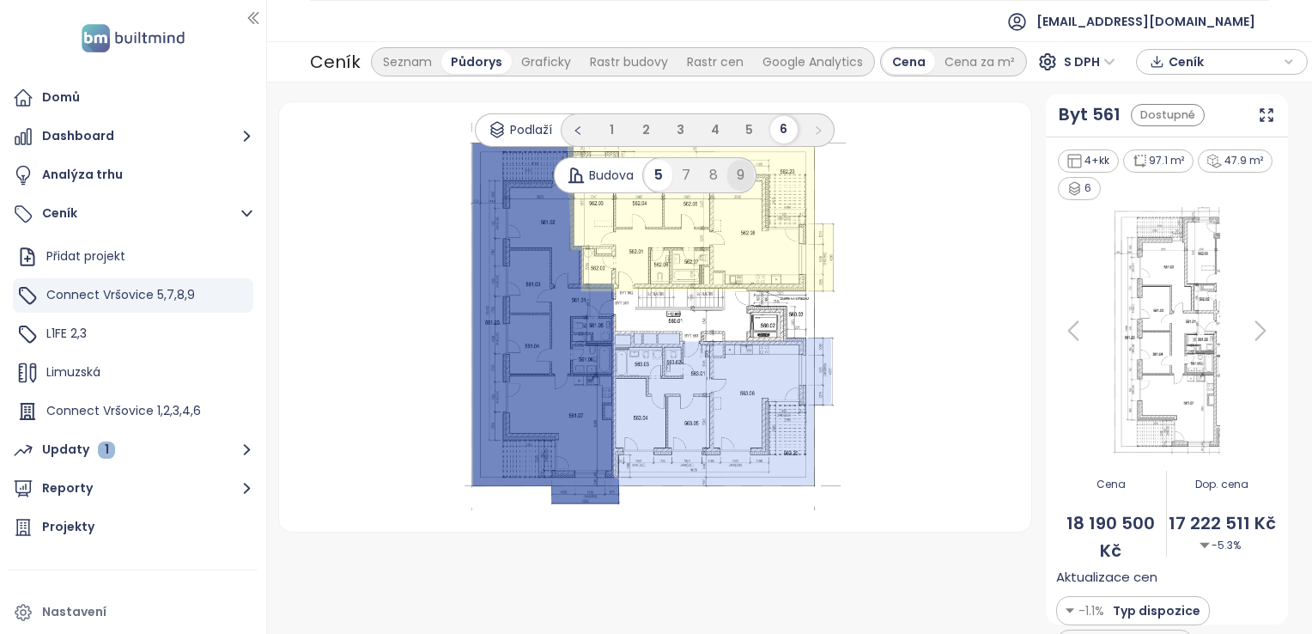
click at [735, 177] on div "9" at bounding box center [740, 175] width 27 height 31
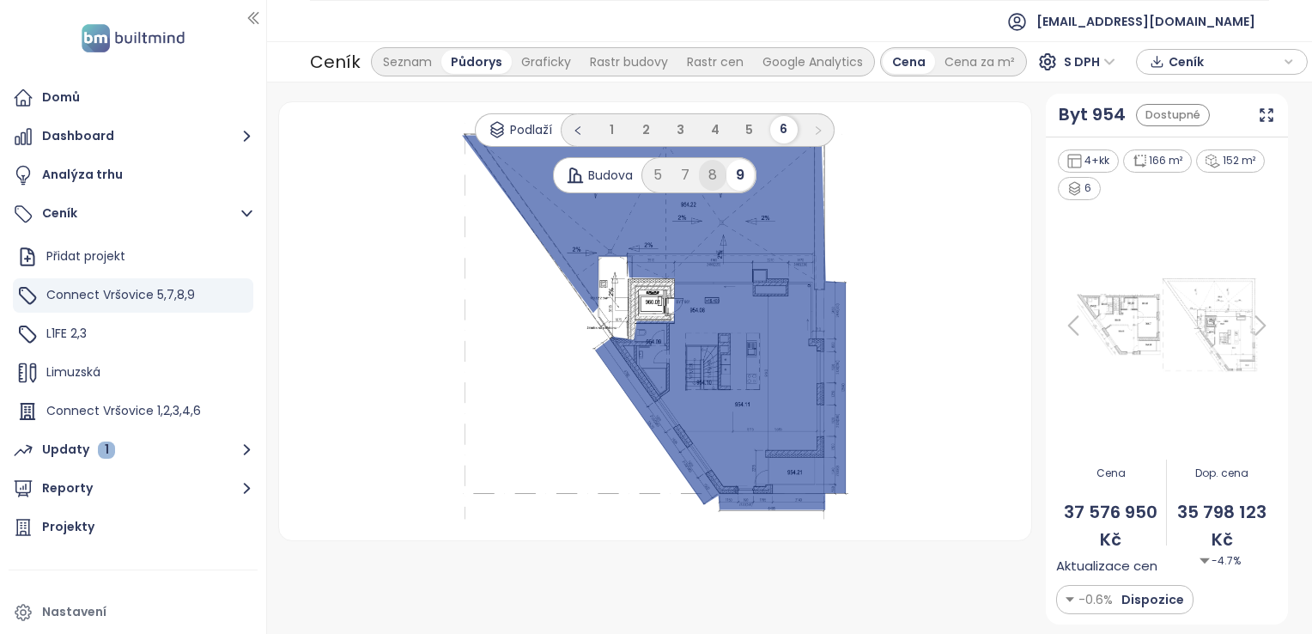
click at [699, 179] on div "8" at bounding box center [712, 175] width 27 height 31
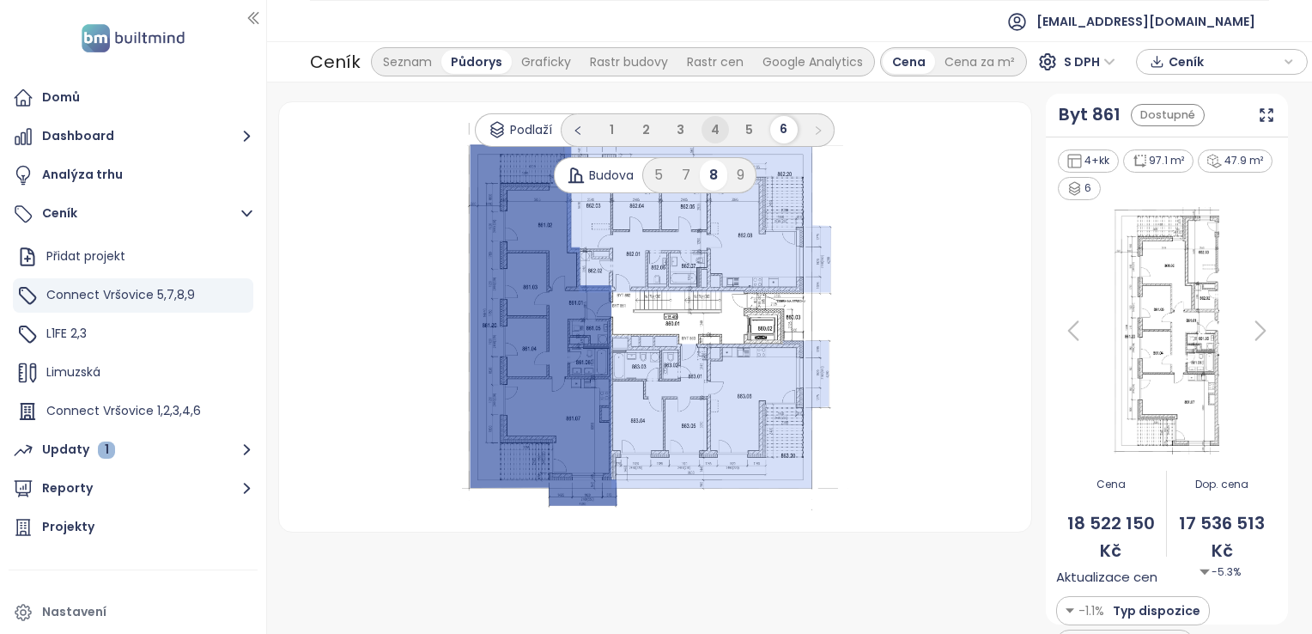
click at [717, 124] on span "4" at bounding box center [715, 129] width 9 height 17
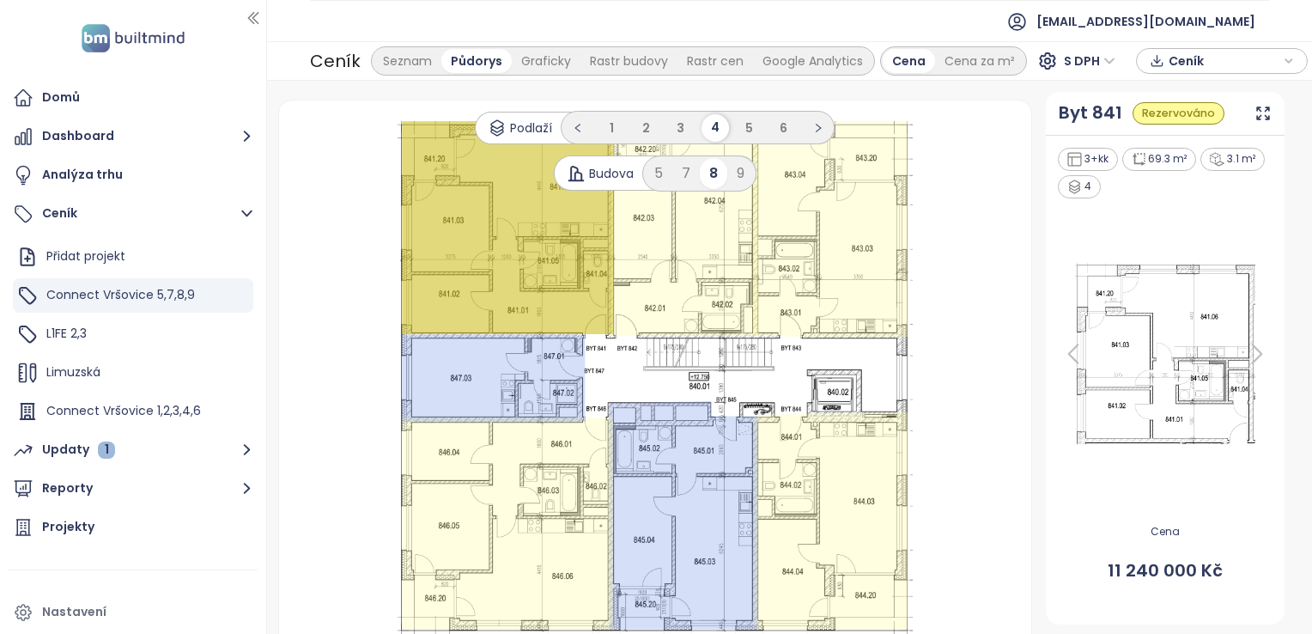
click at [677, 171] on div "7" at bounding box center [685, 173] width 27 height 31
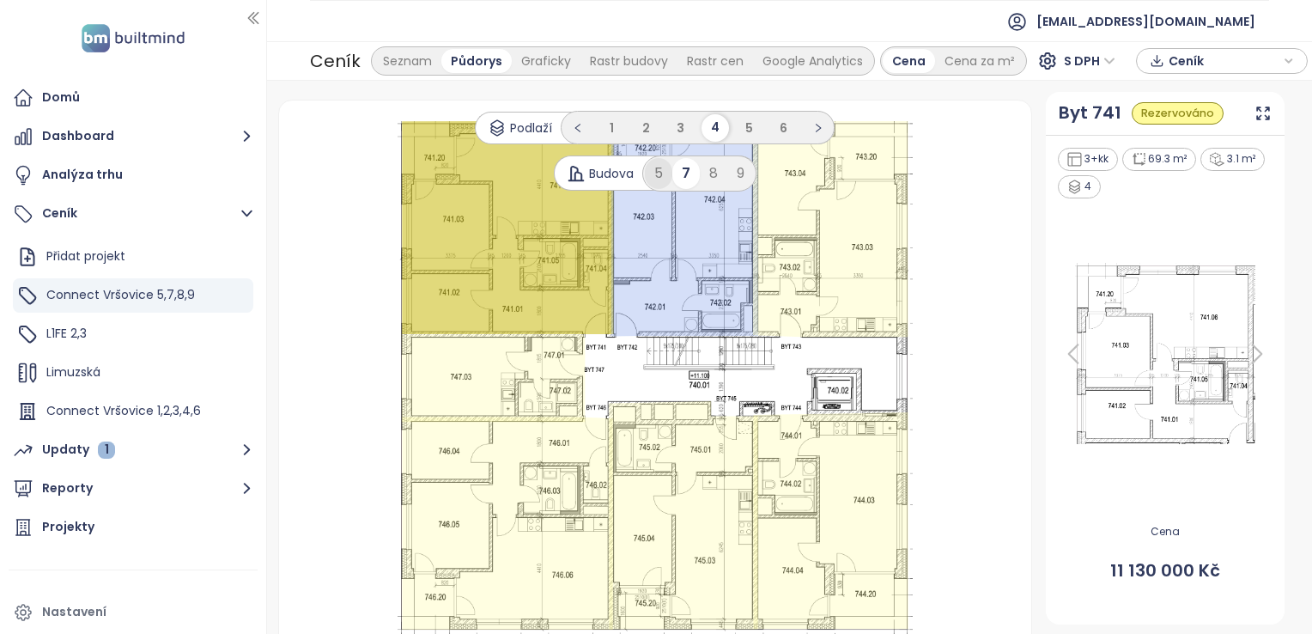
click at [649, 167] on div "5" at bounding box center [658, 173] width 27 height 31
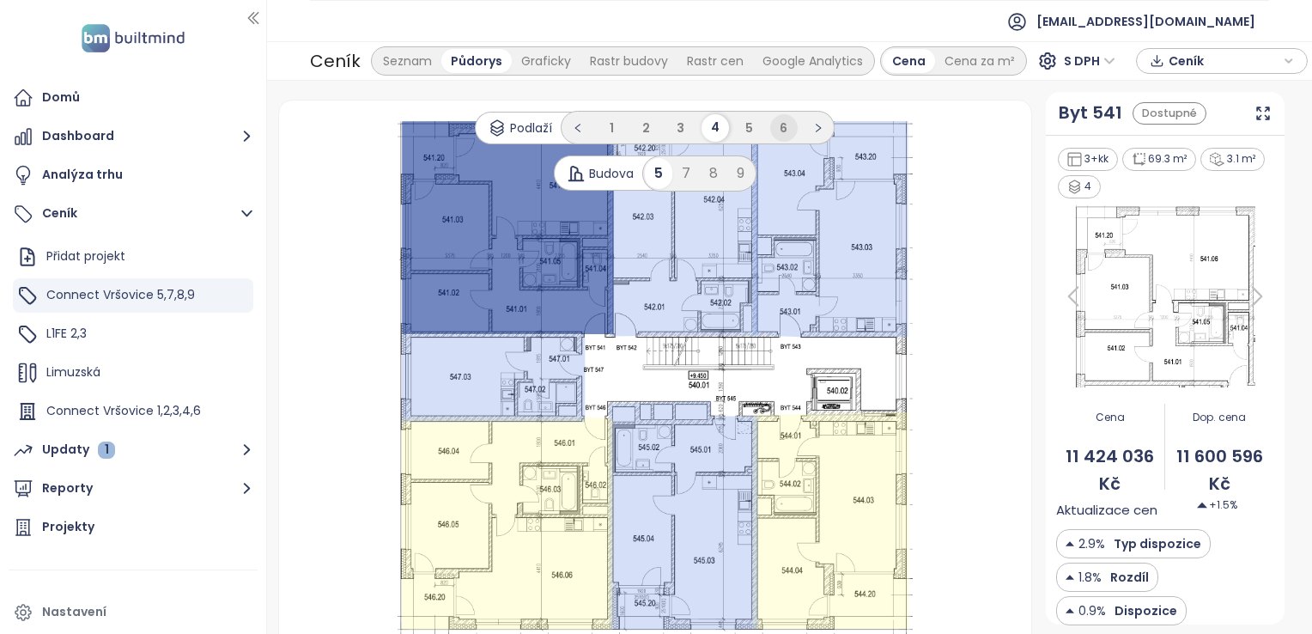
click at [780, 133] on span "6" at bounding box center [784, 127] width 8 height 17
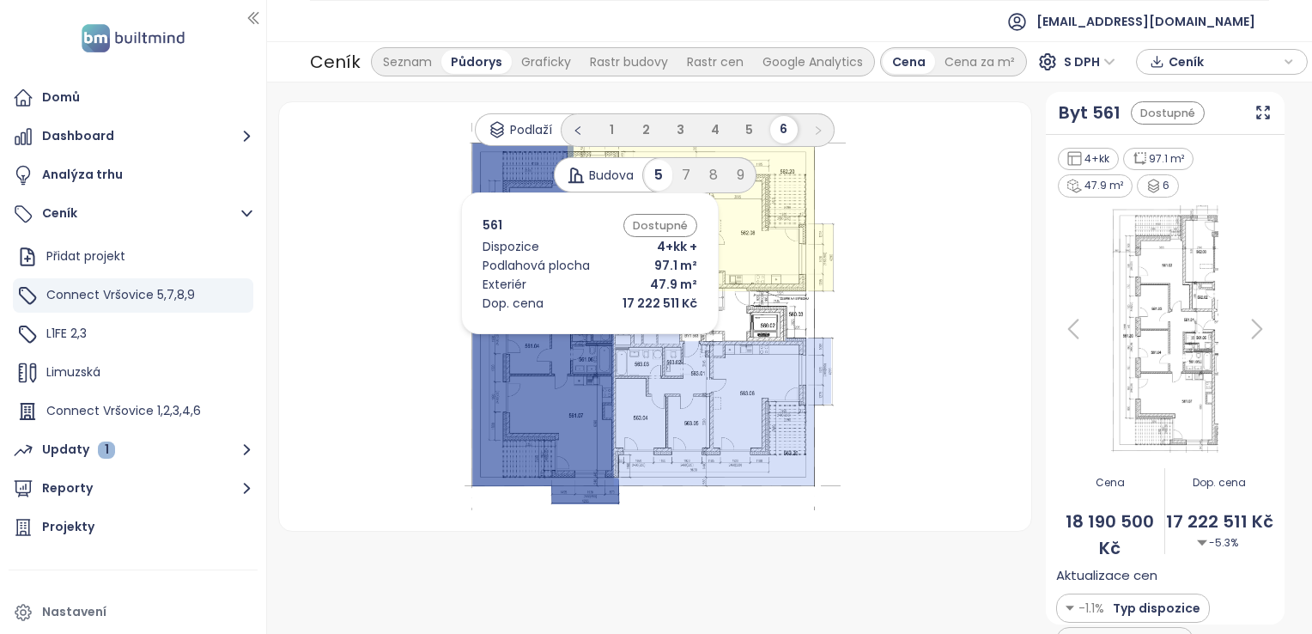
click at [563, 338] on icon at bounding box center [545, 323] width 147 height 361
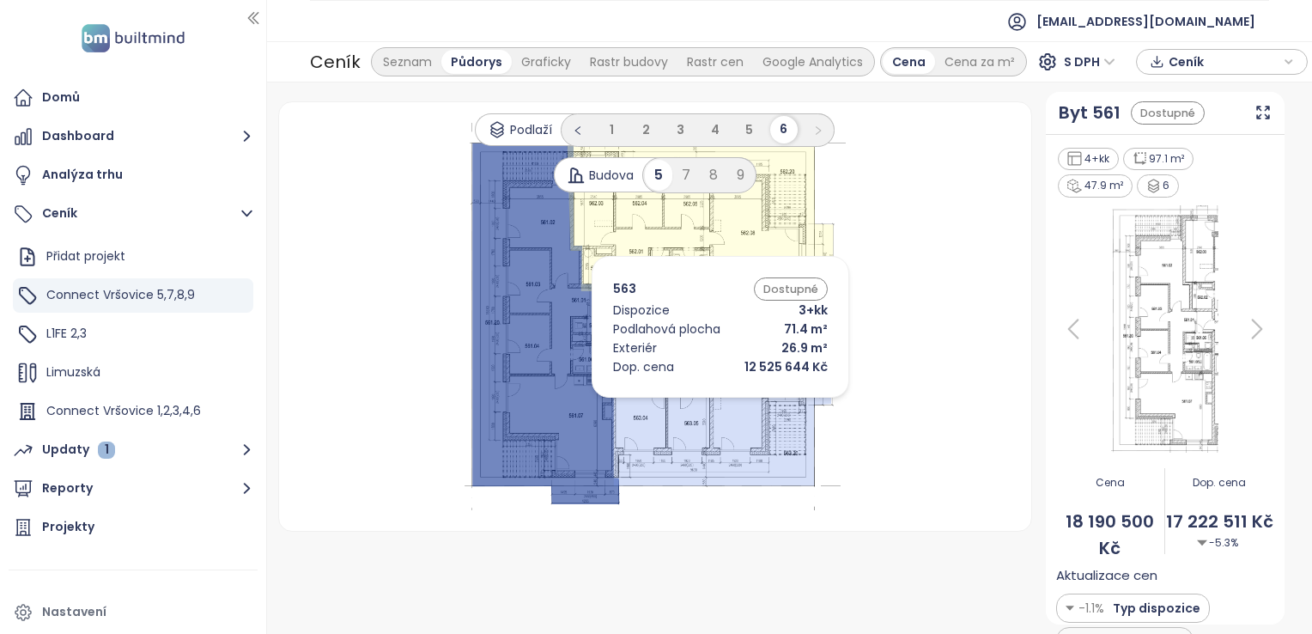
click at [695, 402] on icon at bounding box center [721, 409] width 217 height 153
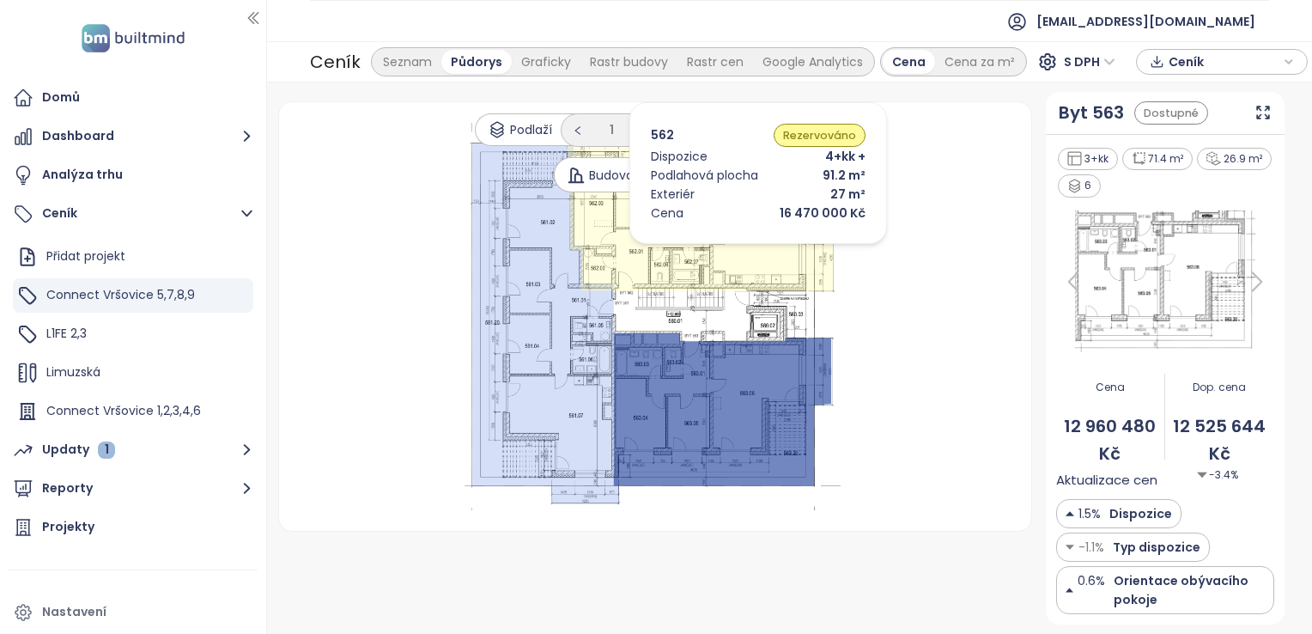
click at [732, 248] on icon at bounding box center [700, 210] width 266 height 162
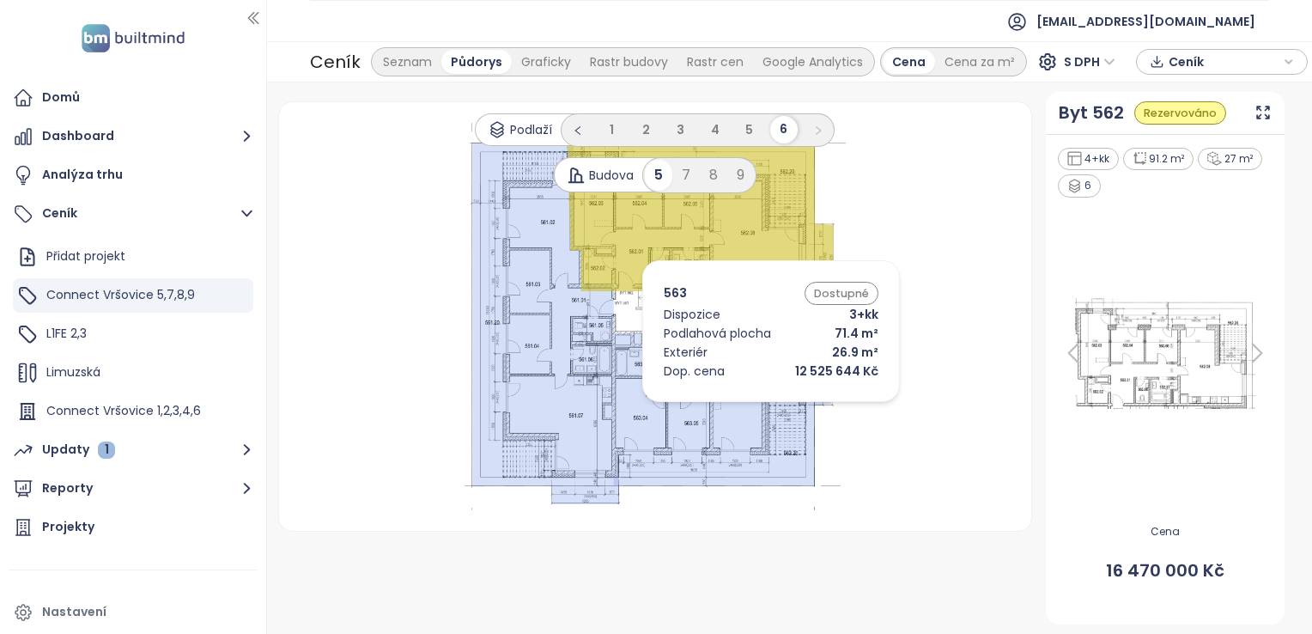
click at [745, 406] on icon at bounding box center [721, 409] width 217 height 153
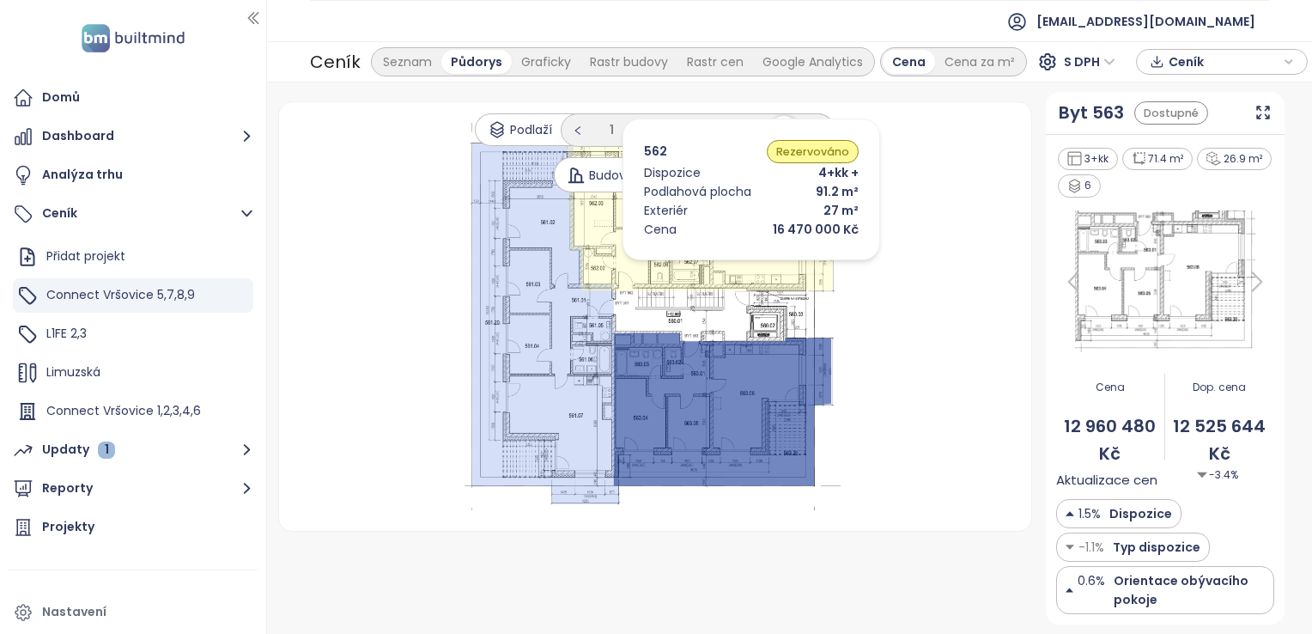
click at [725, 264] on icon at bounding box center [700, 210] width 266 height 162
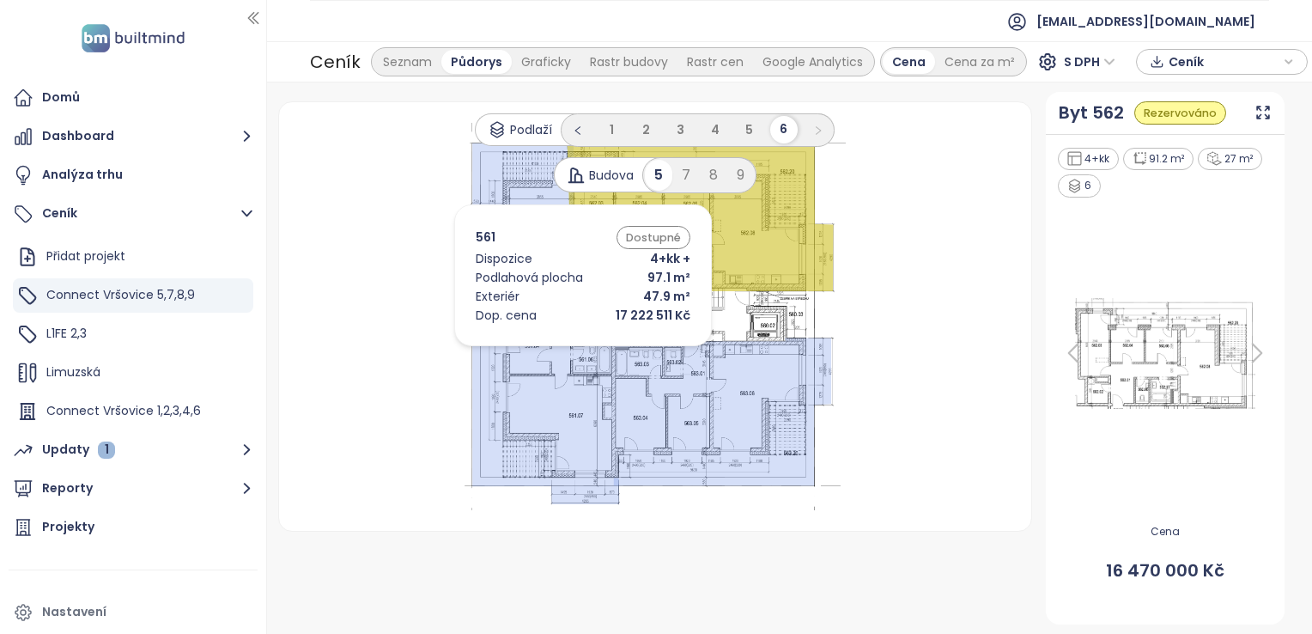
click at [557, 350] on icon at bounding box center [545, 323] width 147 height 361
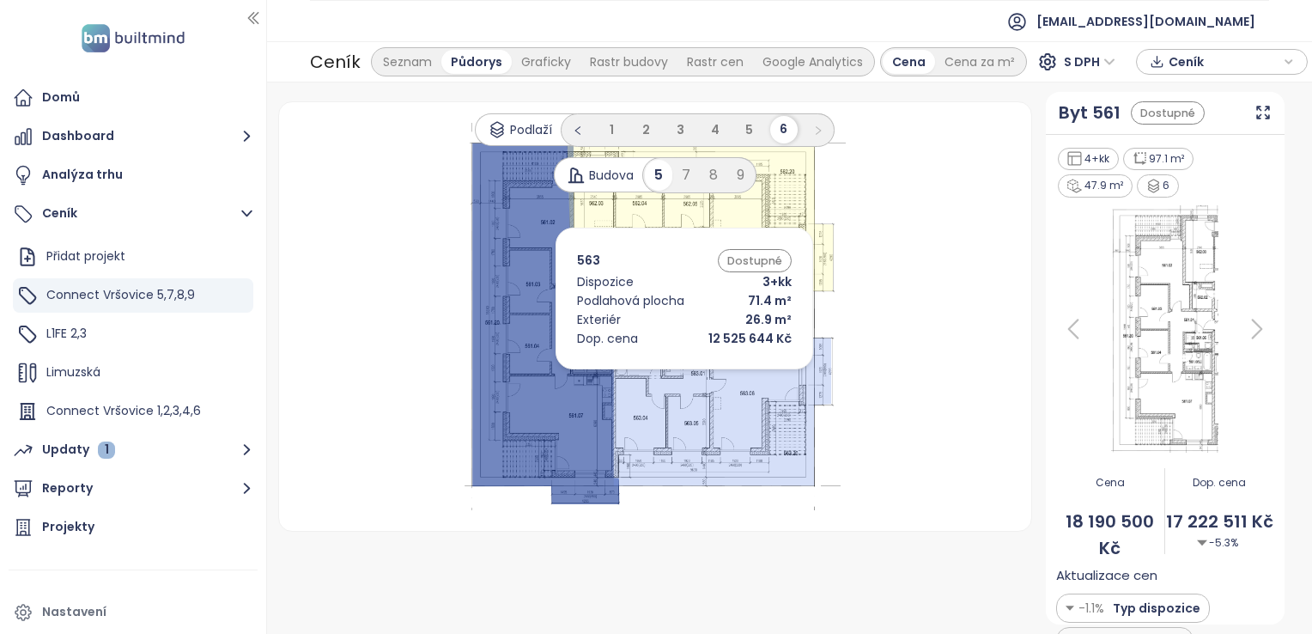
click at [658, 373] on icon at bounding box center [721, 409] width 217 height 153
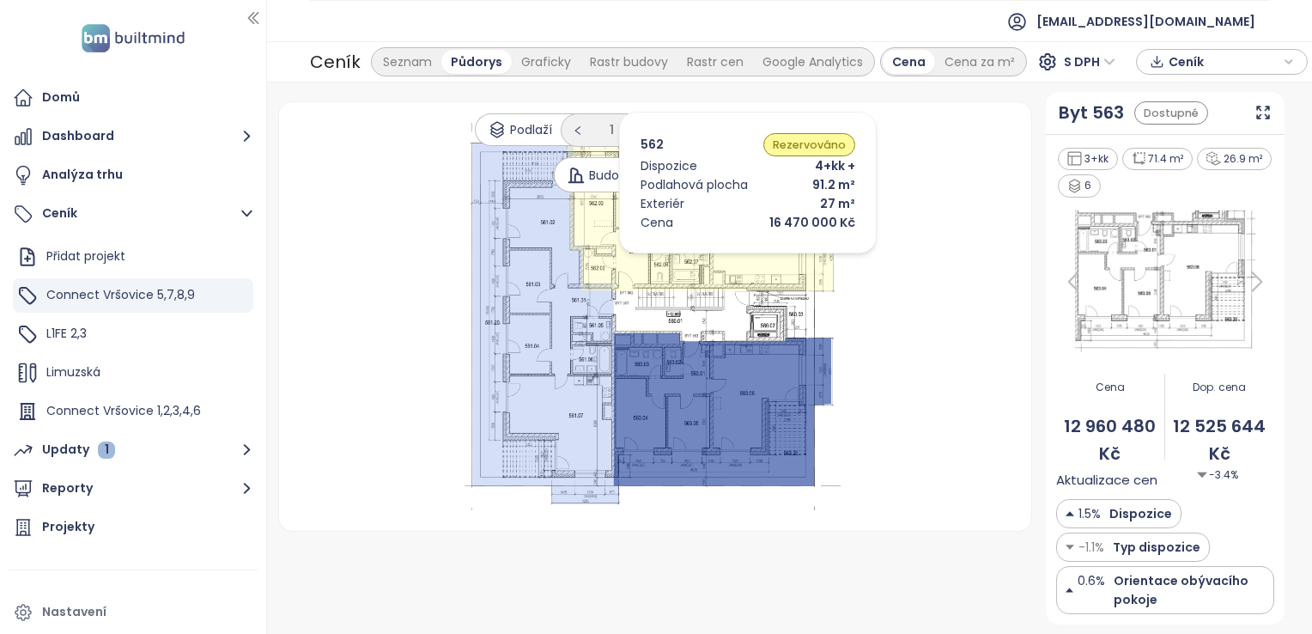
click at [722, 258] on icon at bounding box center [700, 210] width 266 height 162
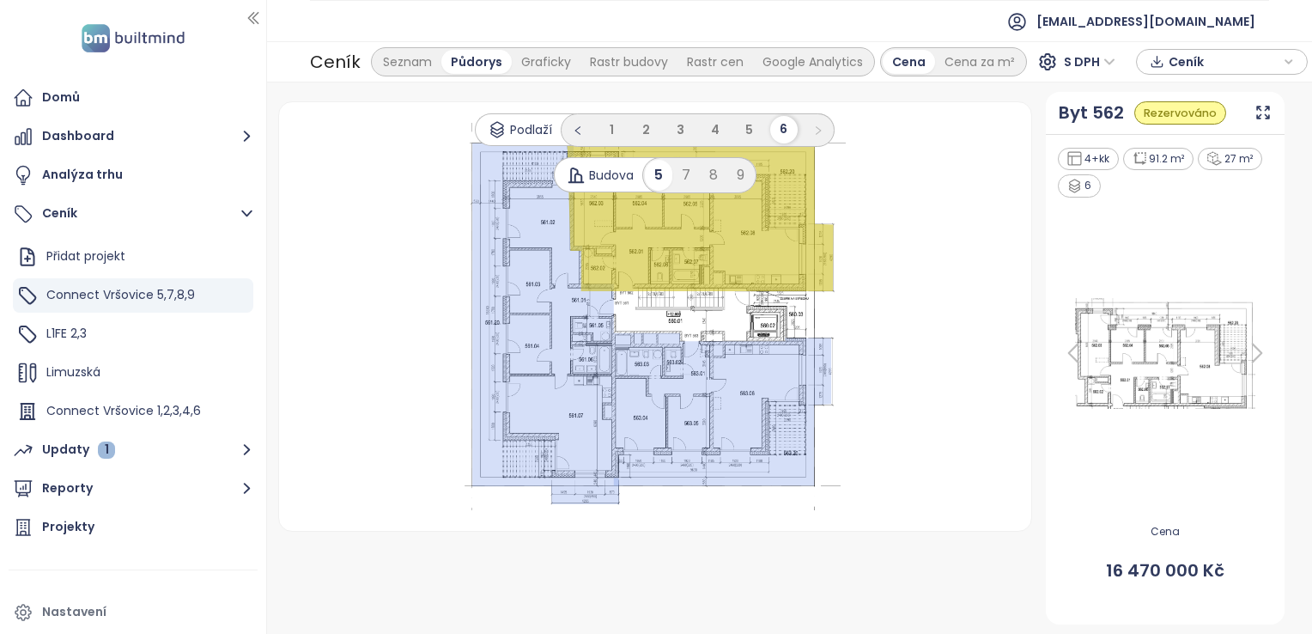
drag, startPoint x: 911, startPoint y: 308, endPoint x: 917, endPoint y: 361, distance: 52.7
click at [917, 361] on div ".s0 { opacity: .5;fill: #93abf5 }" at bounding box center [655, 316] width 711 height 387
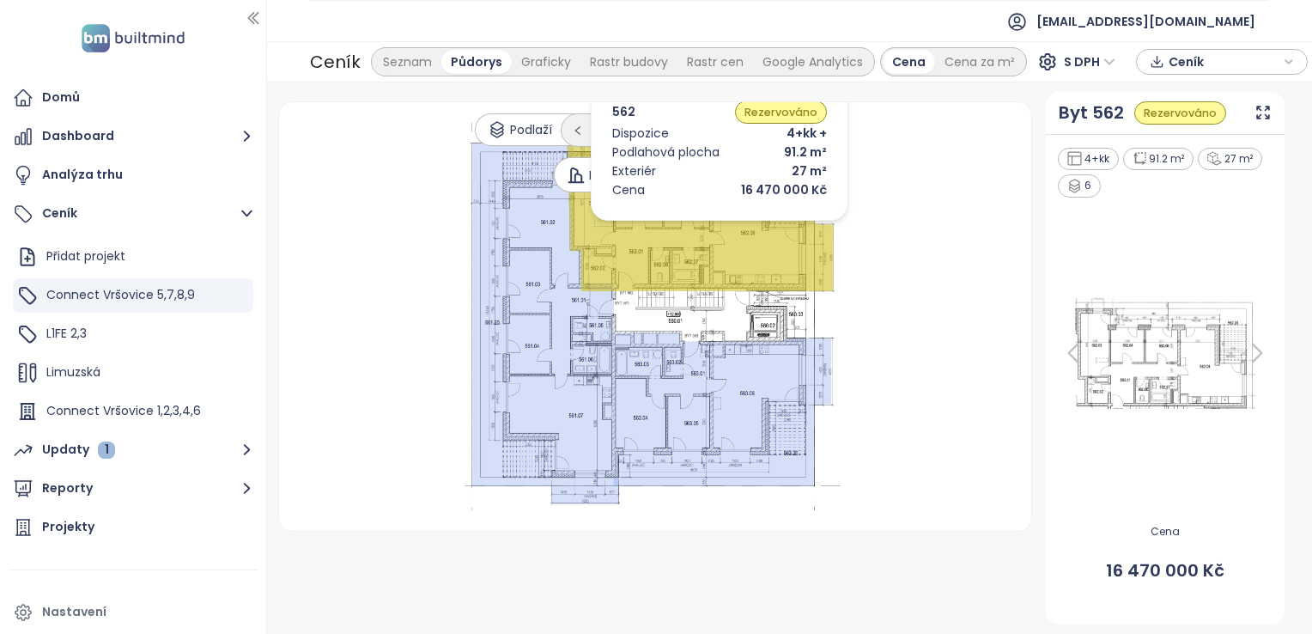
click at [694, 225] on icon at bounding box center [700, 210] width 266 height 162
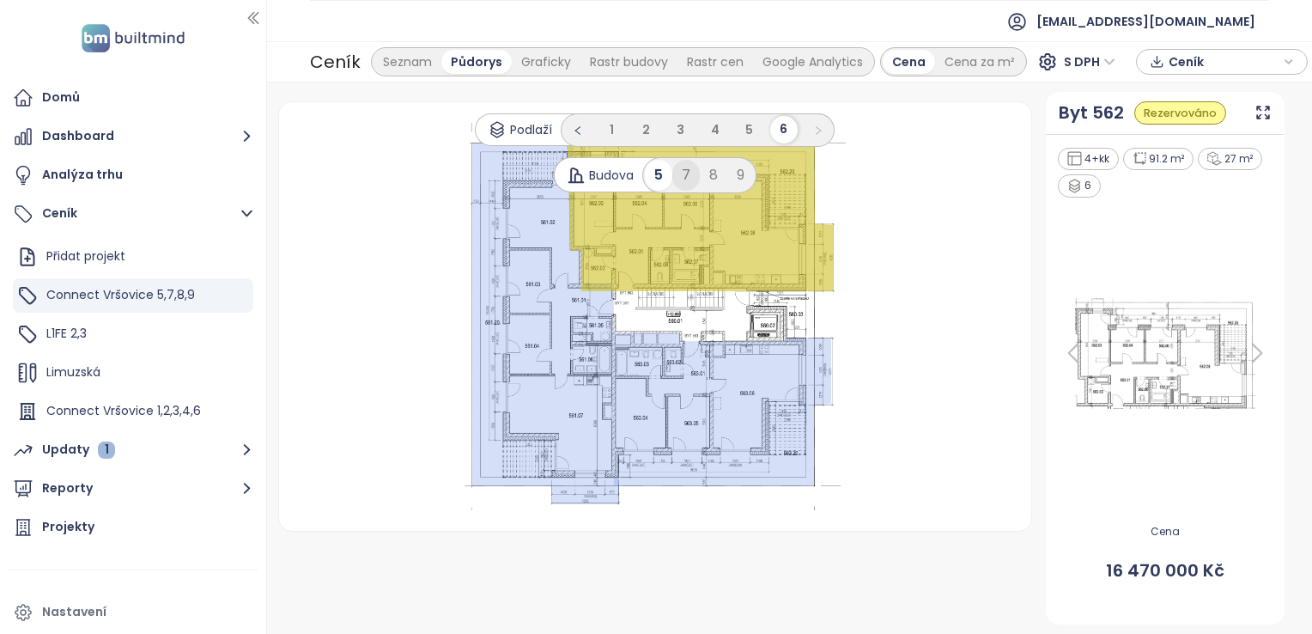
click at [680, 174] on div "7" at bounding box center [685, 175] width 27 height 31
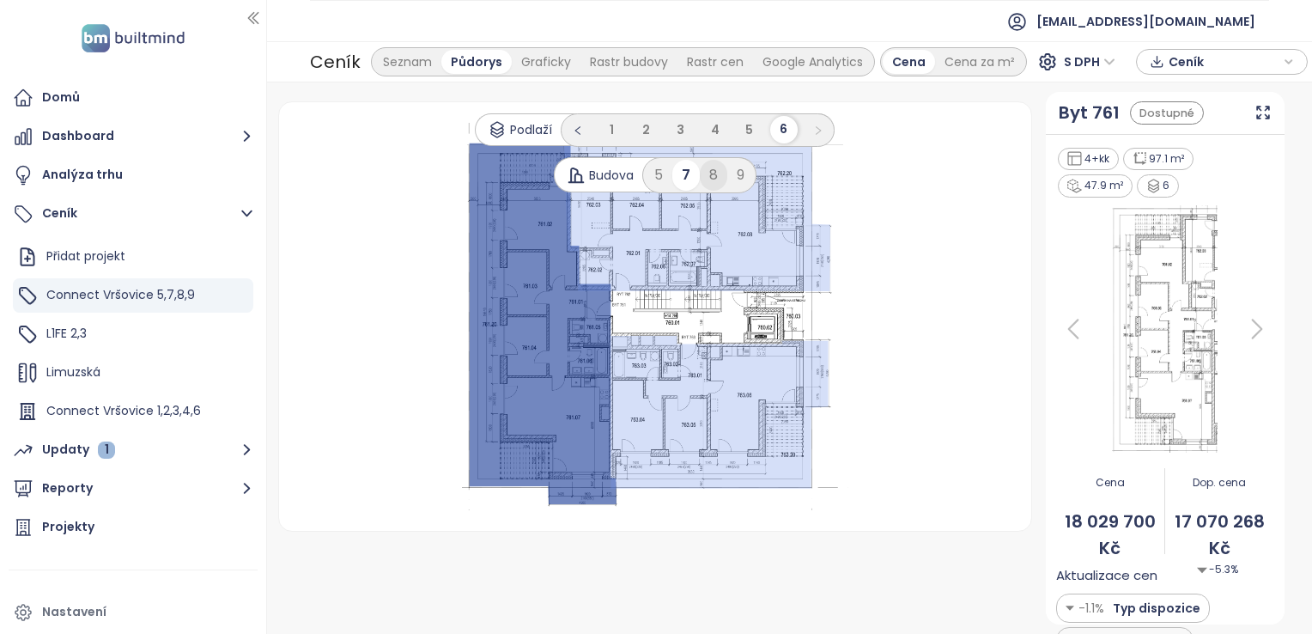
click at [713, 177] on div "8" at bounding box center [713, 175] width 27 height 31
click at [697, 173] on div "7" at bounding box center [685, 175] width 27 height 31
click at [663, 173] on div "5" at bounding box center [658, 175] width 27 height 31
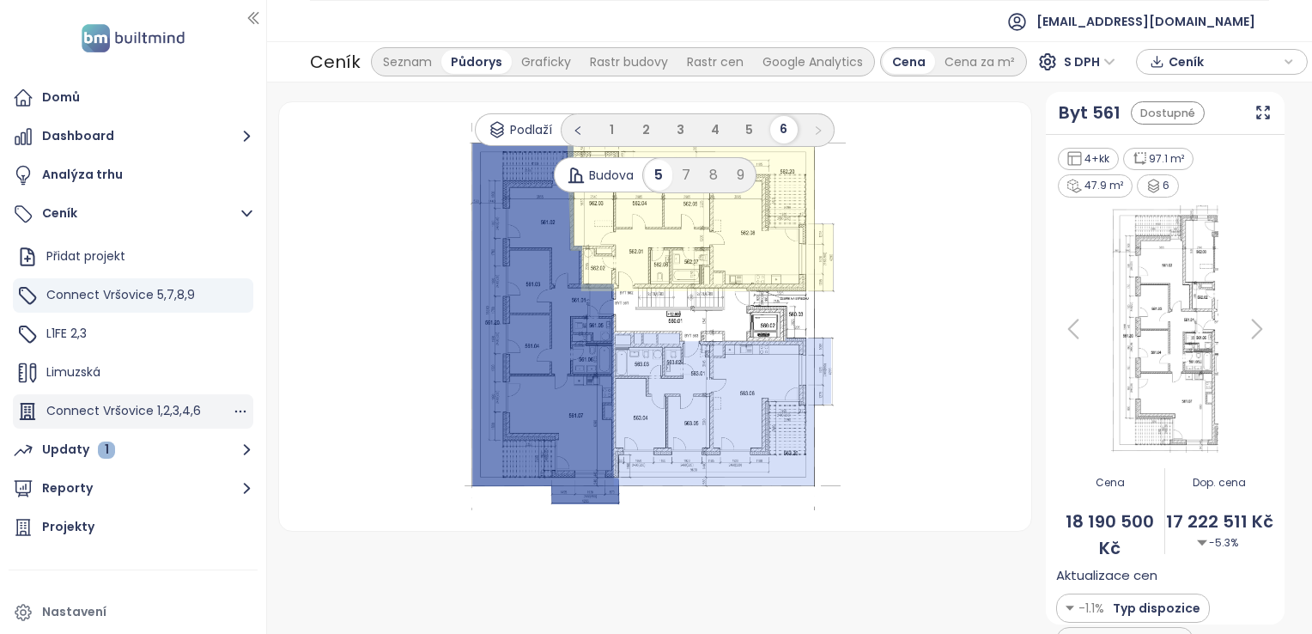
click at [113, 404] on span "Connect Vršovice 1,2,3,4,6" at bounding box center [123, 410] width 155 height 17
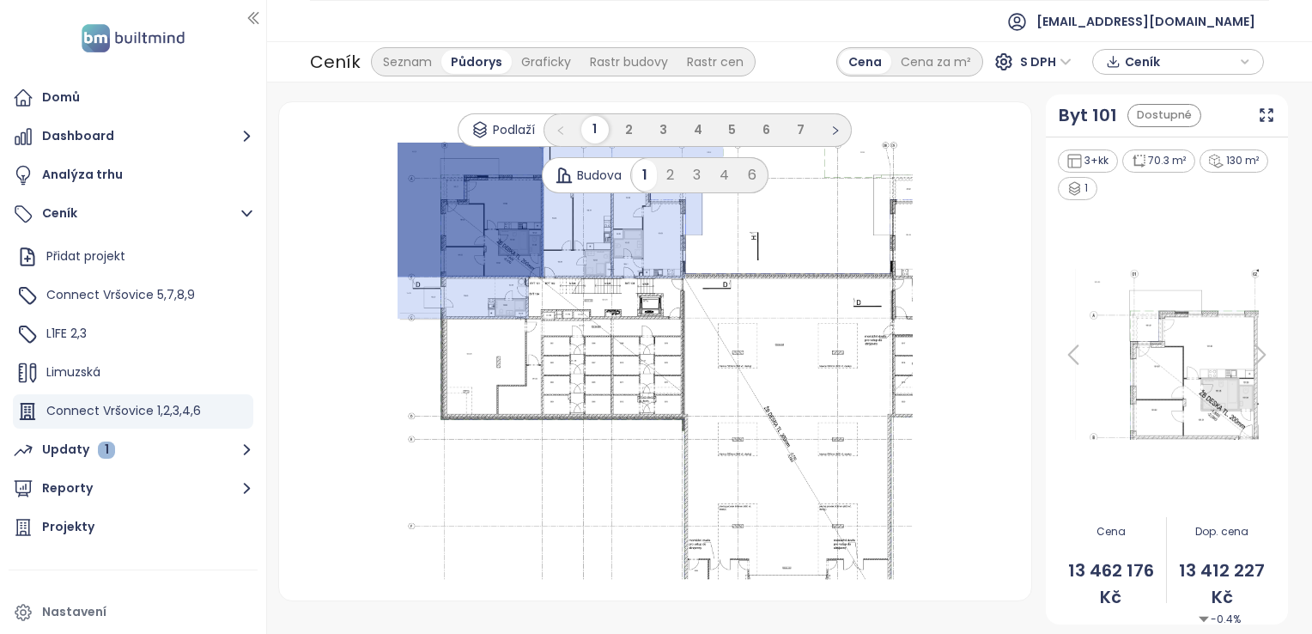
click at [755, 173] on div "6" at bounding box center [751, 175] width 27 height 31
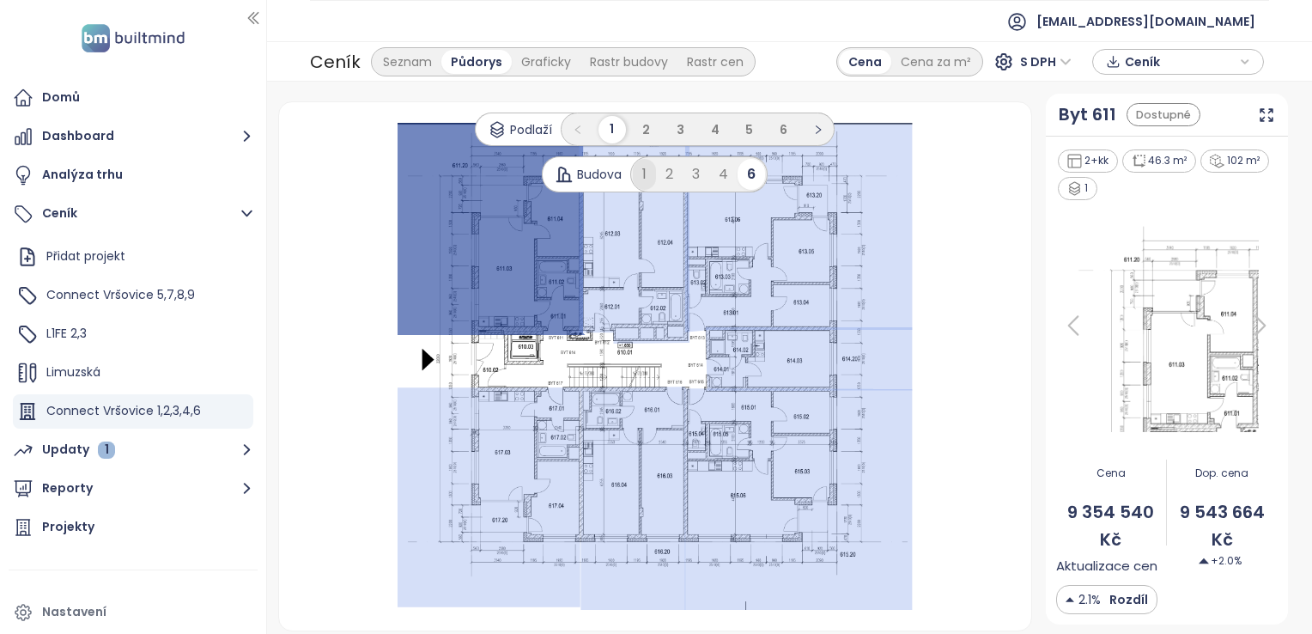
click at [640, 172] on div "1" at bounding box center [644, 174] width 23 height 31
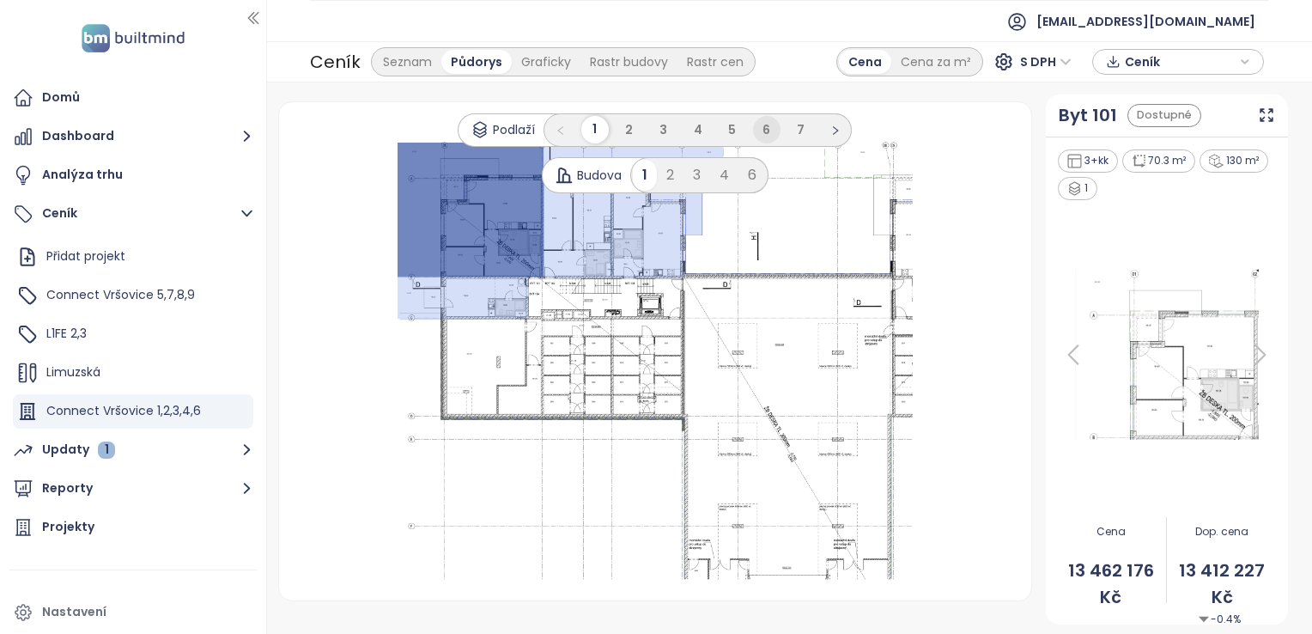
click at [764, 136] on span "6" at bounding box center [766, 129] width 8 height 17
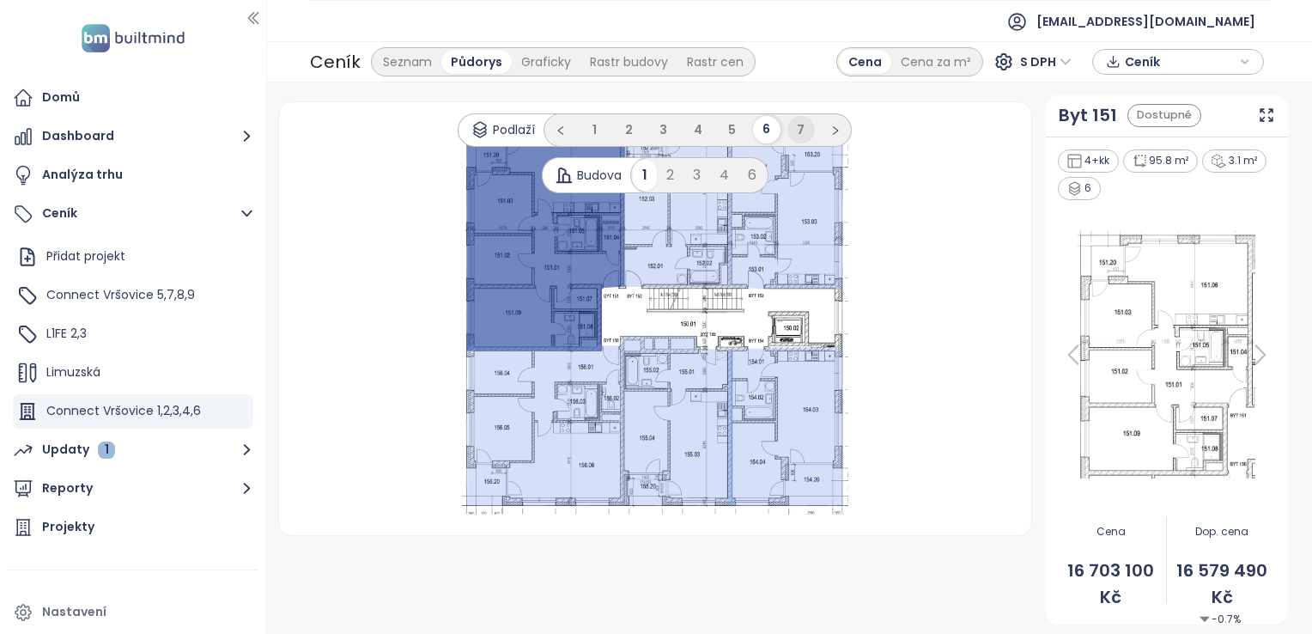
click at [798, 125] on span "7" at bounding box center [801, 129] width 8 height 17
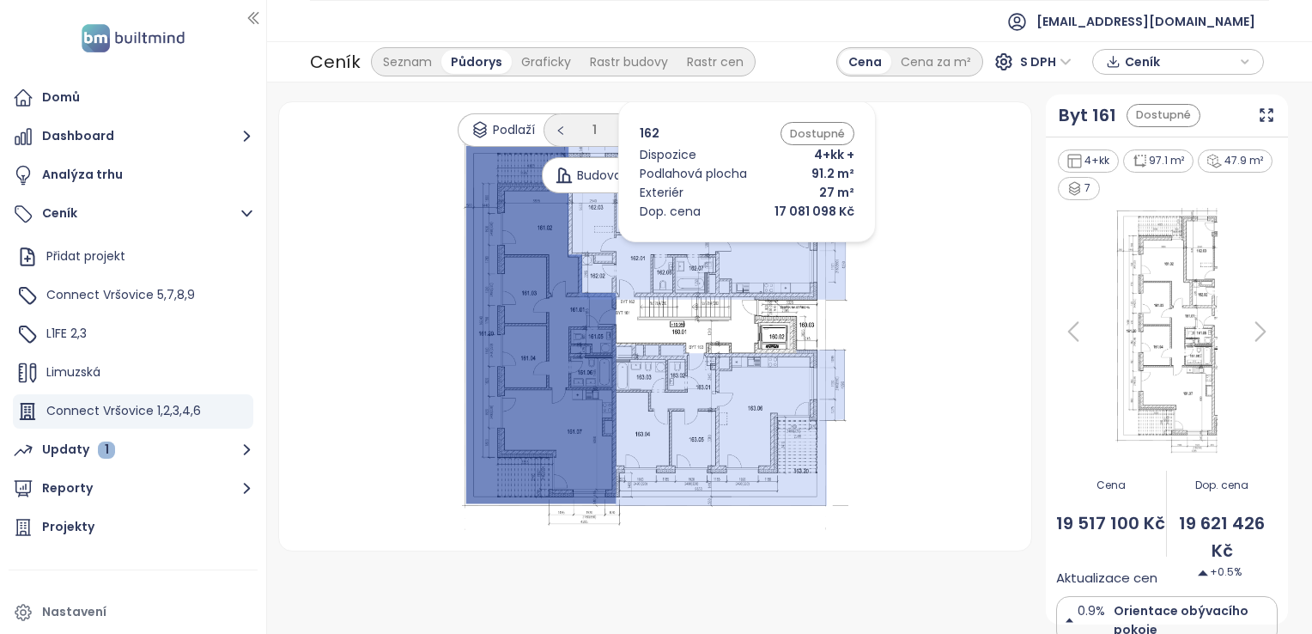
click at [721, 246] on icon at bounding box center [704, 214] width 281 height 172
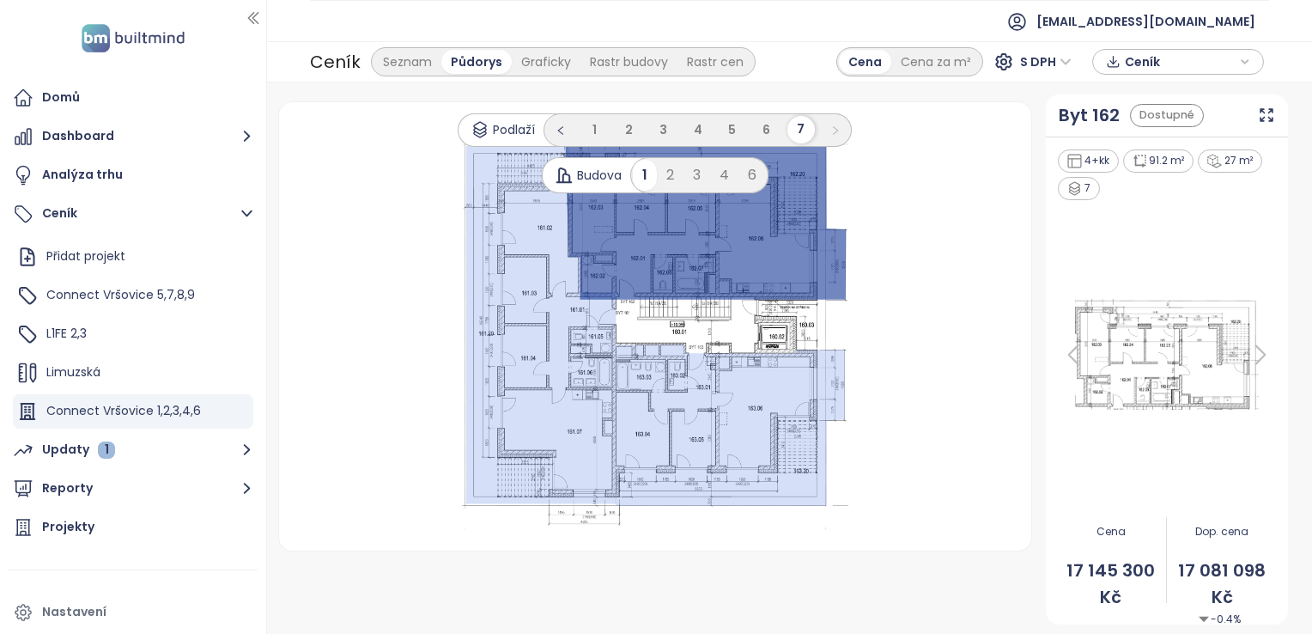
drag, startPoint x: 896, startPoint y: 408, endPoint x: 886, endPoint y: 474, distance: 66.9
click at [886, 474] on div ".s0 { opacity: .5;fill: #93abf5 }" at bounding box center [655, 326] width 711 height 407
click at [130, 292] on span "Connect Vršovice 5,7,8,9" at bounding box center [120, 294] width 149 height 17
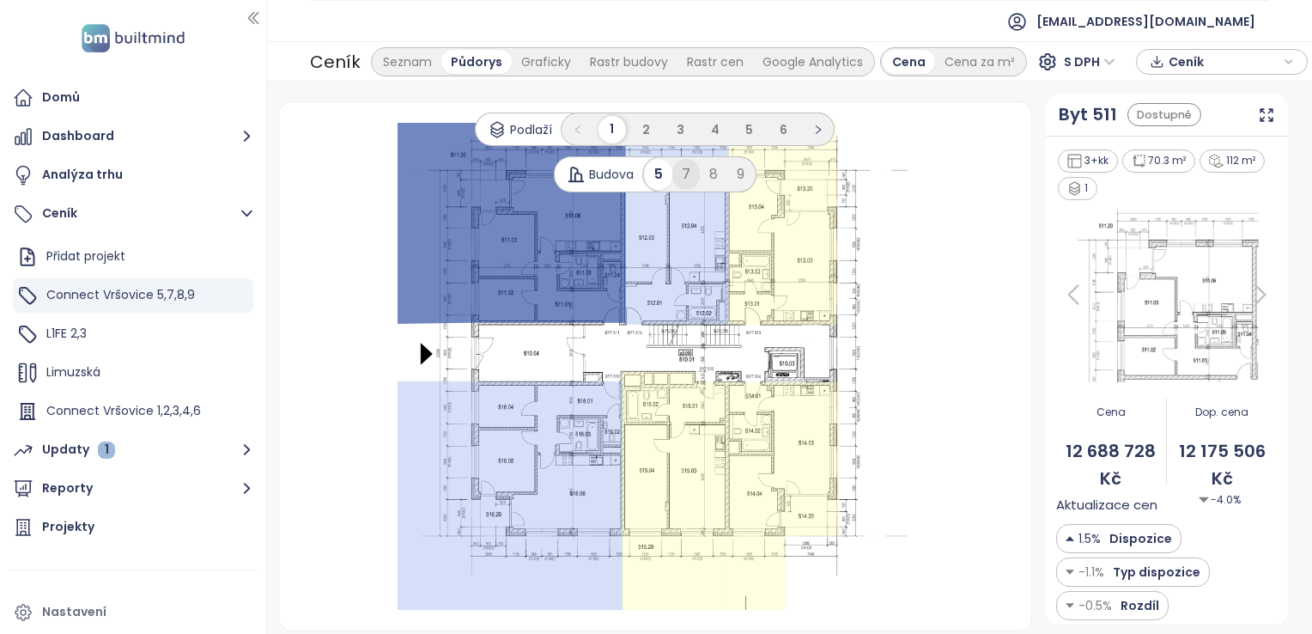
click at [689, 177] on div "7" at bounding box center [685, 174] width 27 height 31
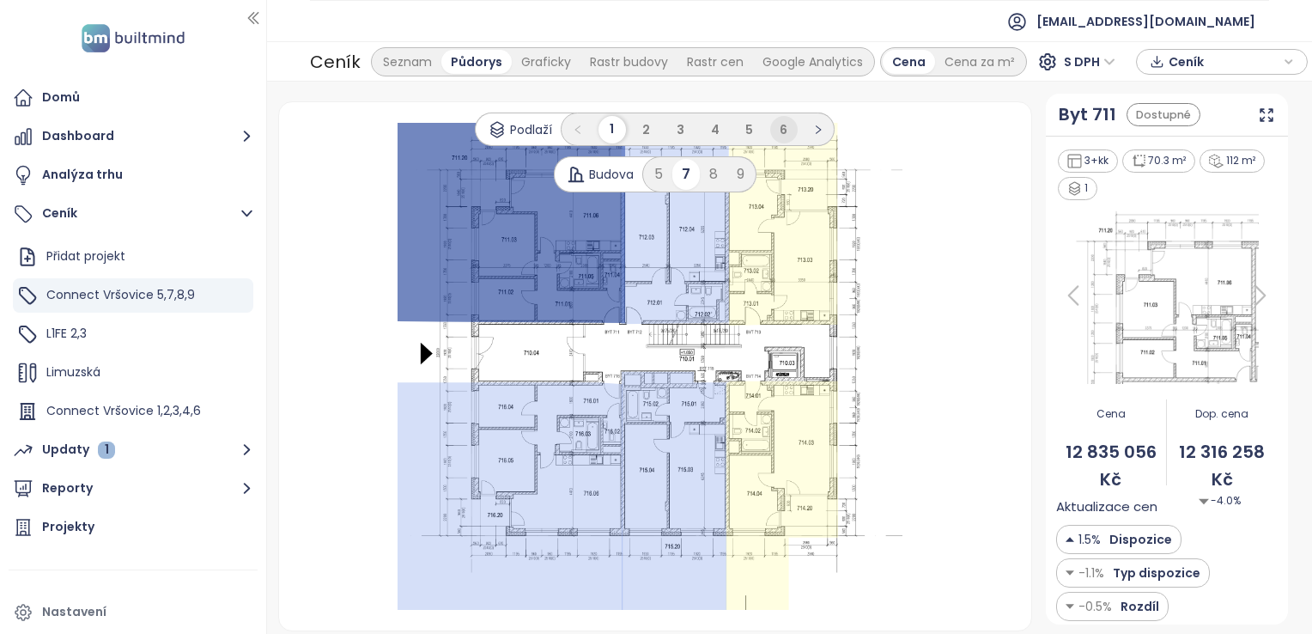
click at [786, 132] on span "6" at bounding box center [784, 129] width 8 height 17
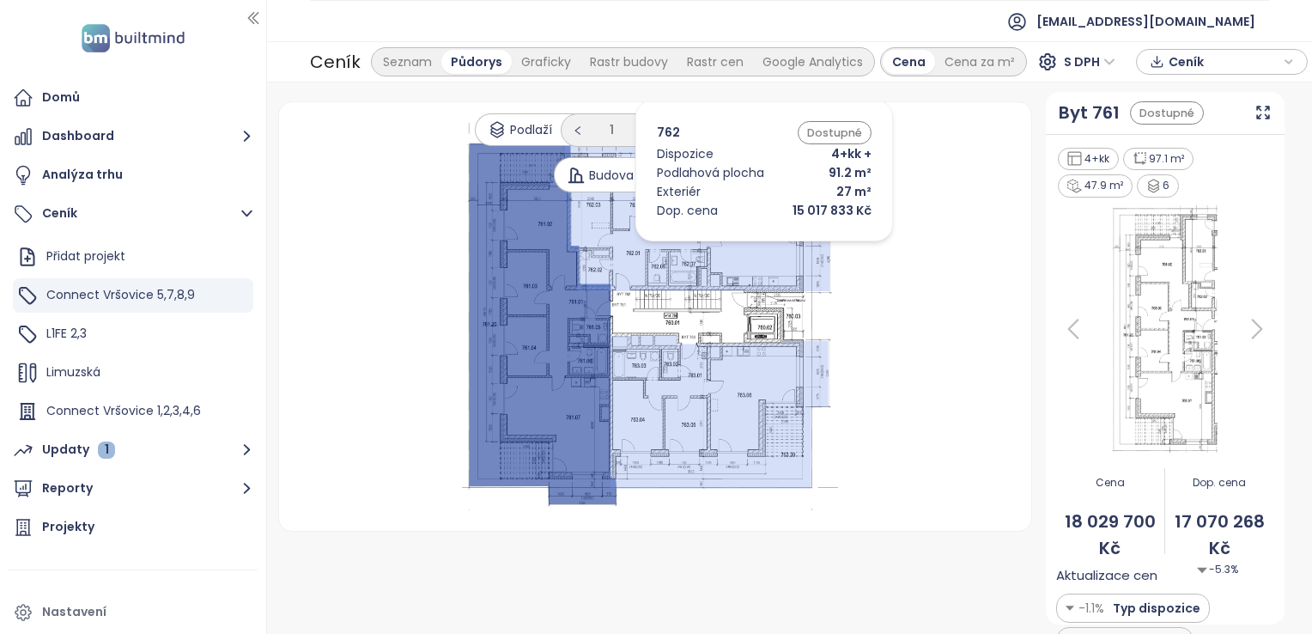
click at [738, 246] on icon at bounding box center [696, 210] width 266 height 162
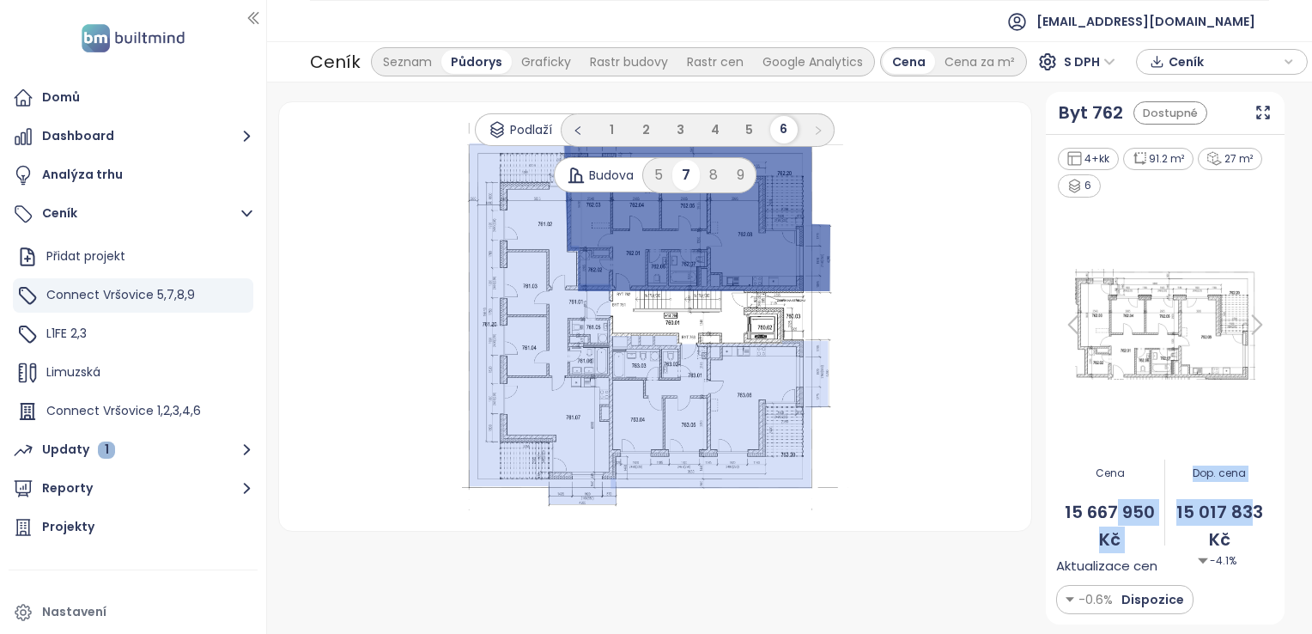
drag, startPoint x: 1116, startPoint y: 513, endPoint x: 1247, endPoint y: 502, distance: 131.0
click at [1247, 502] on div "Cena 15 667 950 Kč Dop. cena 15 017 833 Kč -4.1%" at bounding box center [1165, 501] width 218 height 107
click at [1247, 502] on span "15 017 833 Kč" at bounding box center [1219, 526] width 109 height 54
click at [989, 517] on div "Podlaží 1 2 3 4 5 6 Budova 5 7 8 9 .s0 { opacity: .5;fill: #93abf5 }" at bounding box center [655, 316] width 752 height 428
click at [768, 61] on div "Google Analytics" at bounding box center [812, 62] width 119 height 24
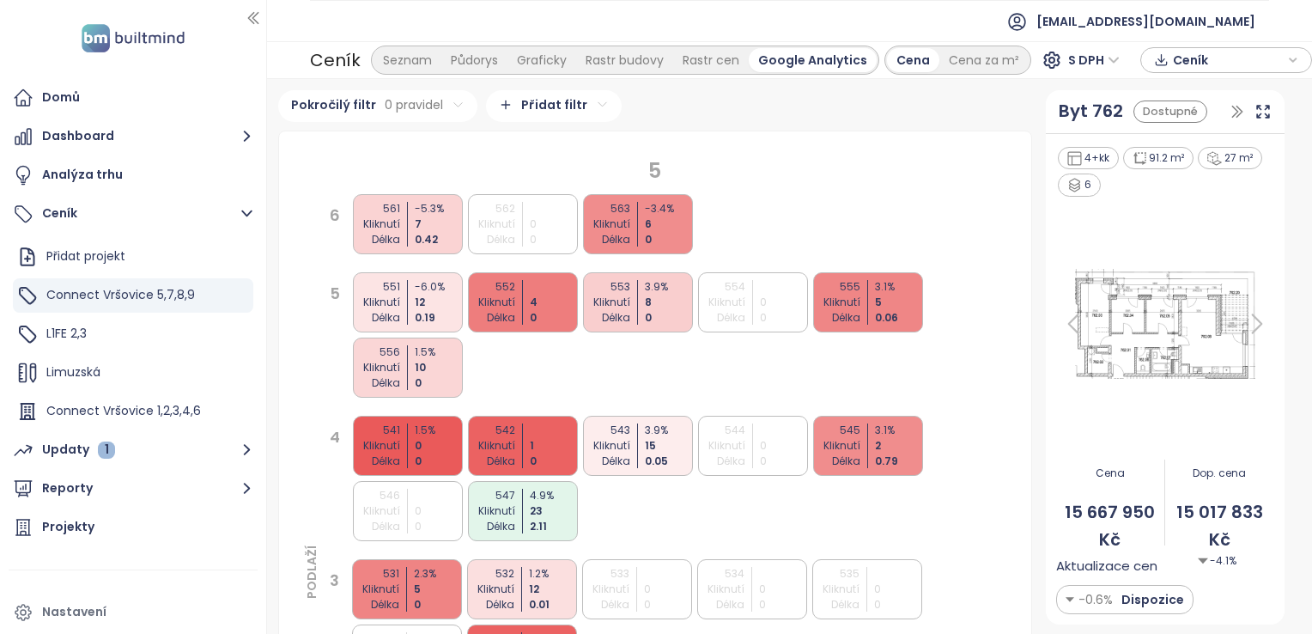
click at [412, 240] on div "561 Kliknutí Délka -5.3 % 7 0.42" at bounding box center [408, 224] width 110 height 60
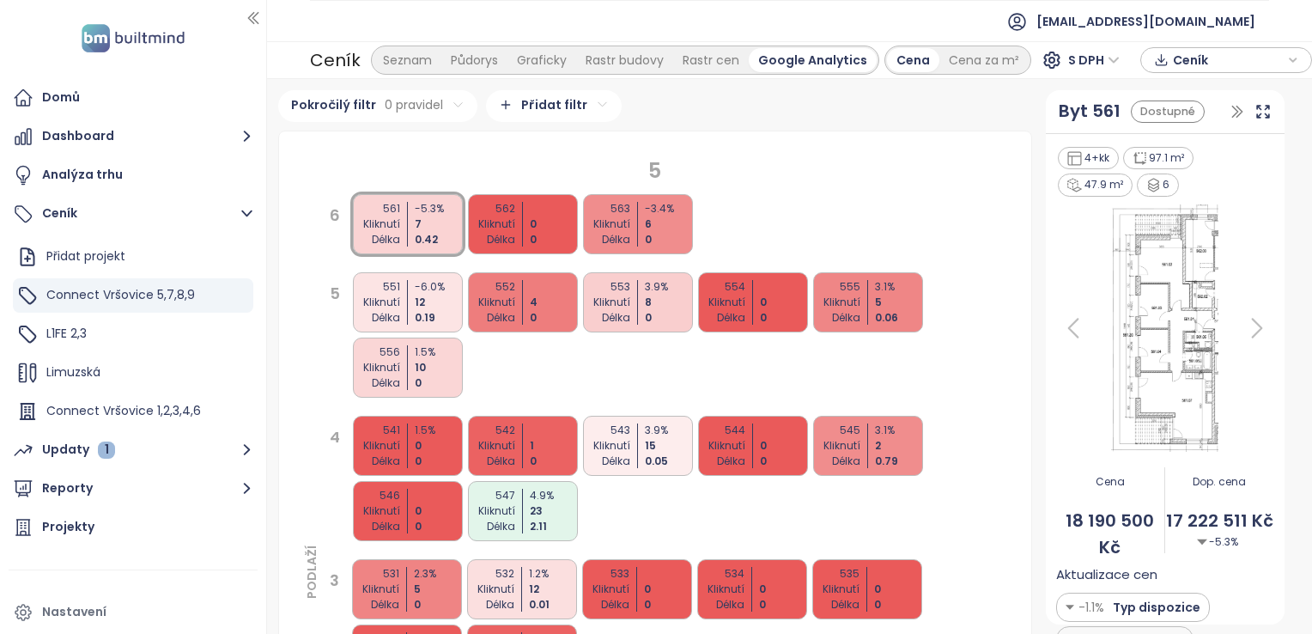
click at [630, 221] on div "563 Kliknutí Délka -3.4 % 6 0" at bounding box center [638, 224] width 110 height 60
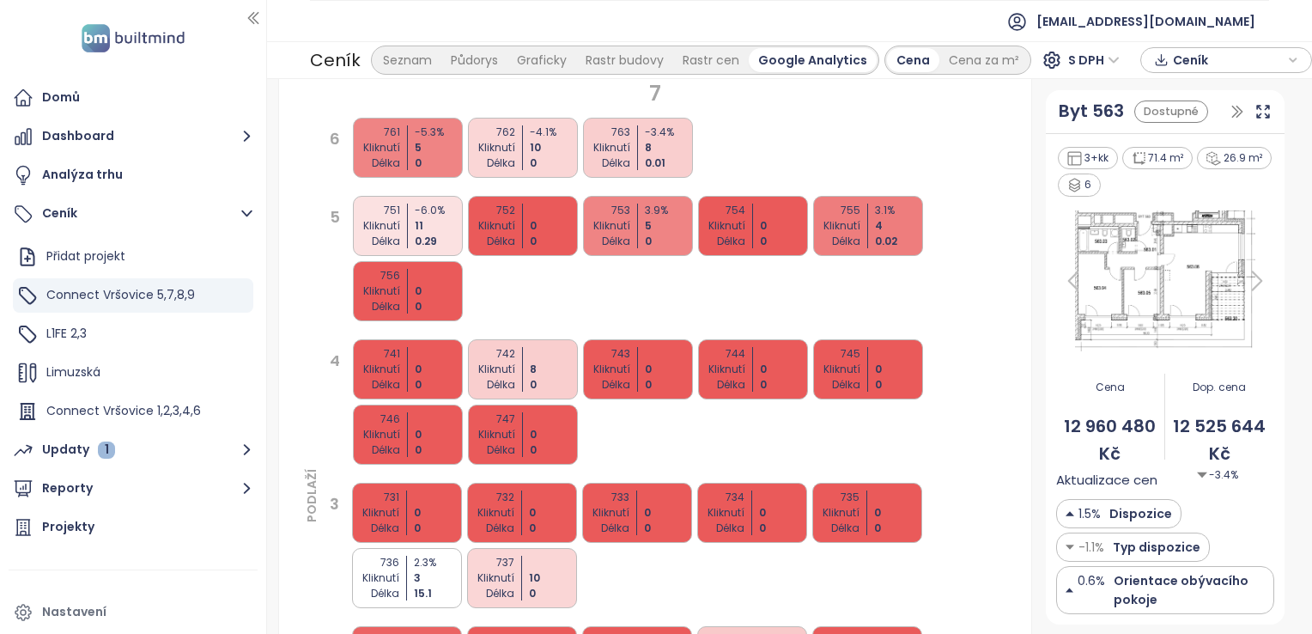
scroll to position [944, 0]
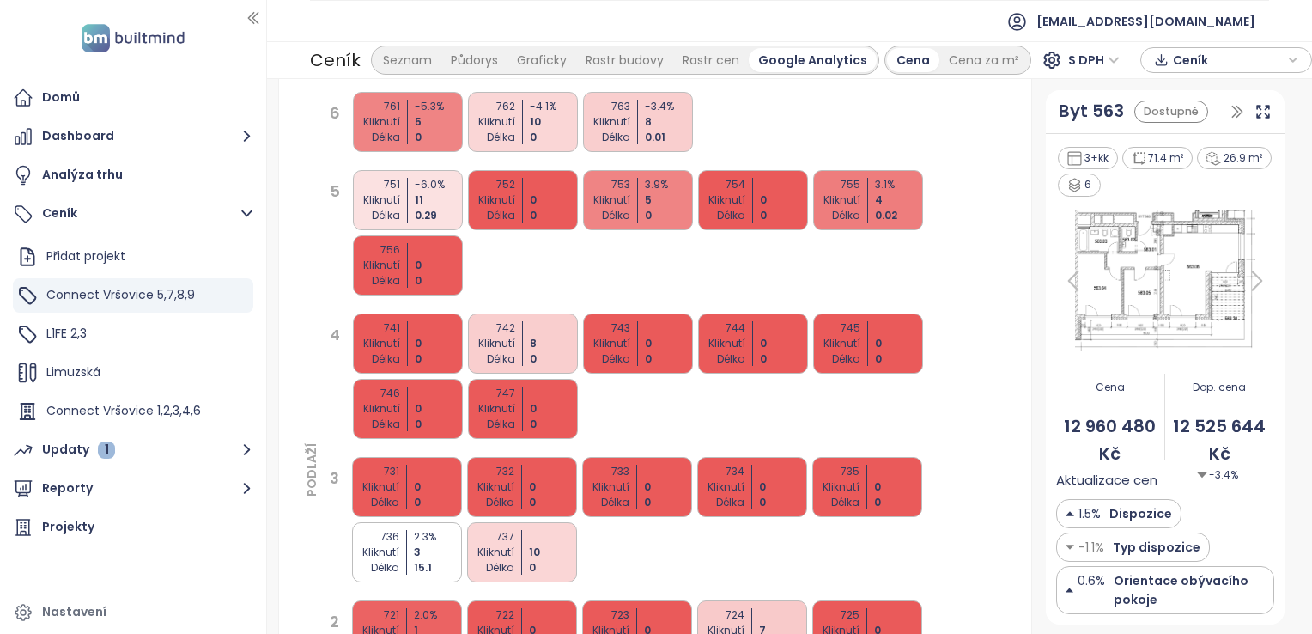
click at [513, 123] on div "Kliknutí" at bounding box center [489, 121] width 51 height 15
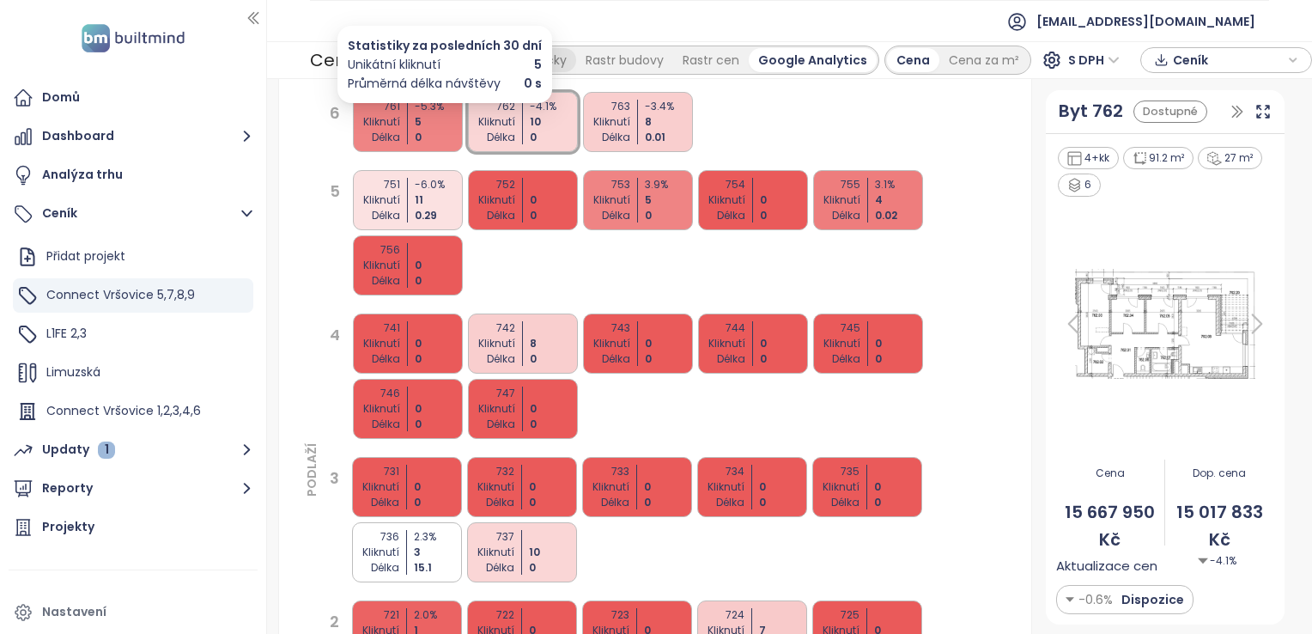
click at [555, 67] on div "Graficky" at bounding box center [541, 60] width 69 height 24
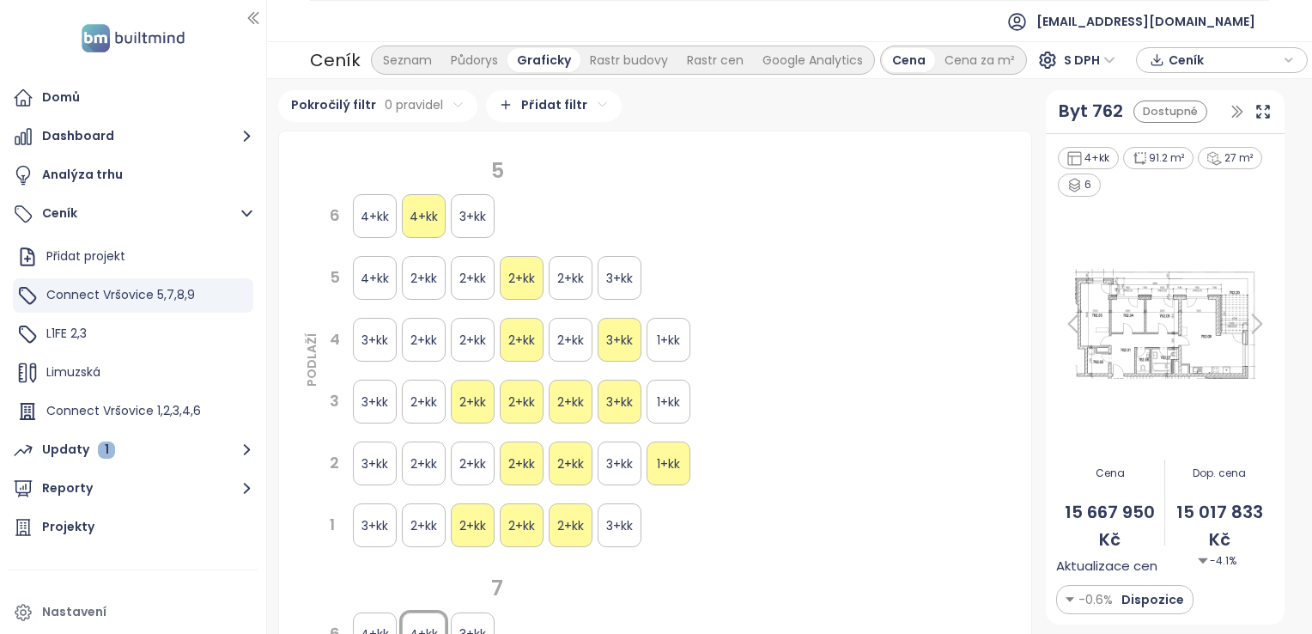
scroll to position [0, 0]
click at [666, 15] on ul "[EMAIL_ADDRESS][DOMAIN_NAME]" at bounding box center [789, 21] width 959 height 42
click at [468, 57] on div "Půdorys" at bounding box center [474, 60] width 66 height 24
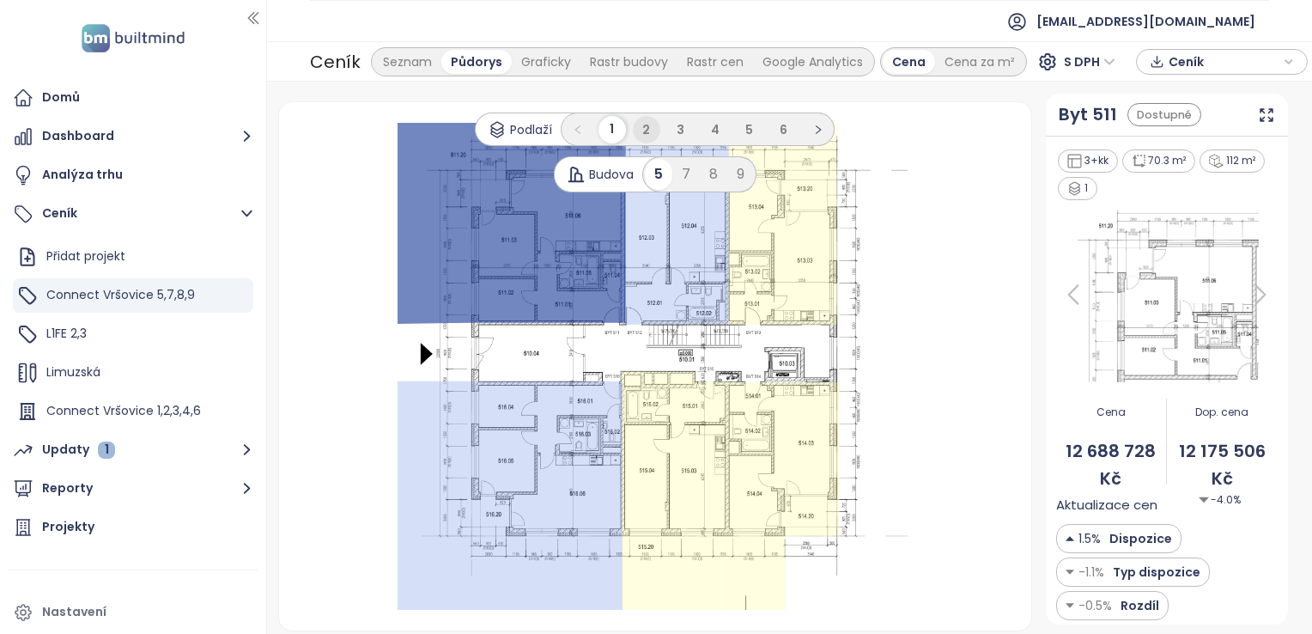
click at [639, 121] on li "2" at bounding box center [646, 129] width 27 height 27
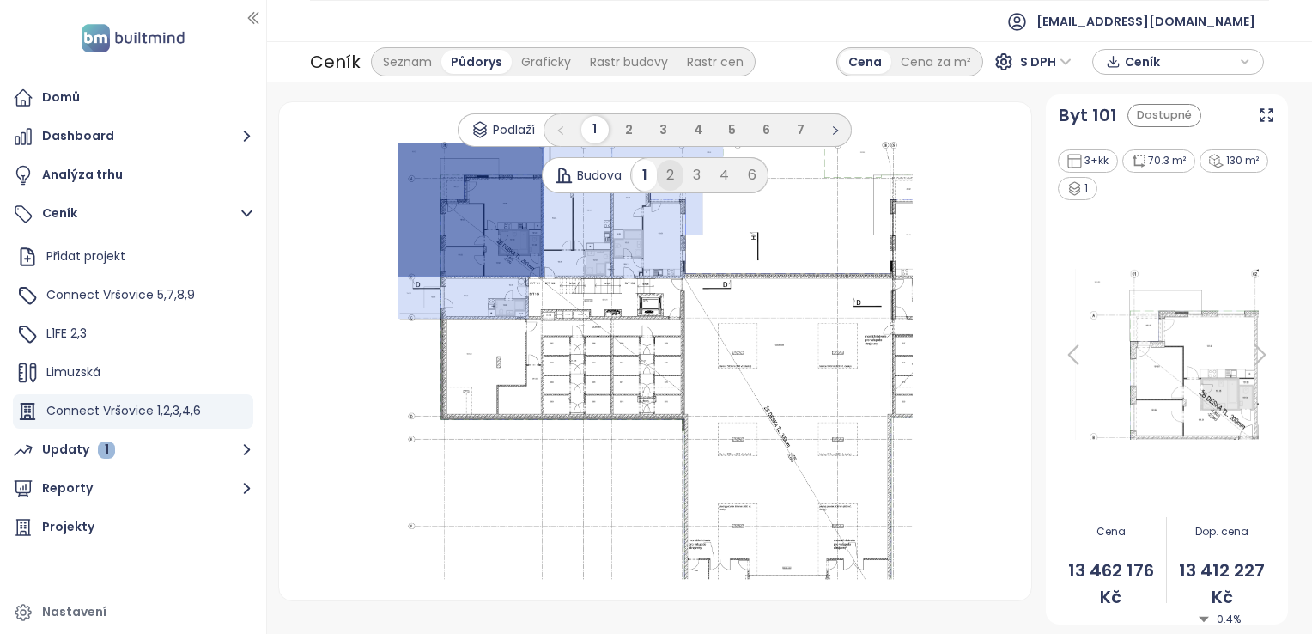
click at [680, 179] on div "2" at bounding box center [670, 175] width 27 height 31
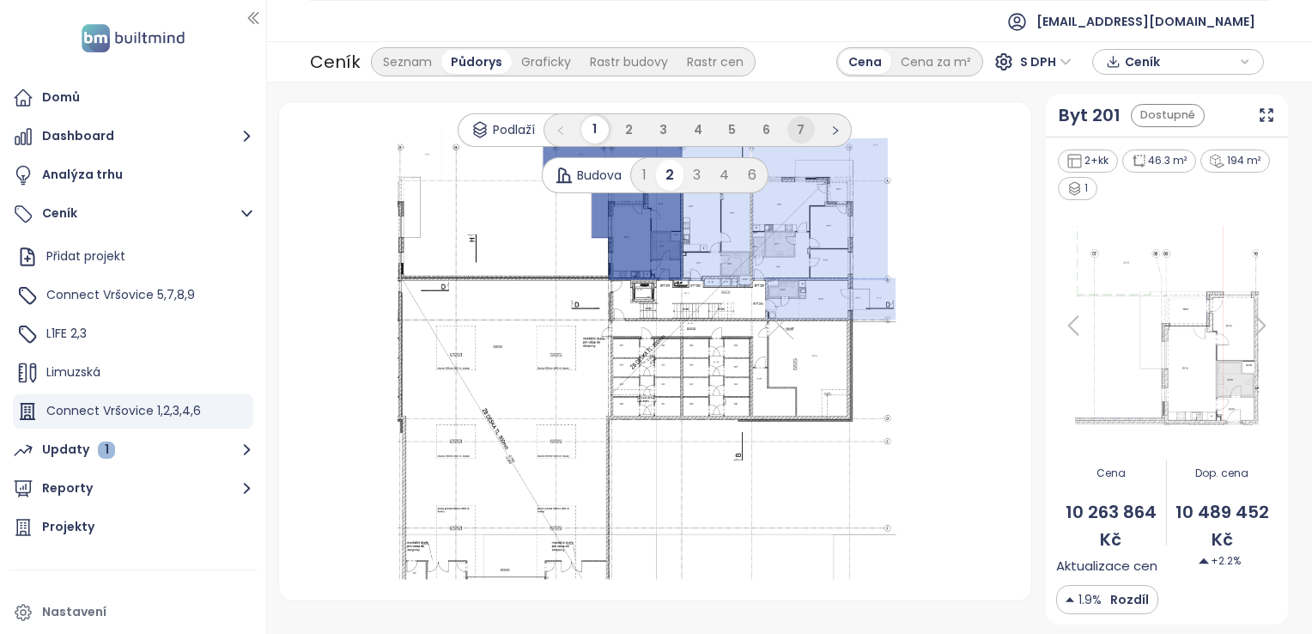
click at [798, 133] on span "7" at bounding box center [801, 129] width 8 height 17
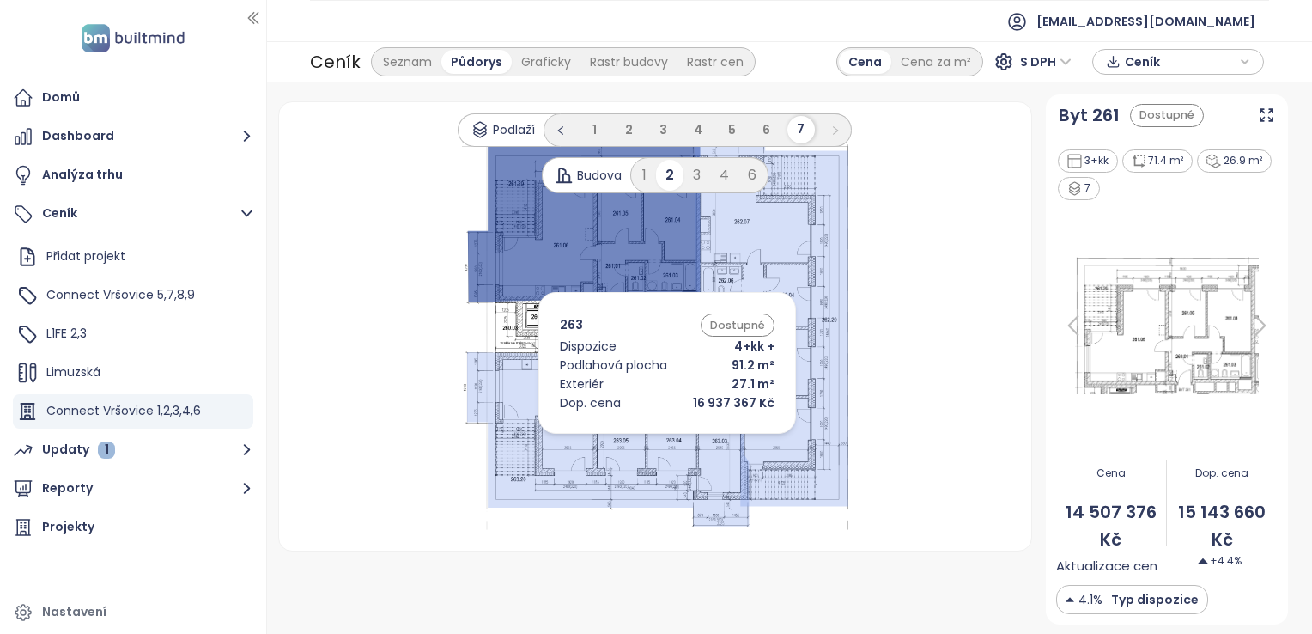
click at [641, 438] on icon at bounding box center [608, 439] width 282 height 174
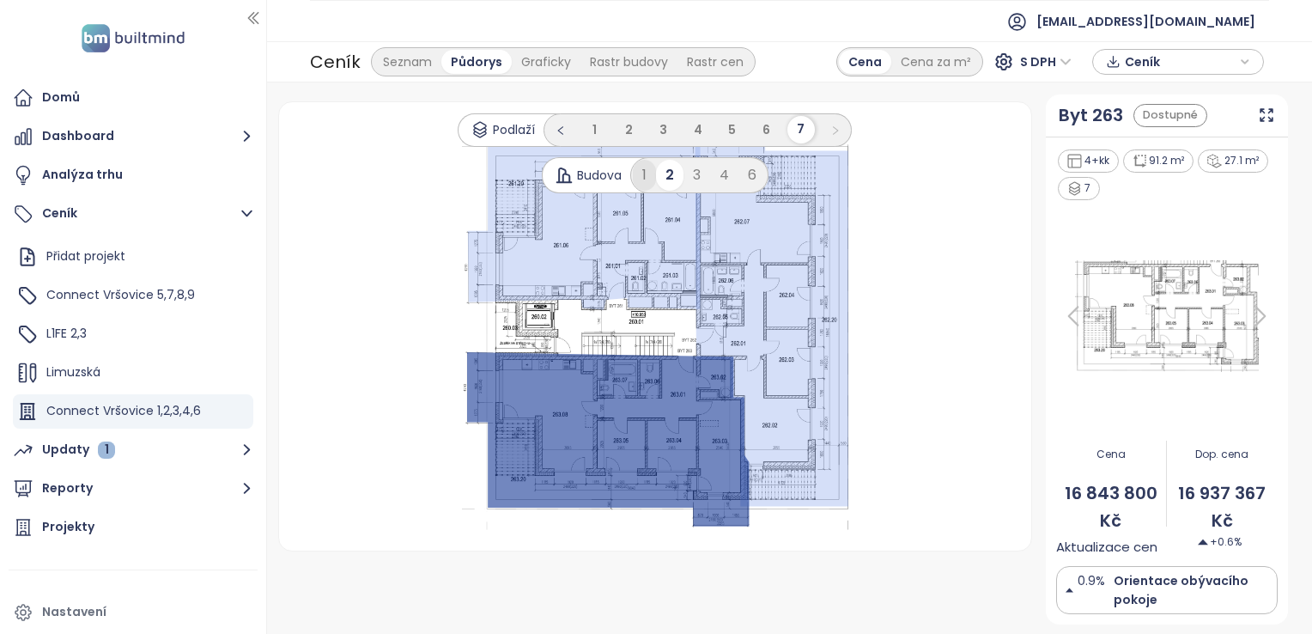
click at [644, 170] on div "1" at bounding box center [644, 175] width 23 height 31
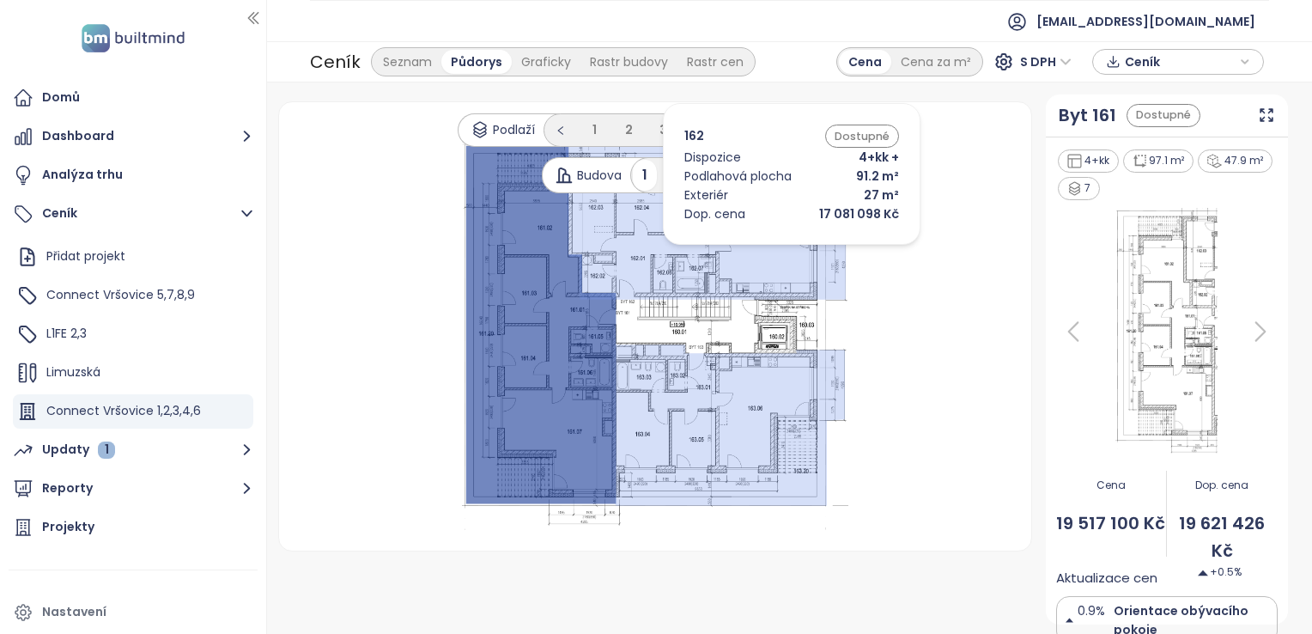
click at [766, 249] on icon at bounding box center [704, 214] width 281 height 172
